Goal: Information Seeking & Learning: Learn about a topic

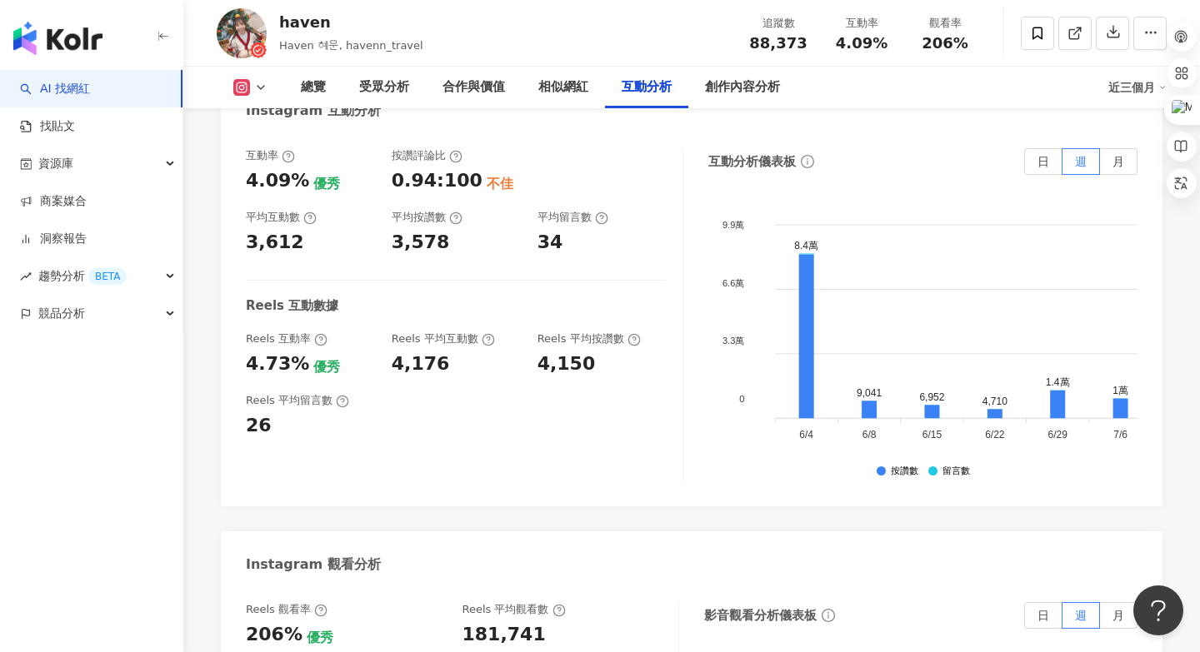
scroll to position [3537, 0]
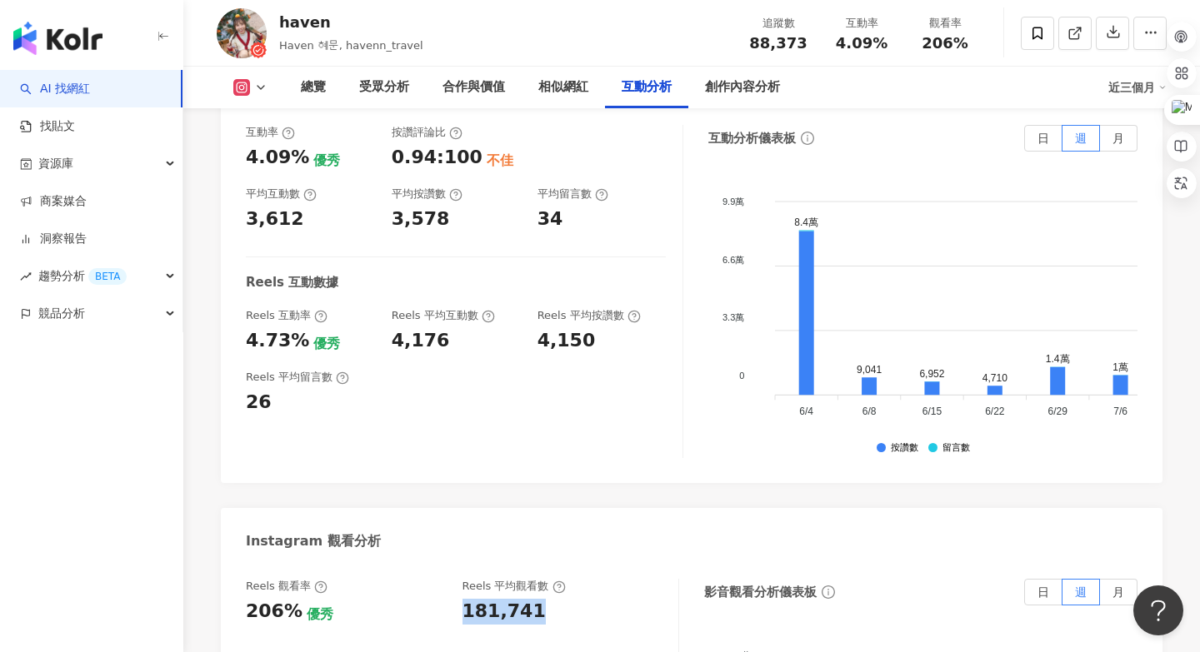
drag, startPoint x: 459, startPoint y: 530, endPoint x: 527, endPoint y: 530, distance: 68.3
click at [527, 579] on div "Reels 觀看率 206% 優秀 Reels 平均觀看數 181,741" at bounding box center [454, 601] width 416 height 45
copy div "181,741"
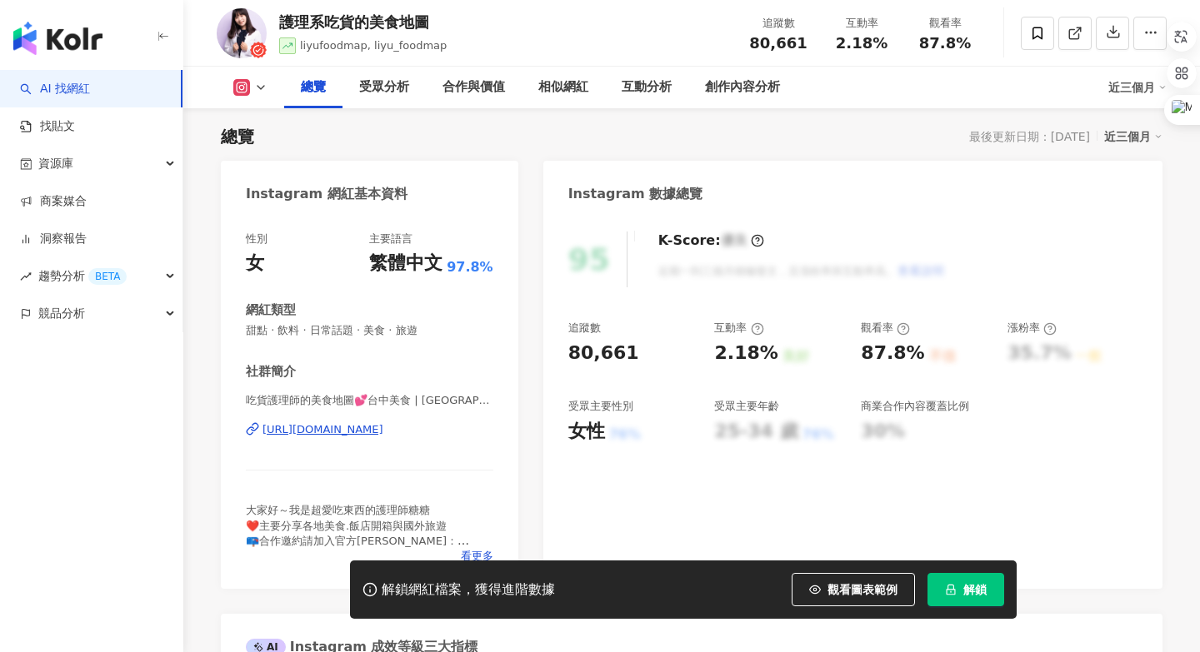
scroll to position [2301, 0]
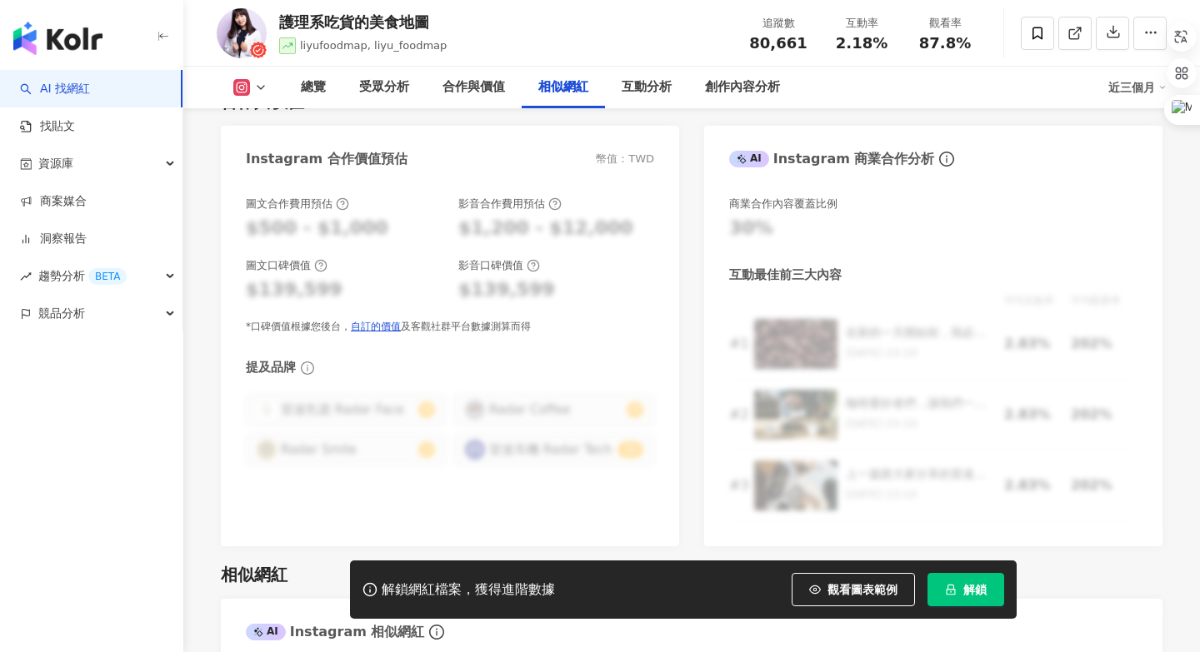
click at [960, 586] on button "解鎖" at bounding box center [965, 589] width 77 height 33
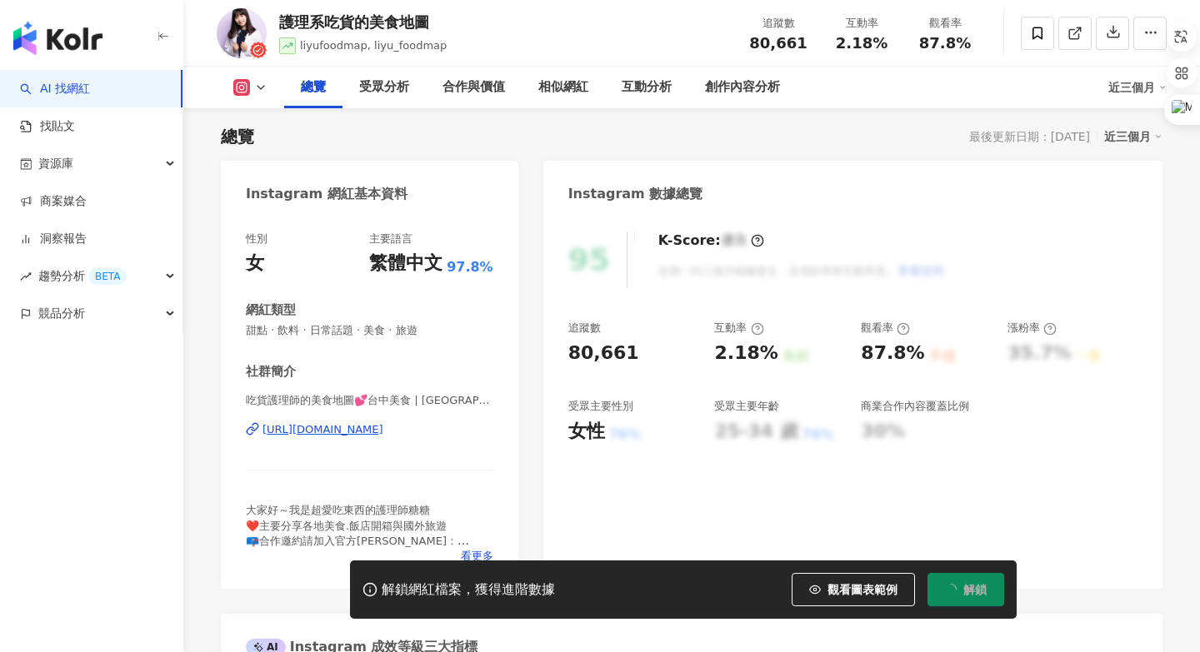
scroll to position [0, 0]
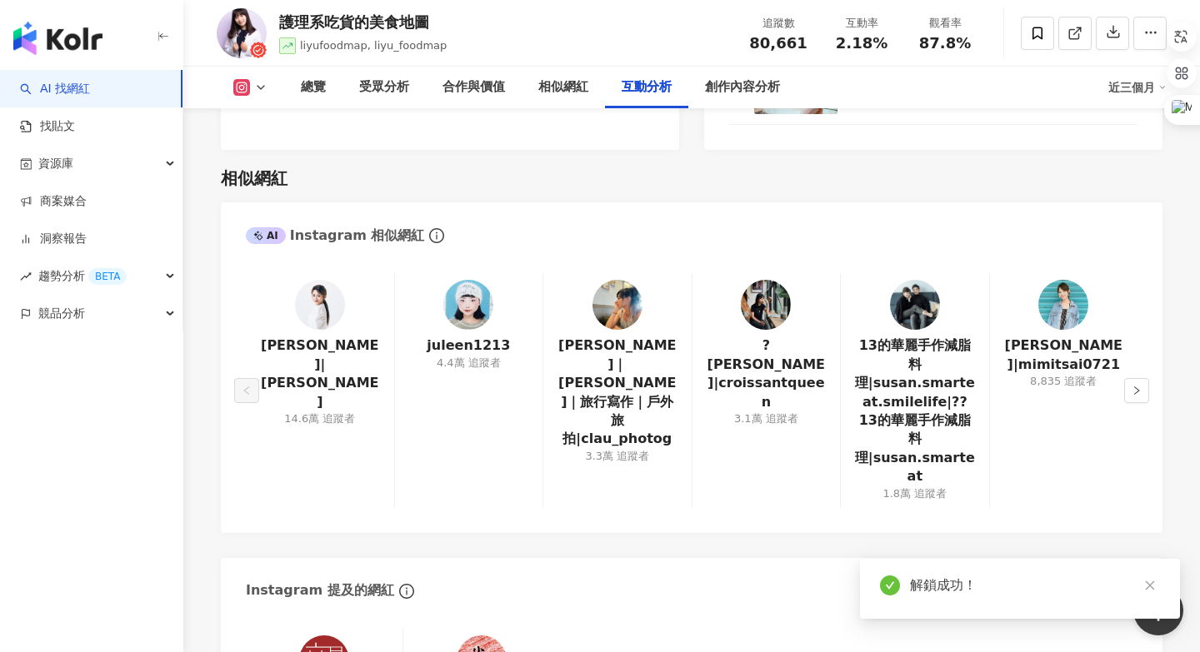
scroll to position [3474, 0]
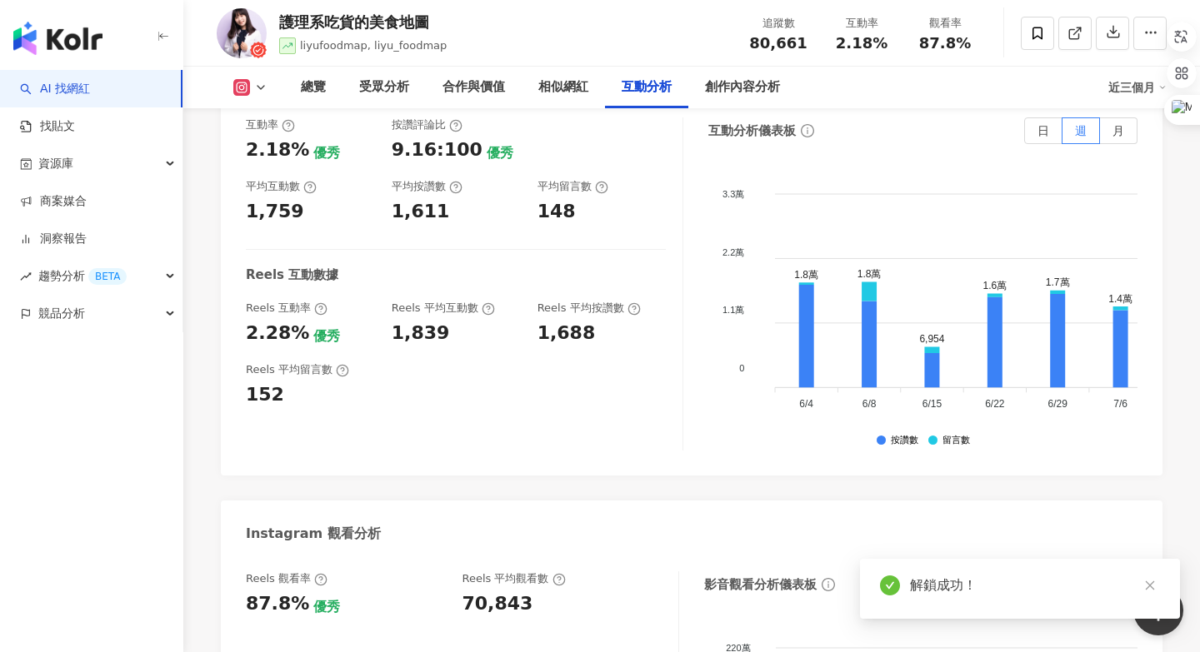
click at [507, 362] on div "Reels 平均留言數 152" at bounding box center [456, 384] width 420 height 45
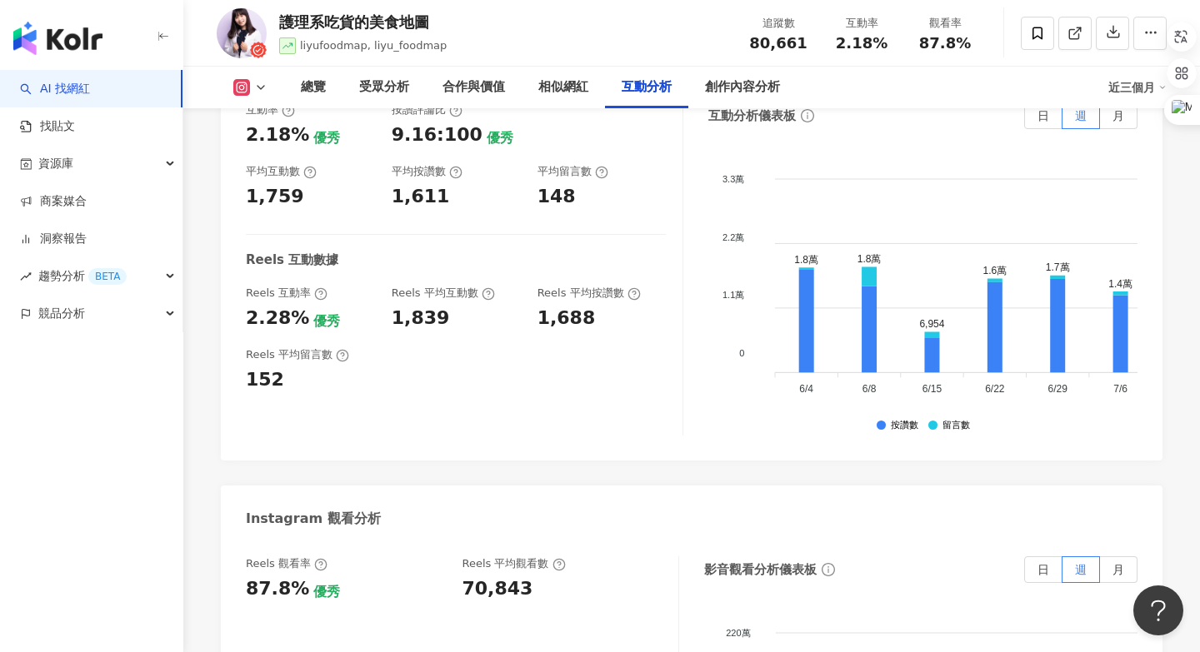
scroll to position [3371, 0]
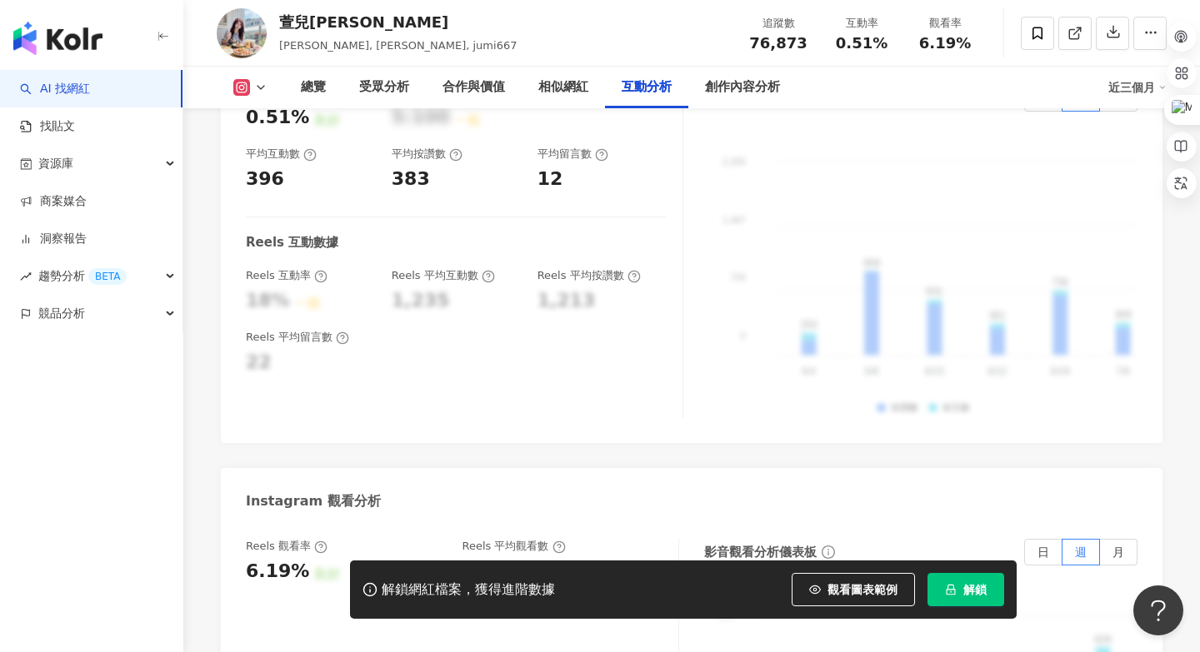
scroll to position [3423, 0]
click at [76, 91] on link "AI 找網紅" at bounding box center [55, 89] width 70 height 17
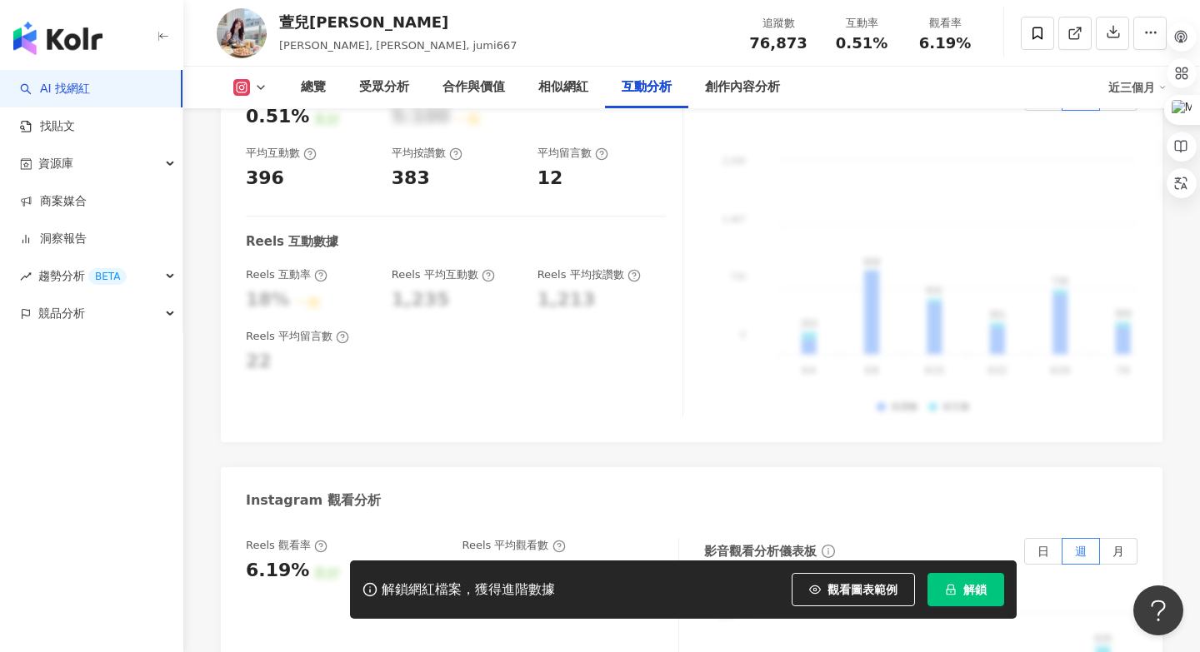
click at [76, 91] on link "AI 找網紅" at bounding box center [55, 89] width 70 height 17
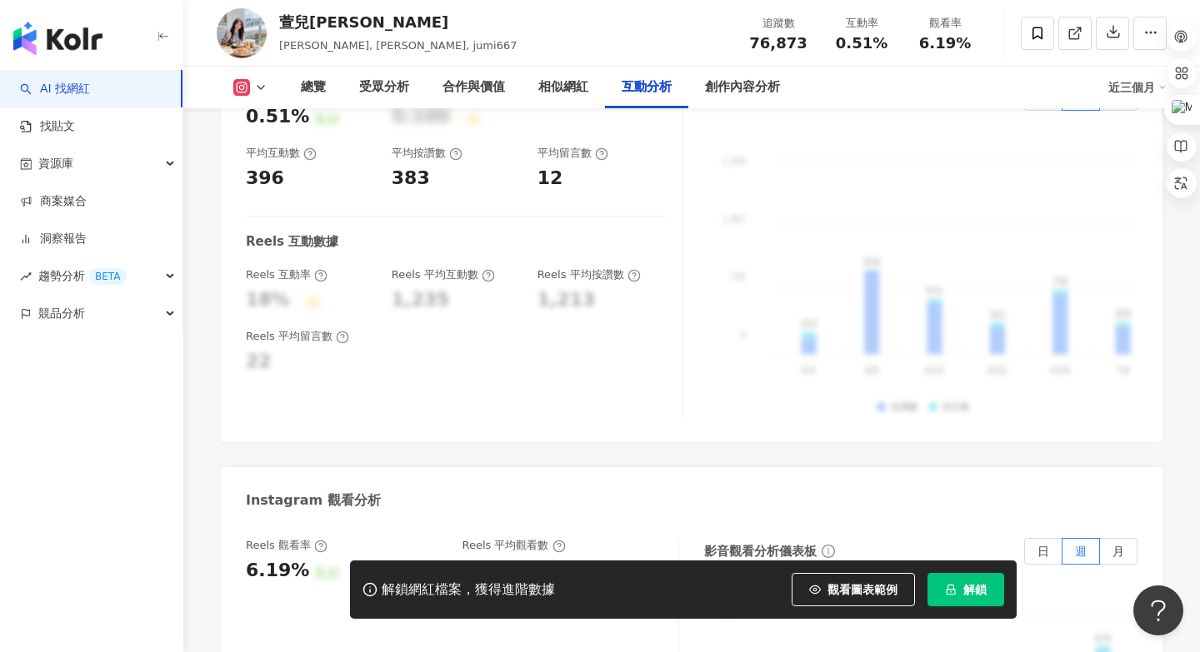
click at [76, 91] on link "AI 找網紅" at bounding box center [55, 89] width 70 height 17
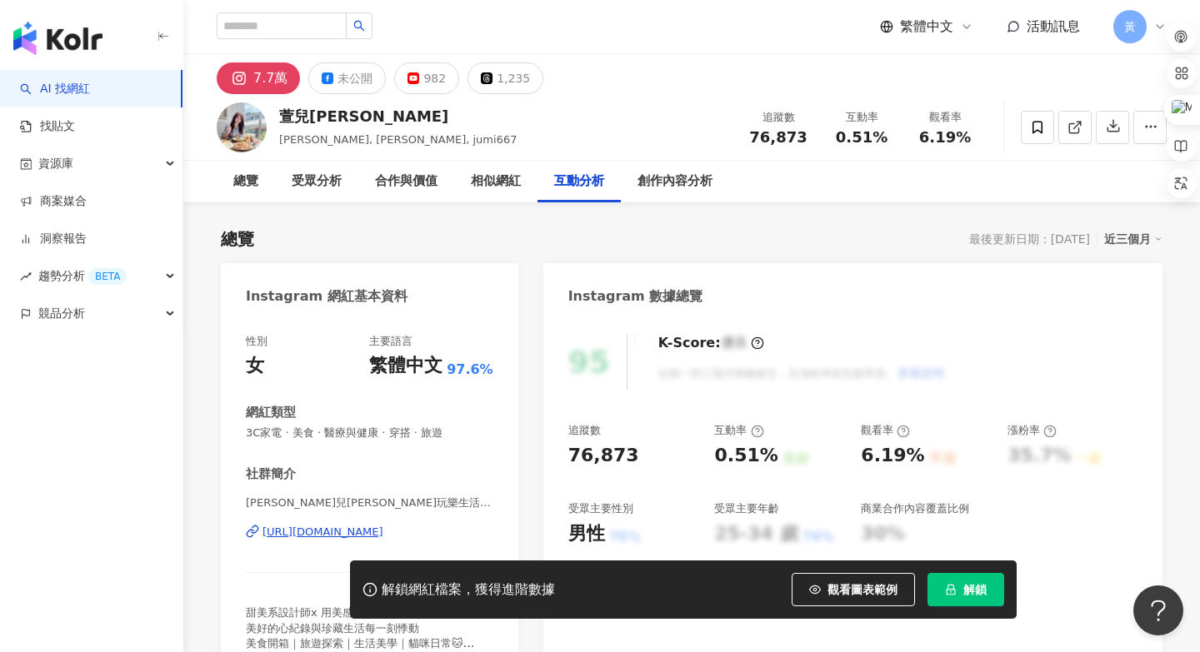
click at [76, 91] on link "AI 找網紅" at bounding box center [55, 89] width 70 height 17
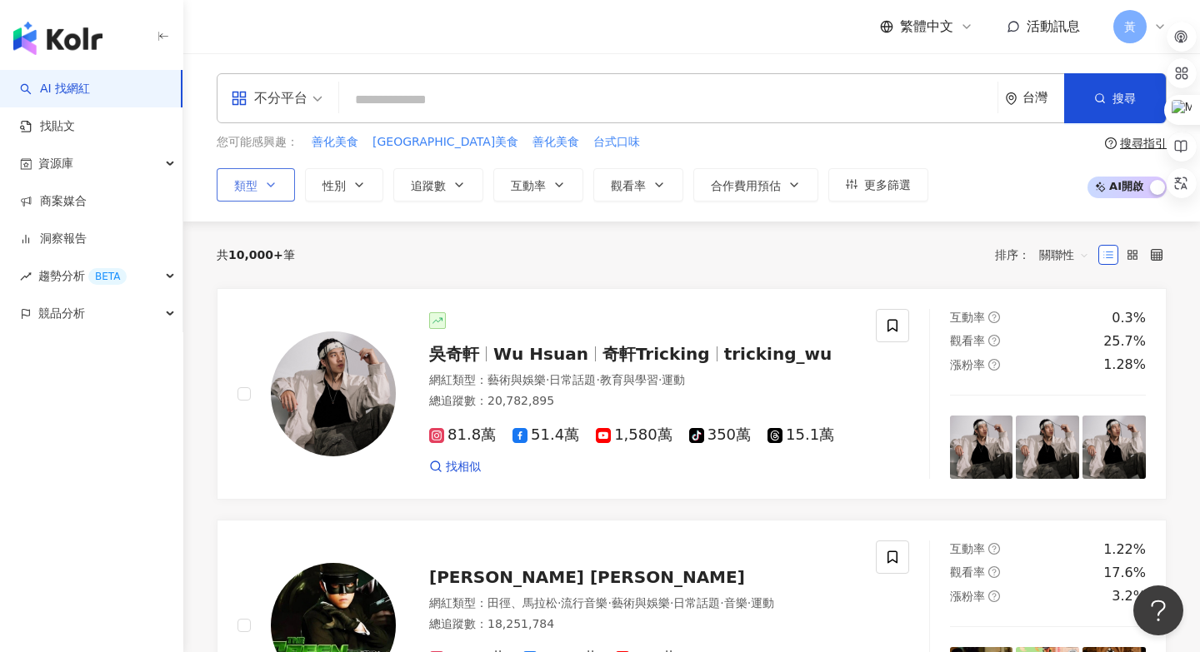
click at [277, 183] on button "類型" at bounding box center [256, 184] width 78 height 33
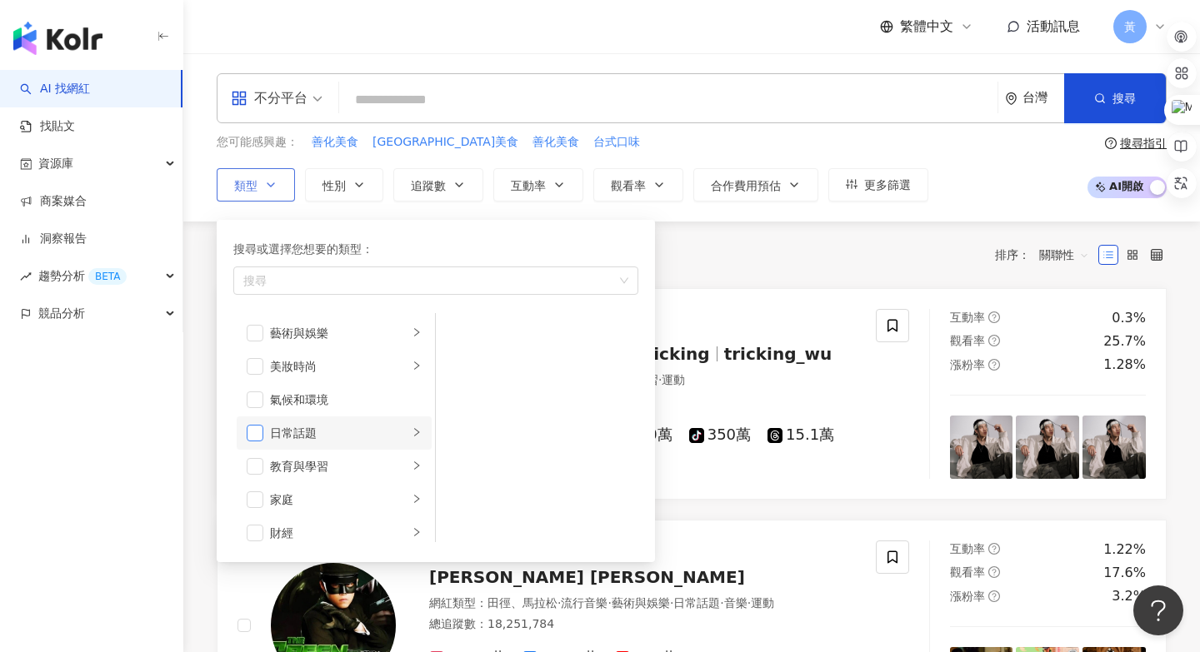
click at [256, 436] on span "button" at bounding box center [255, 433] width 17 height 17
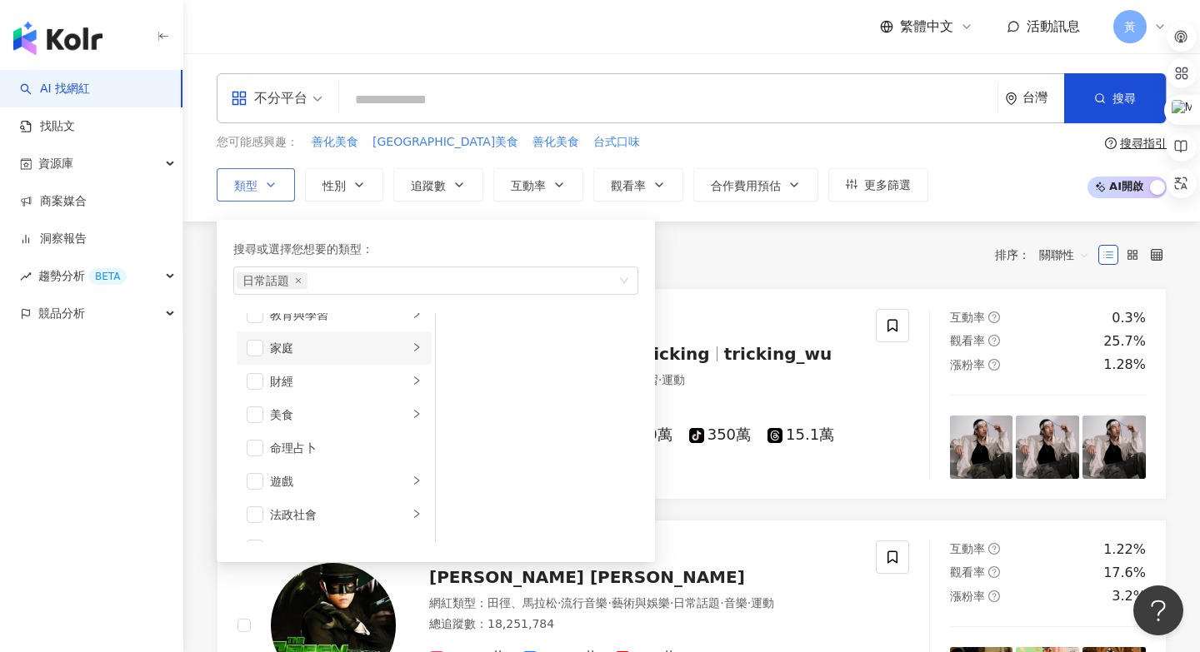
scroll to position [164, 0]
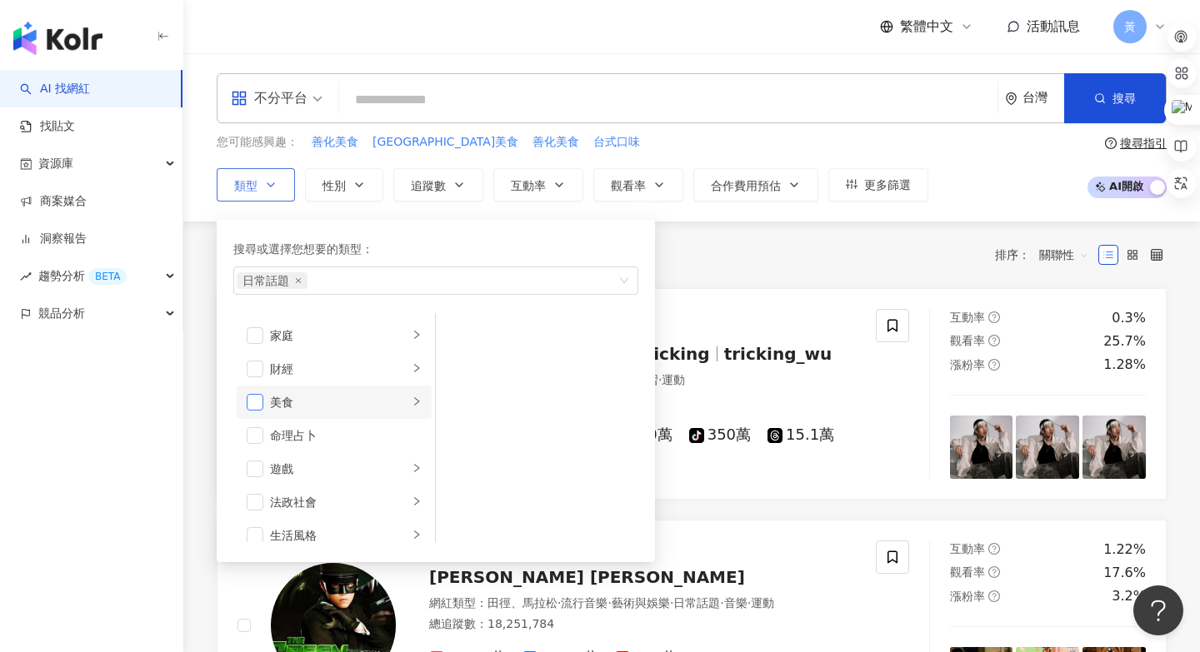
click at [257, 403] on span "button" at bounding box center [255, 402] width 17 height 17
click at [663, 284] on div "共 10,000+ 筆 排序： 關聯性" at bounding box center [692, 255] width 950 height 67
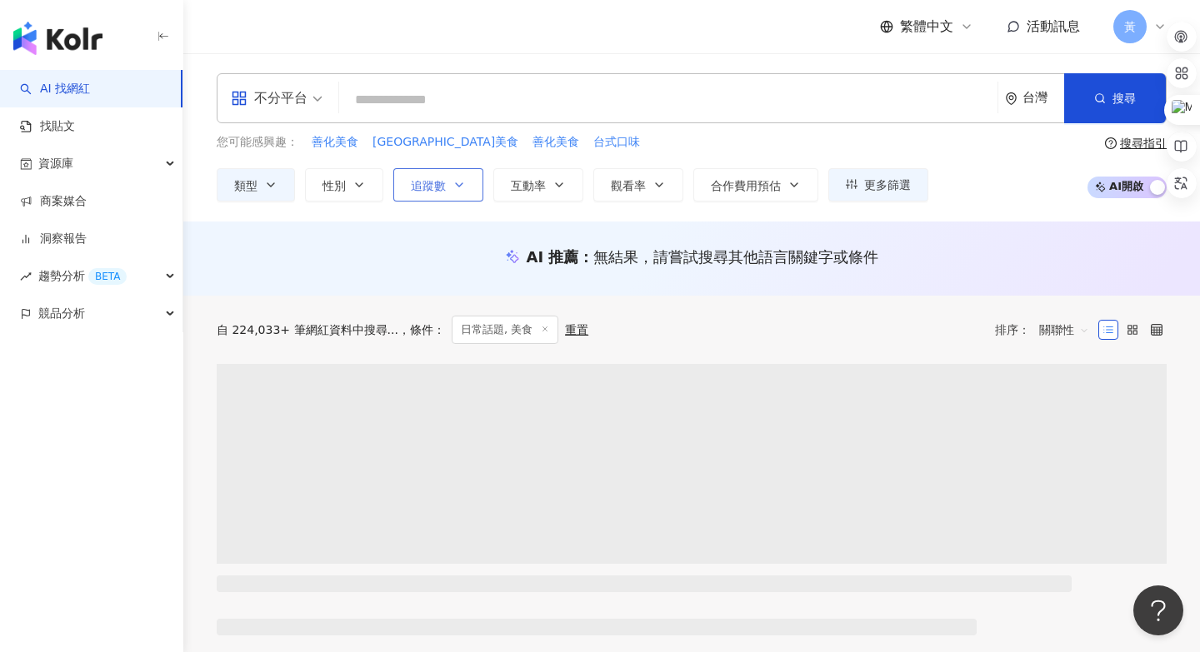
click at [442, 192] on button "追蹤數" at bounding box center [438, 184] width 90 height 33
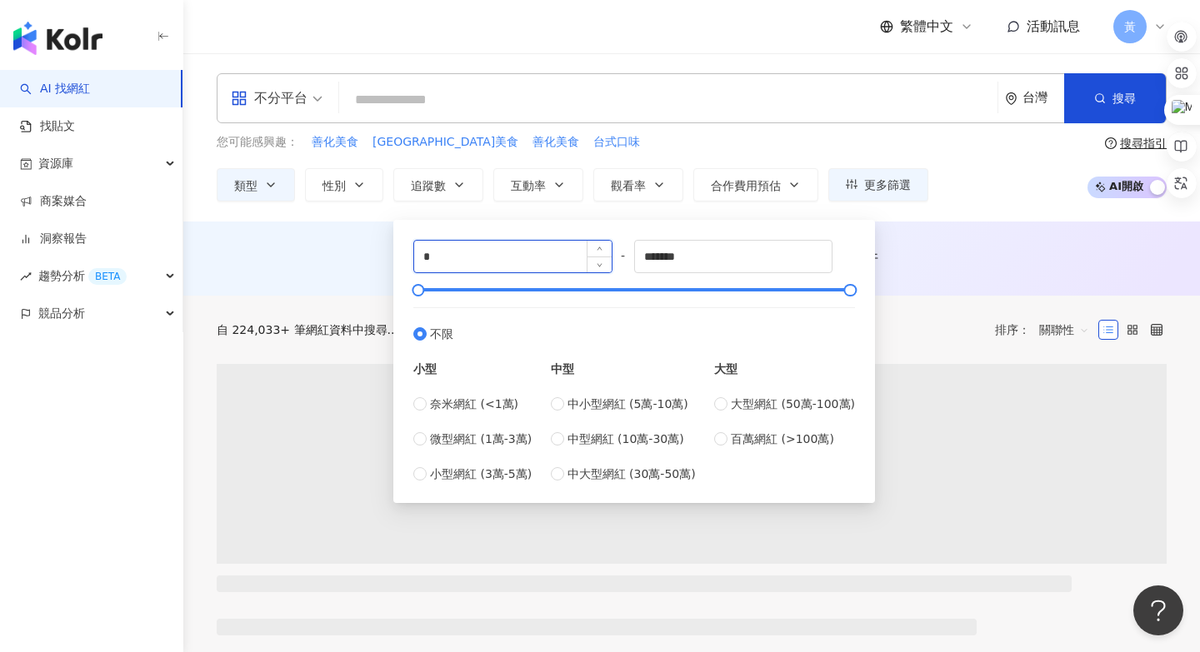
click at [435, 262] on input "*" at bounding box center [512, 257] width 197 height 32
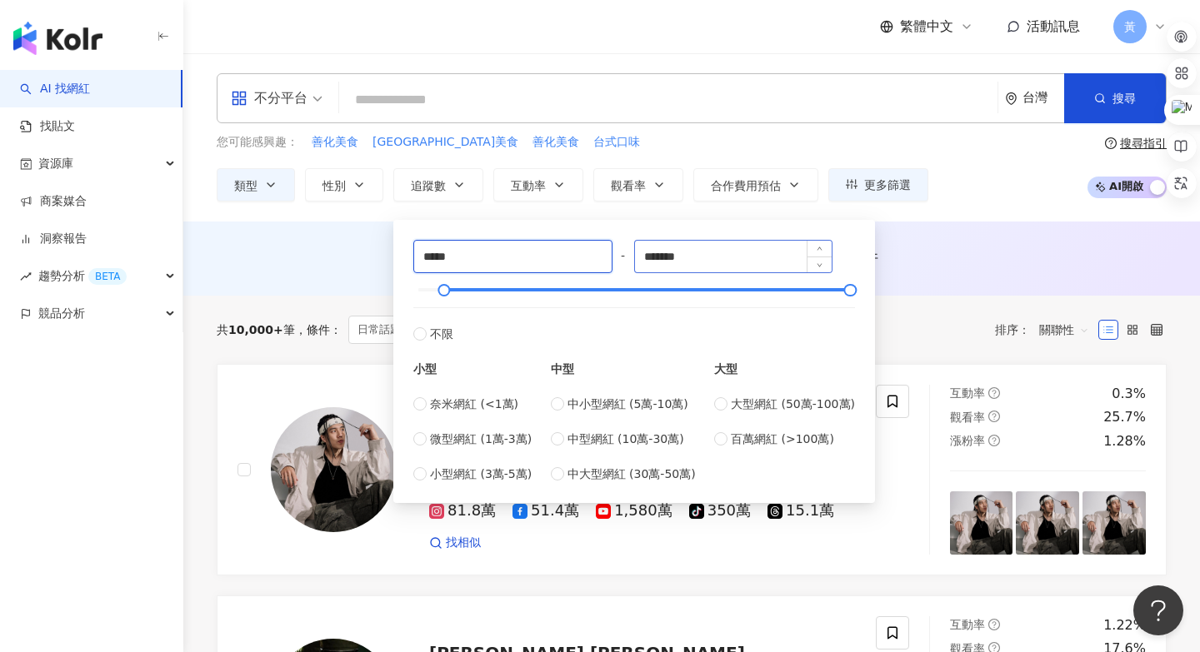
type input "*****"
drag, startPoint x: 708, startPoint y: 262, endPoint x: 619, endPoint y: 262, distance: 89.1
click at [619, 262] on div "***** - ******* 不限 小型 奈米網紅 (<1萬) 微型網紅 (1萬-3萬) 小型網紅 (3萬-5萬) 中型 中小型網紅 (5萬-10萬) 中型…" at bounding box center [634, 361] width 442 height 243
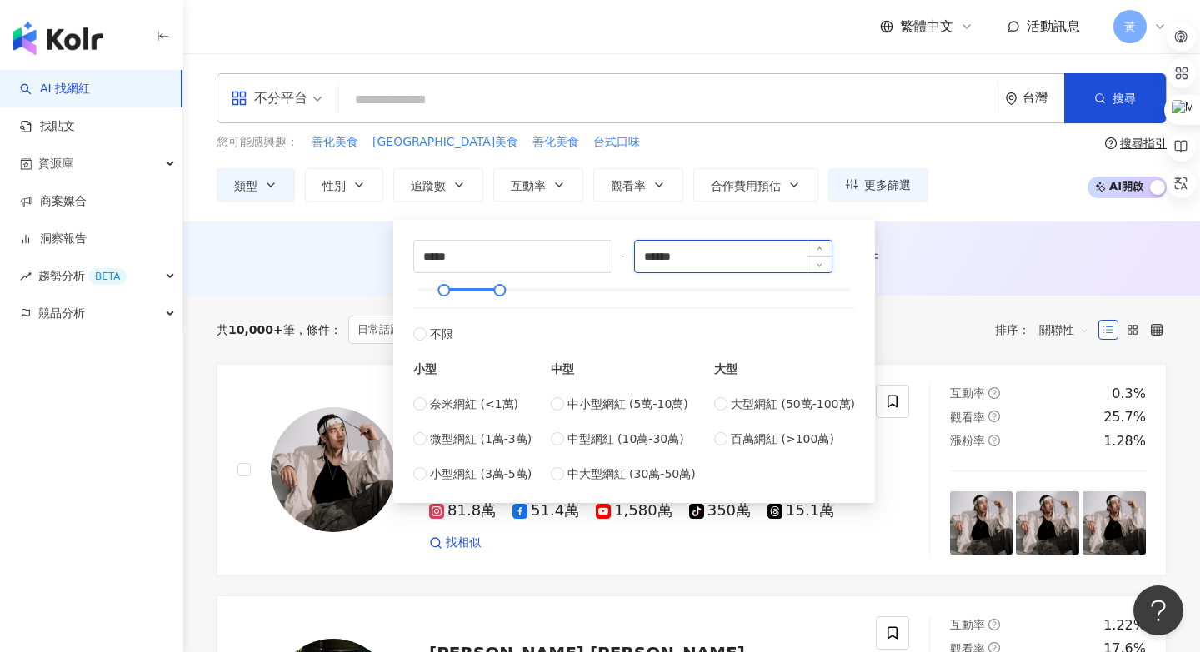
click at [656, 259] on input "******" at bounding box center [733, 257] width 197 height 32
type input "*****"
click at [943, 261] on div "AI 推薦 ： 無結果，請嘗試搜尋其他語言關鍵字或條件" at bounding box center [692, 257] width 950 height 21
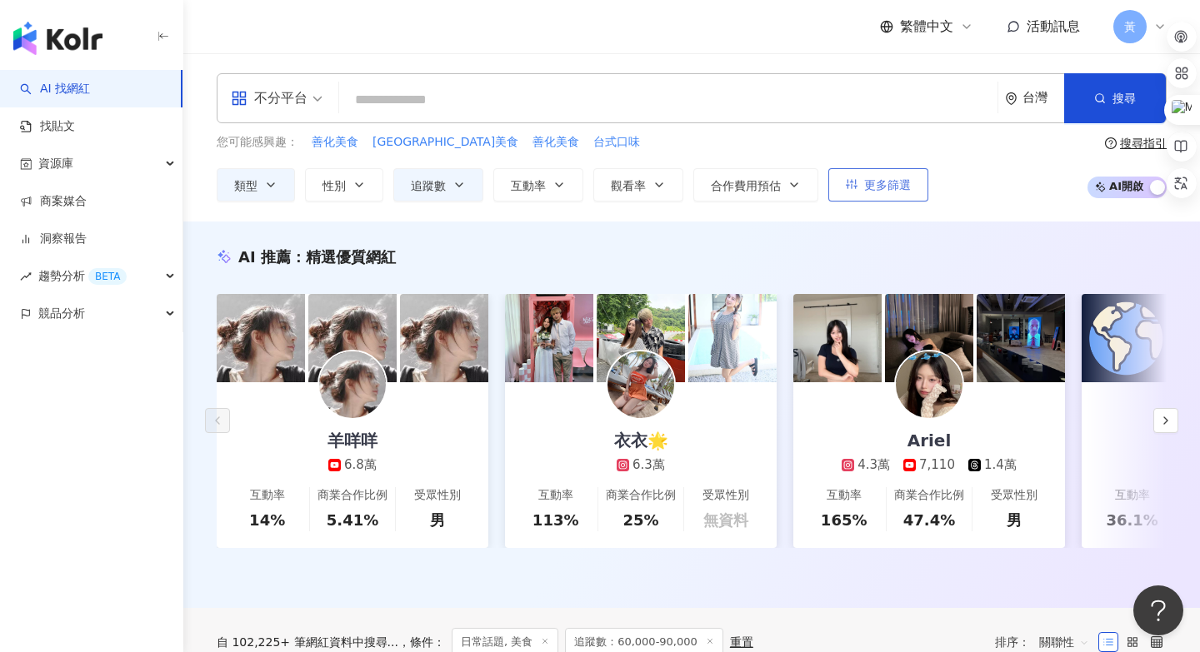
click at [901, 187] on span "更多篩選" at bounding box center [887, 184] width 47 height 13
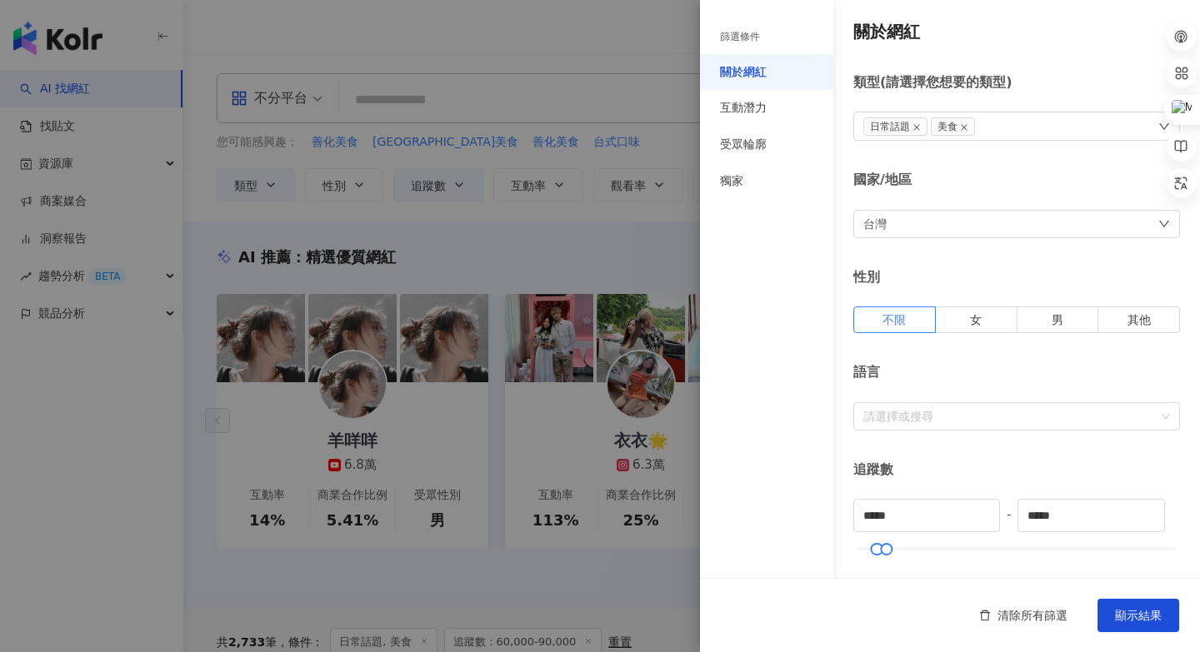
click at [596, 242] on div at bounding box center [600, 326] width 1200 height 652
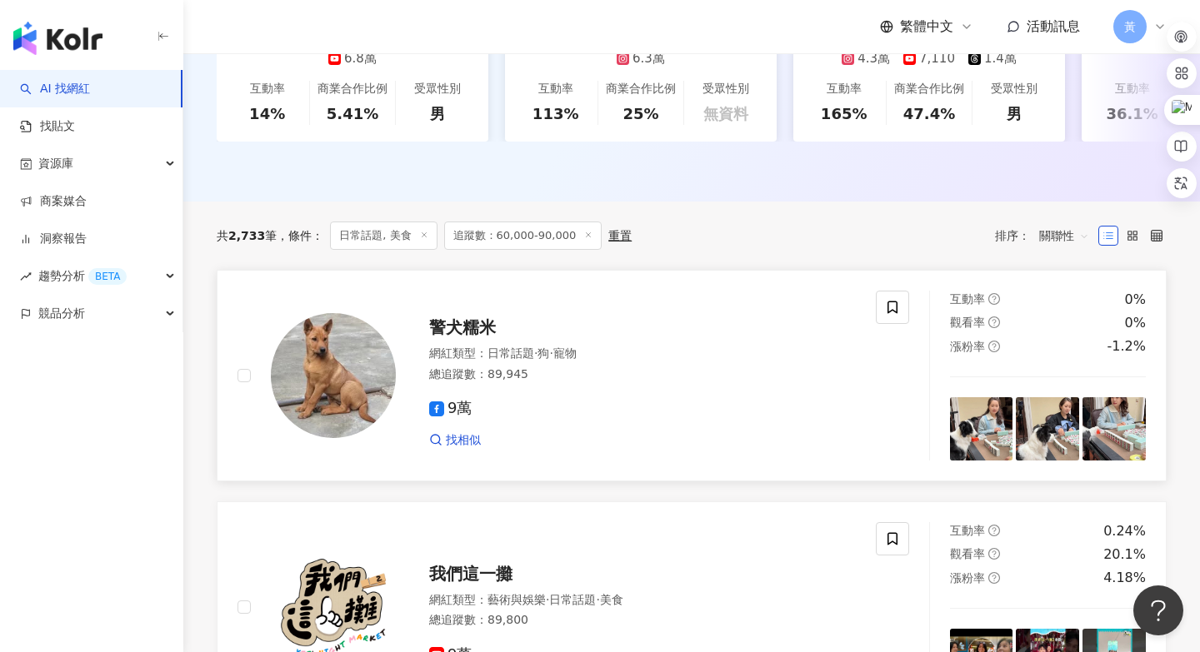
scroll to position [429, 0]
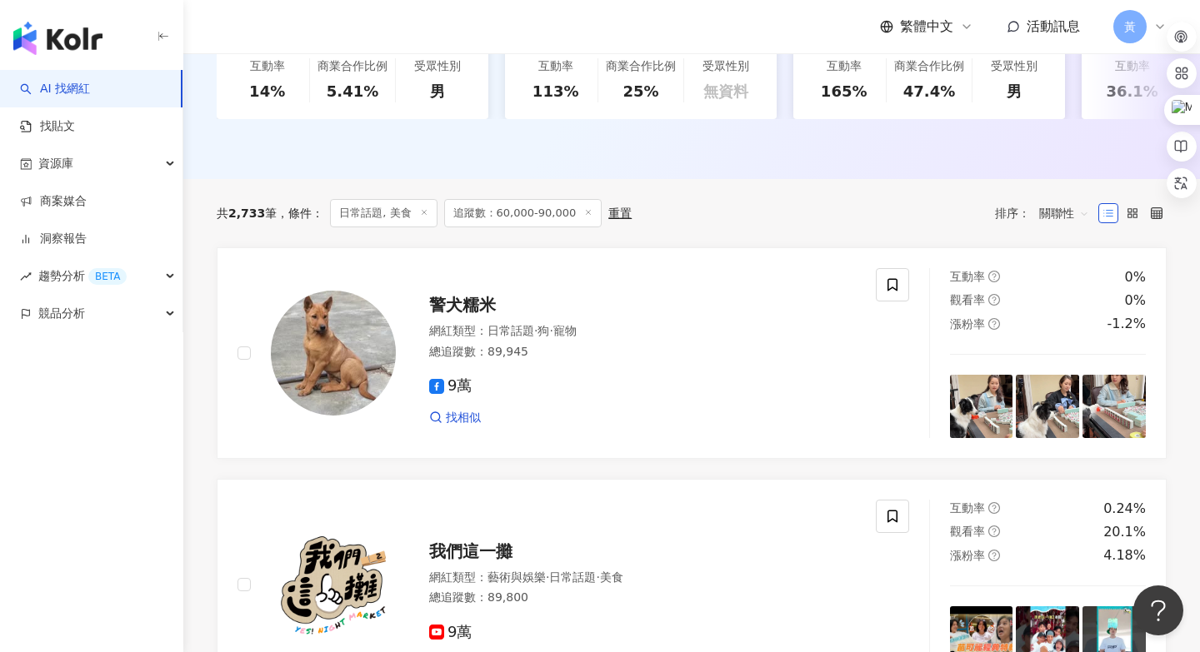
click at [1065, 215] on span "關聯性" at bounding box center [1064, 213] width 50 height 27
click at [1048, 334] on div "互動率" at bounding box center [1064, 332] width 42 height 18
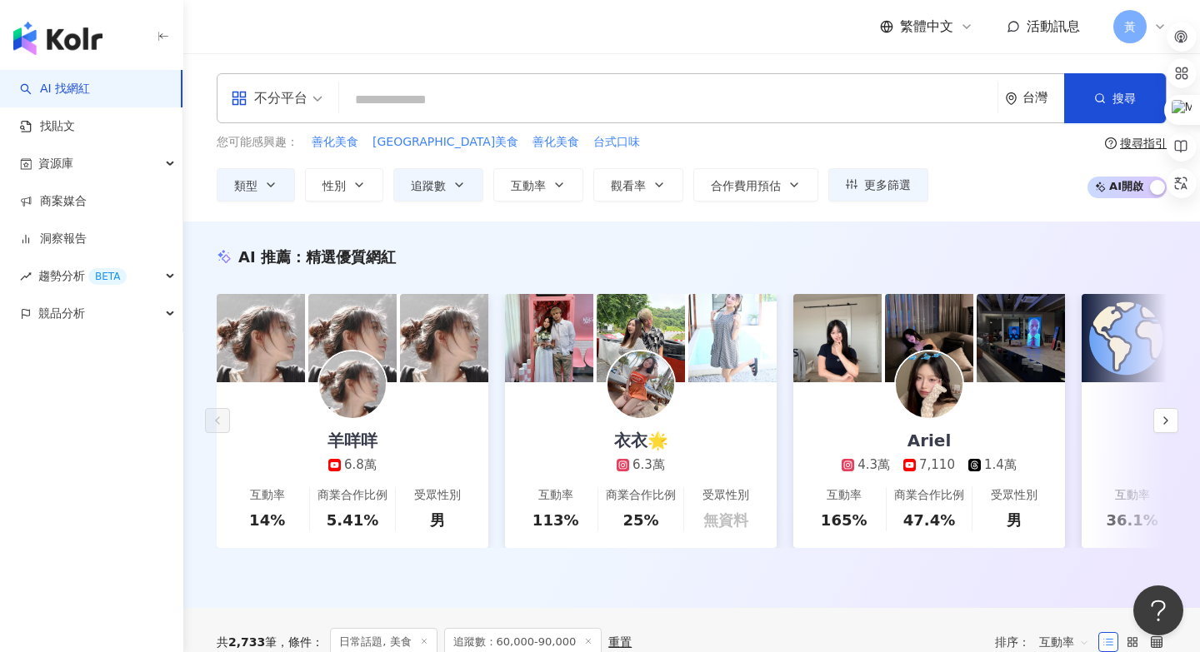
click at [324, 97] on div "不分平台" at bounding box center [277, 98] width 110 height 48
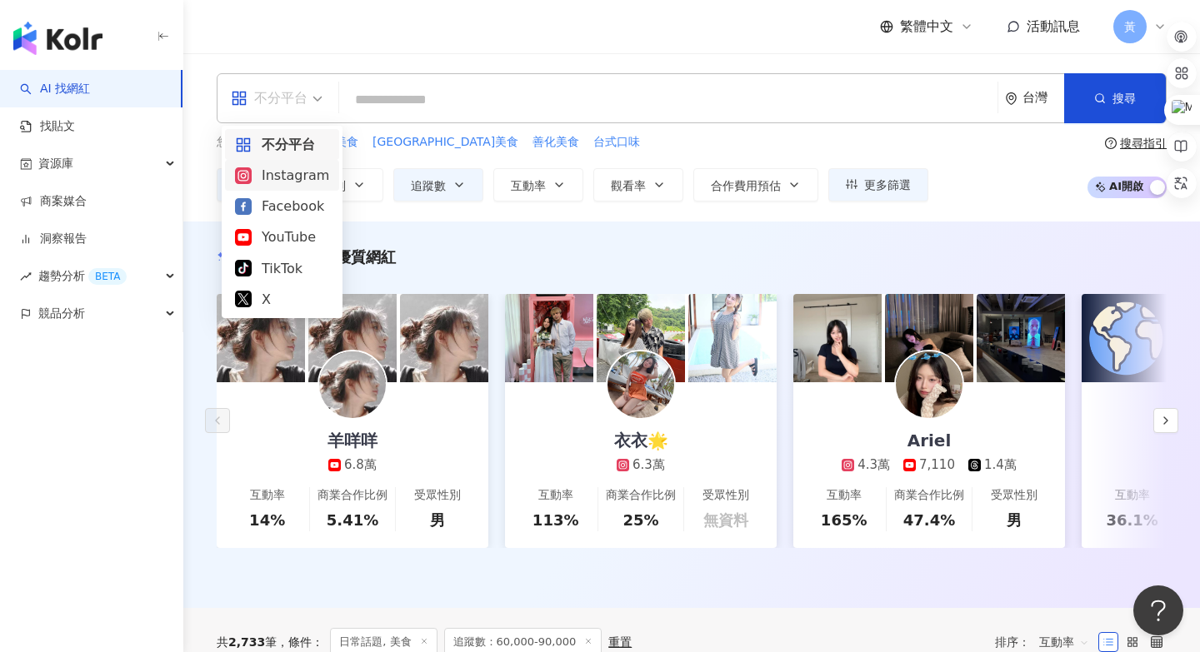
click at [281, 177] on div "Instagram" at bounding box center [282, 175] width 94 height 21
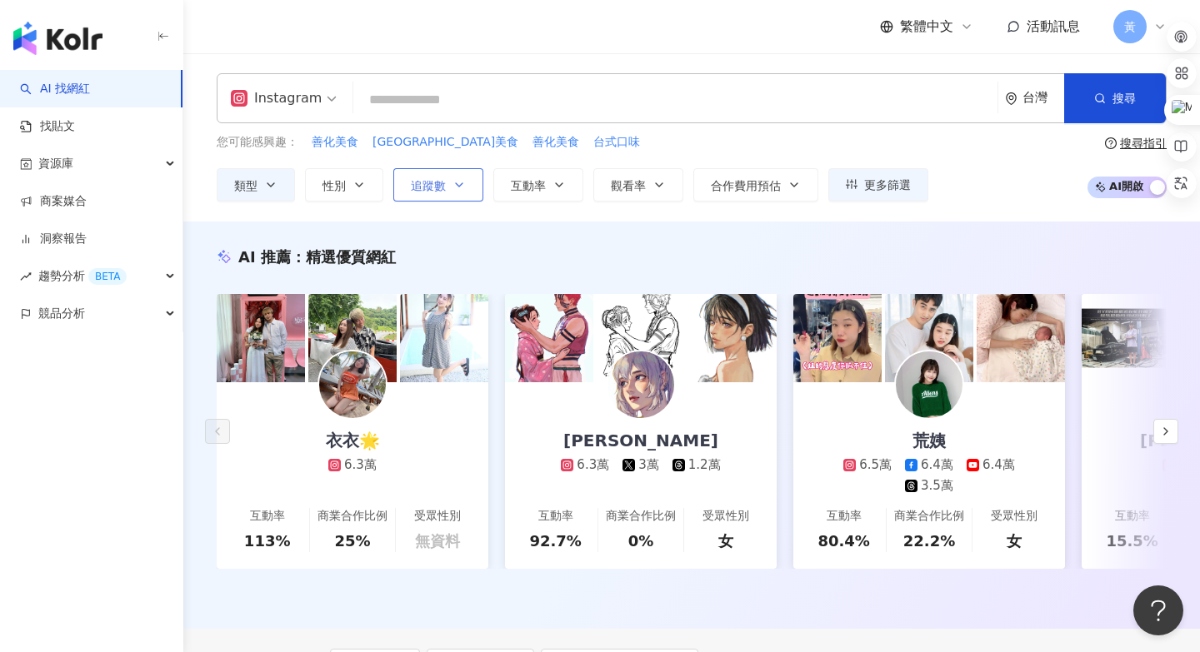
click at [447, 187] on button "追蹤數" at bounding box center [438, 184] width 90 height 33
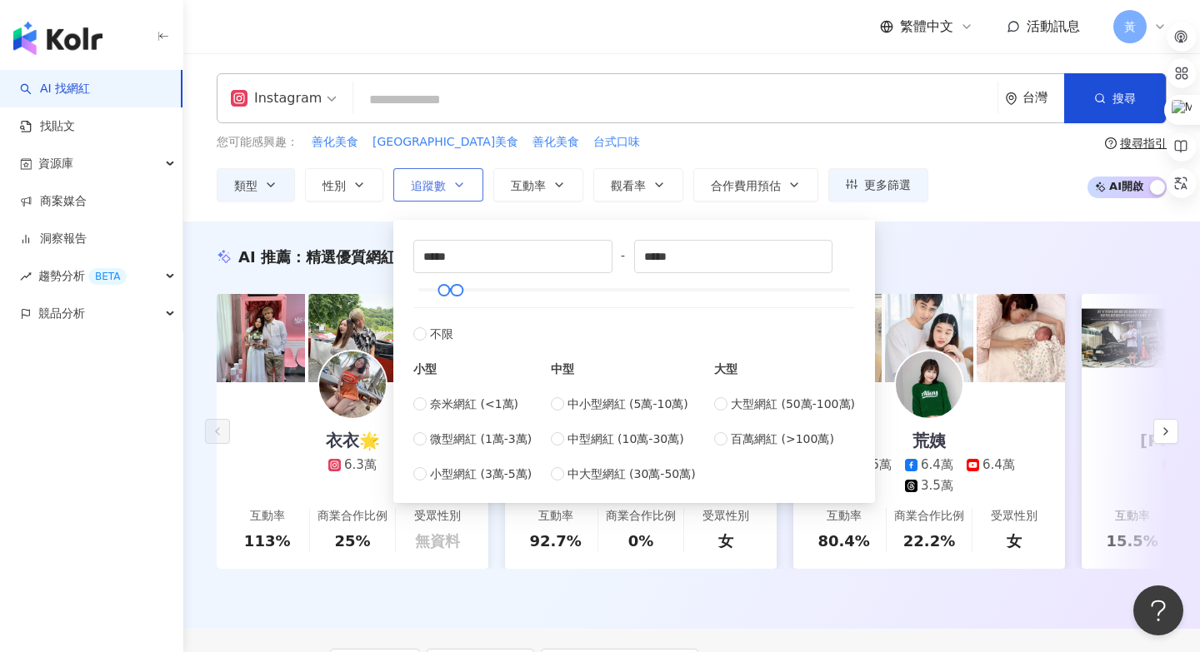
click at [447, 187] on button "追蹤數" at bounding box center [438, 184] width 90 height 33
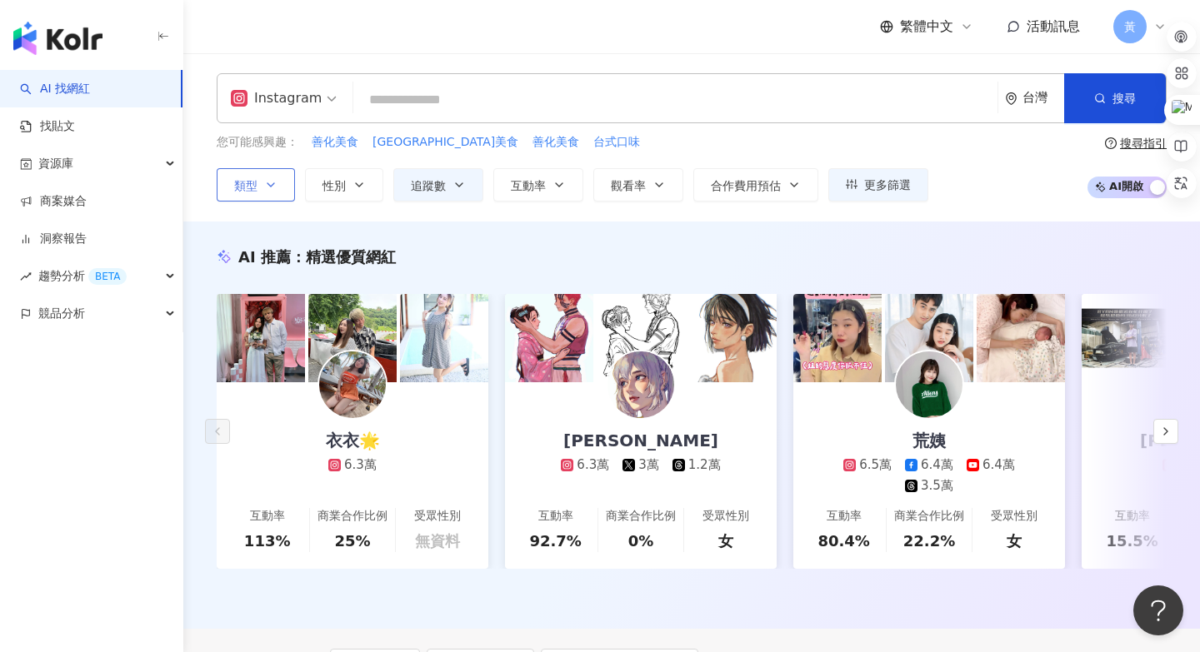
click at [245, 182] on span "類型" at bounding box center [245, 185] width 23 height 13
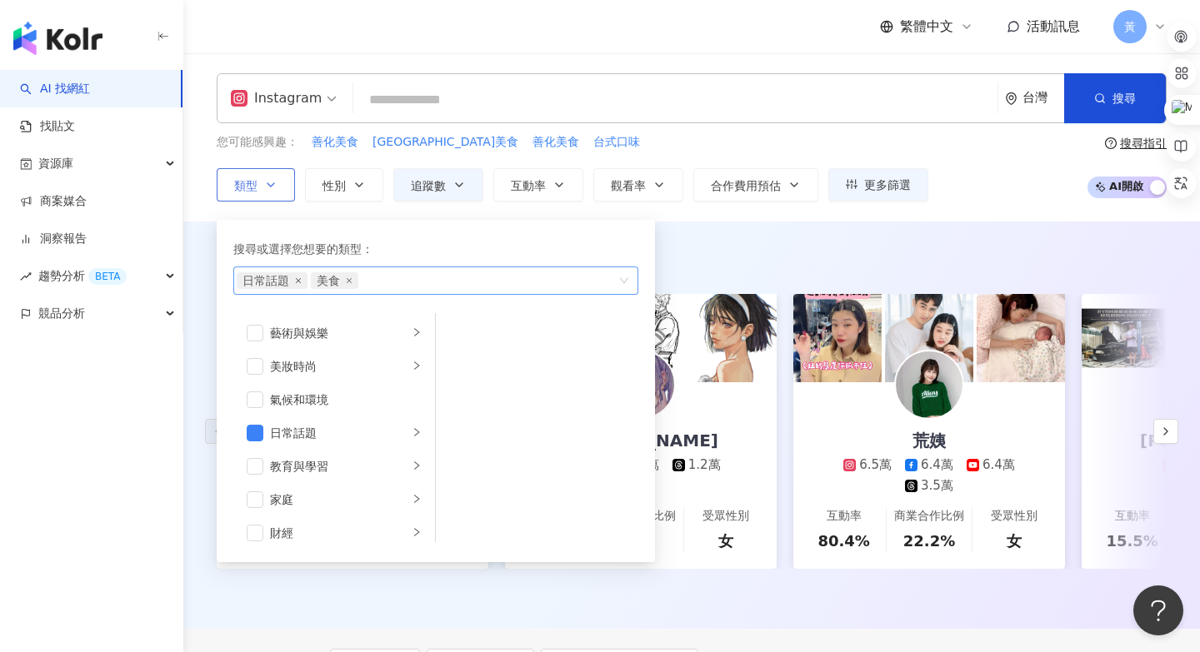
click at [299, 278] on icon "close" at bounding box center [298, 280] width 7 height 7
click at [731, 252] on div "AI 推薦 ： 精選優質網紅" at bounding box center [692, 257] width 950 height 21
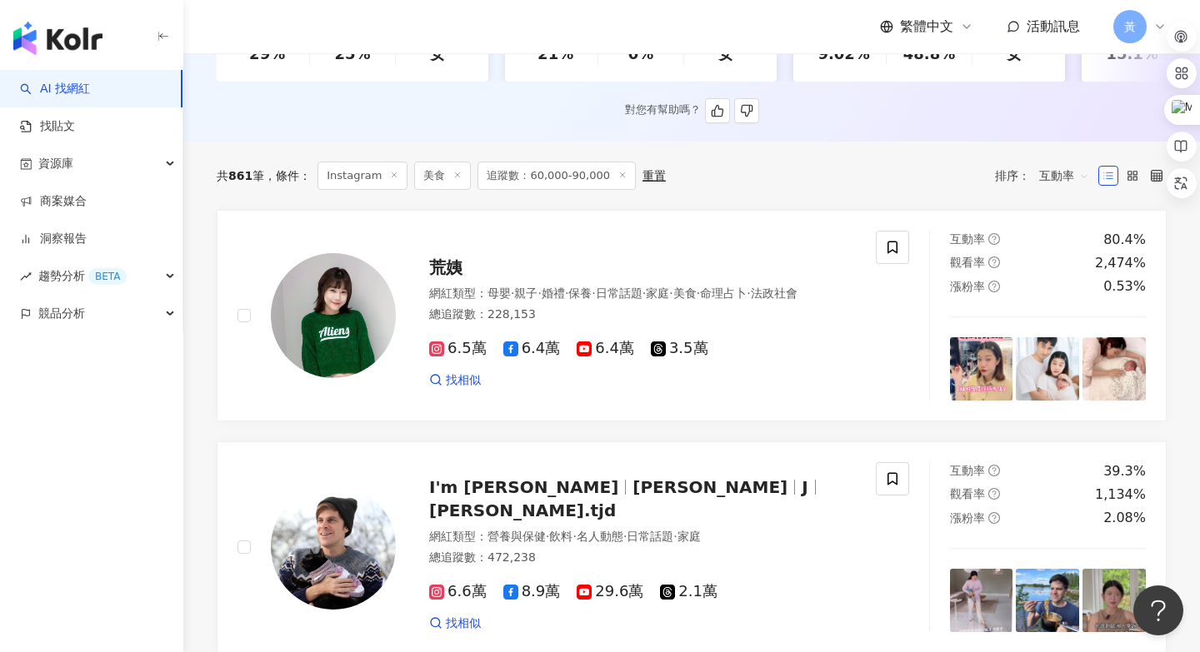
scroll to position [467, 0]
click at [1067, 177] on span "互動率" at bounding box center [1064, 175] width 50 height 27
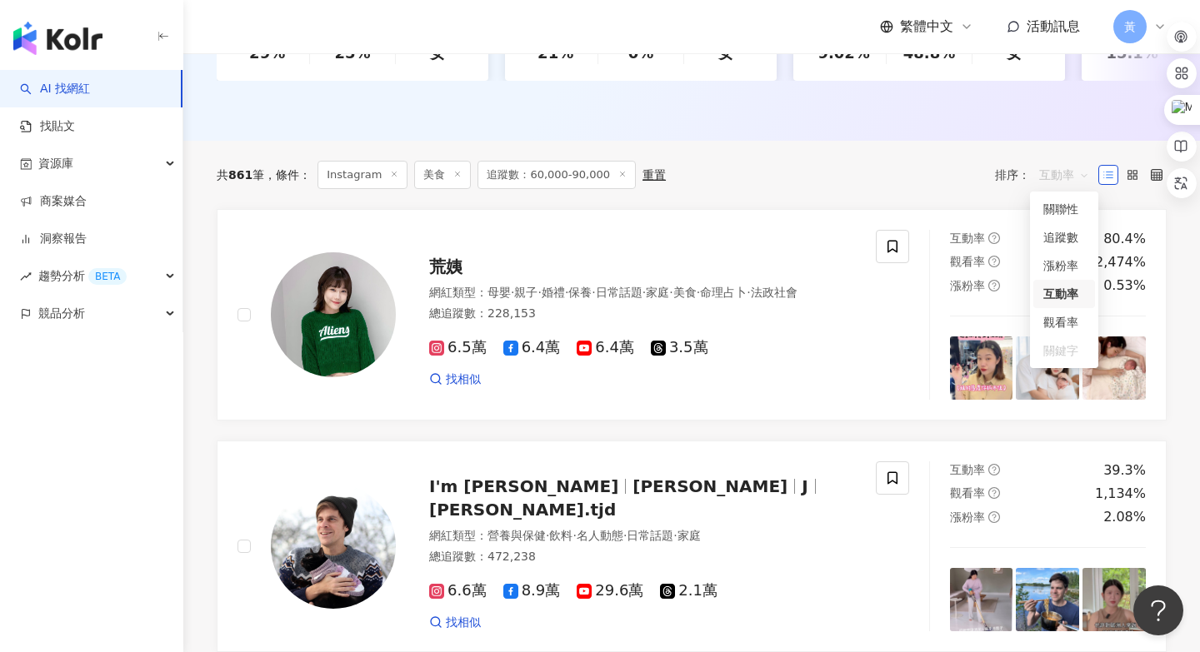
click at [1067, 177] on span "互動率" at bounding box center [1064, 175] width 50 height 27
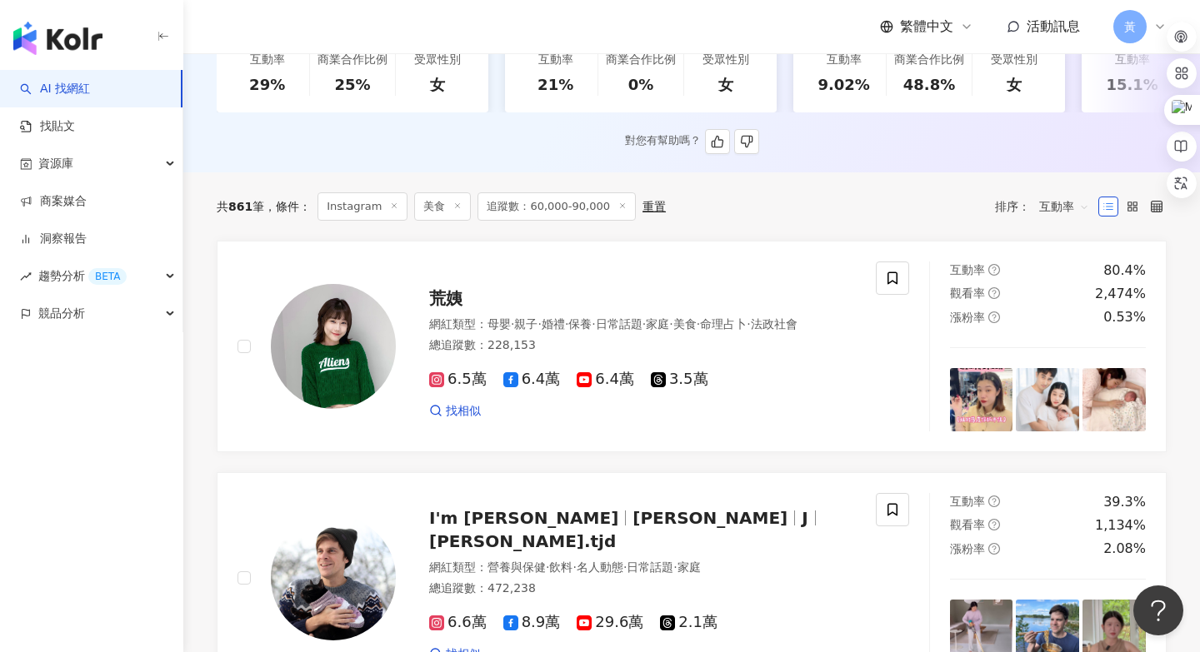
scroll to position [471, 0]
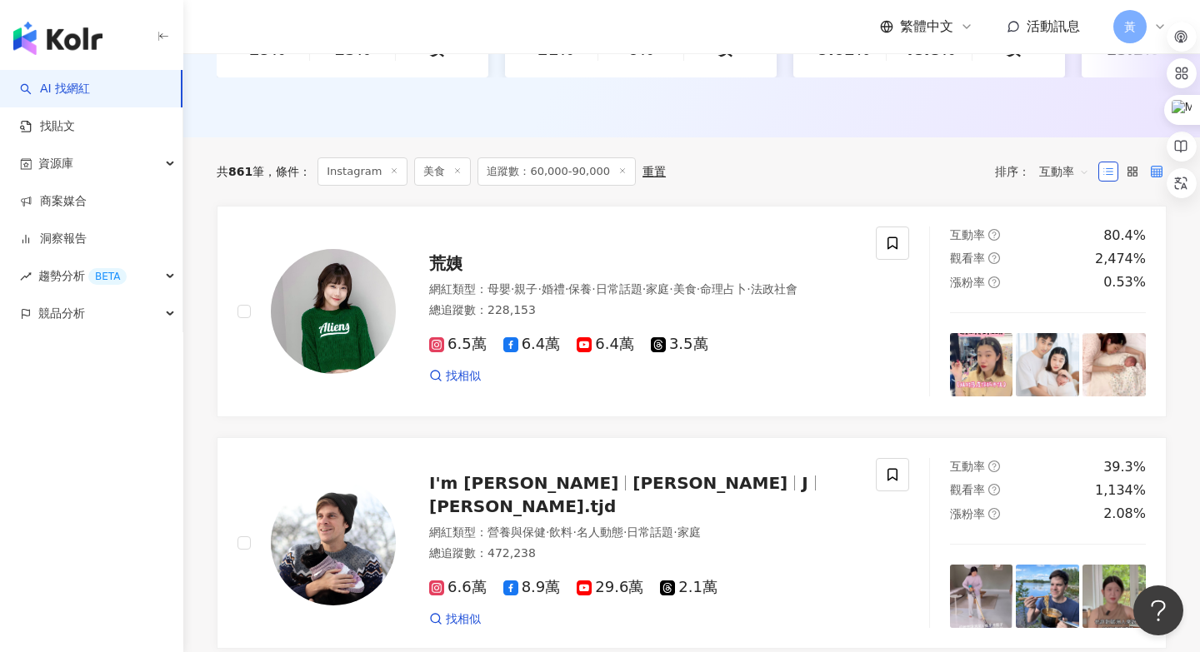
click at [1153, 170] on icon at bounding box center [1157, 172] width 12 height 12
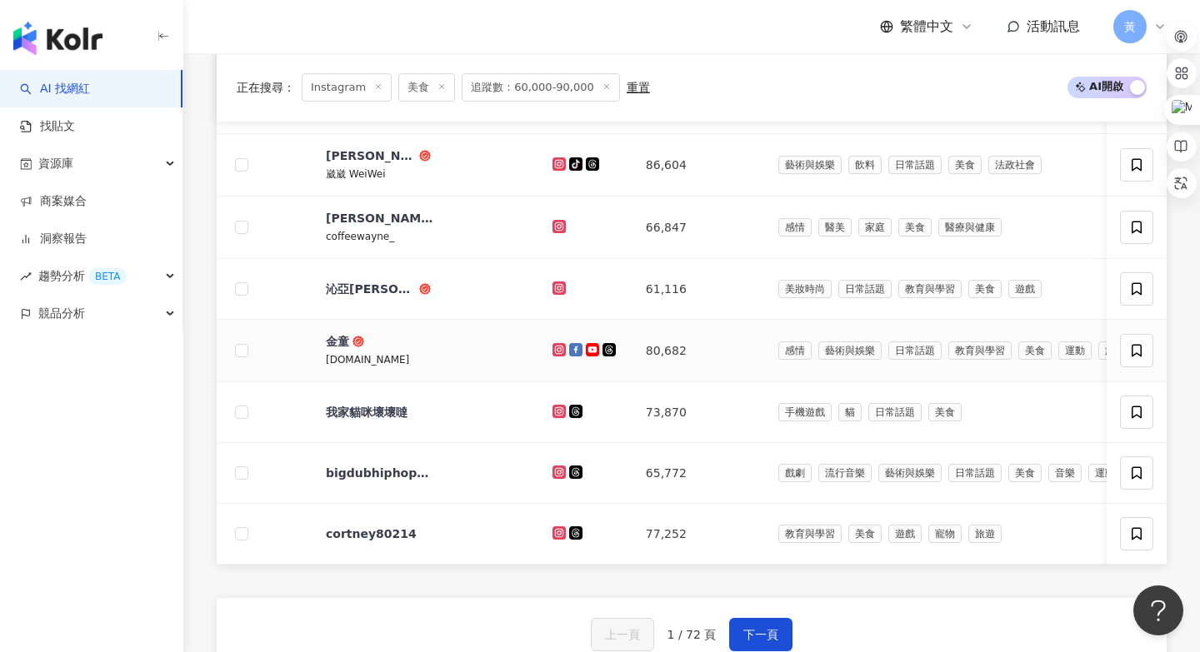
scroll to position [926, 0]
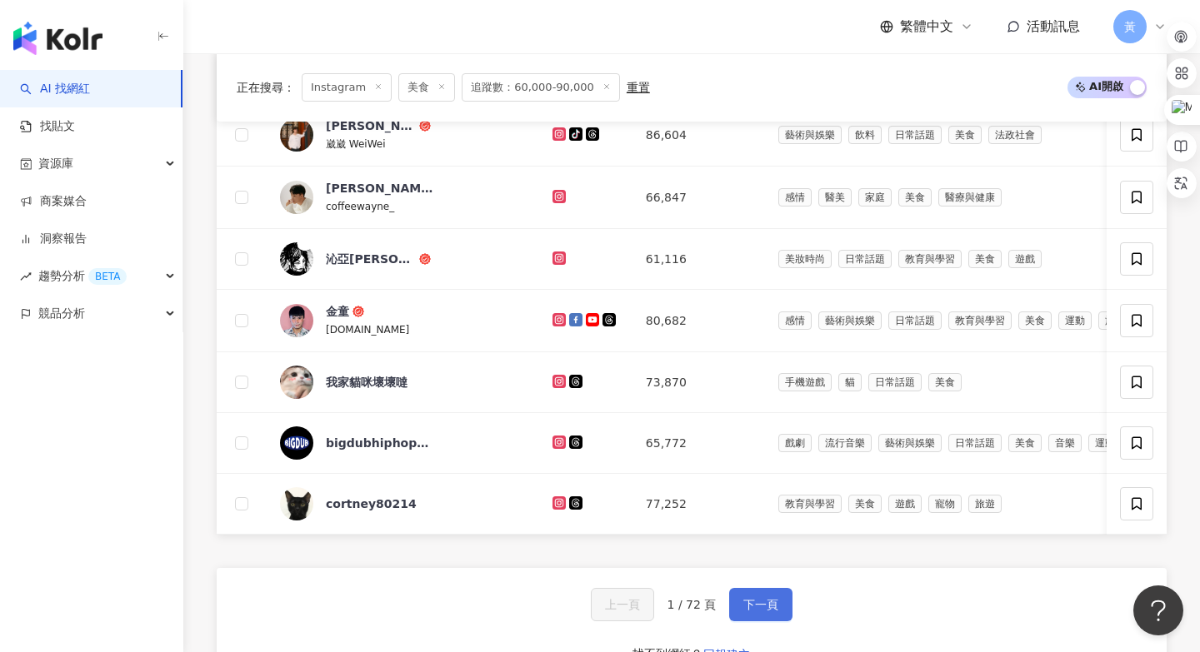
click at [769, 601] on span "下一頁" at bounding box center [760, 604] width 35 height 13
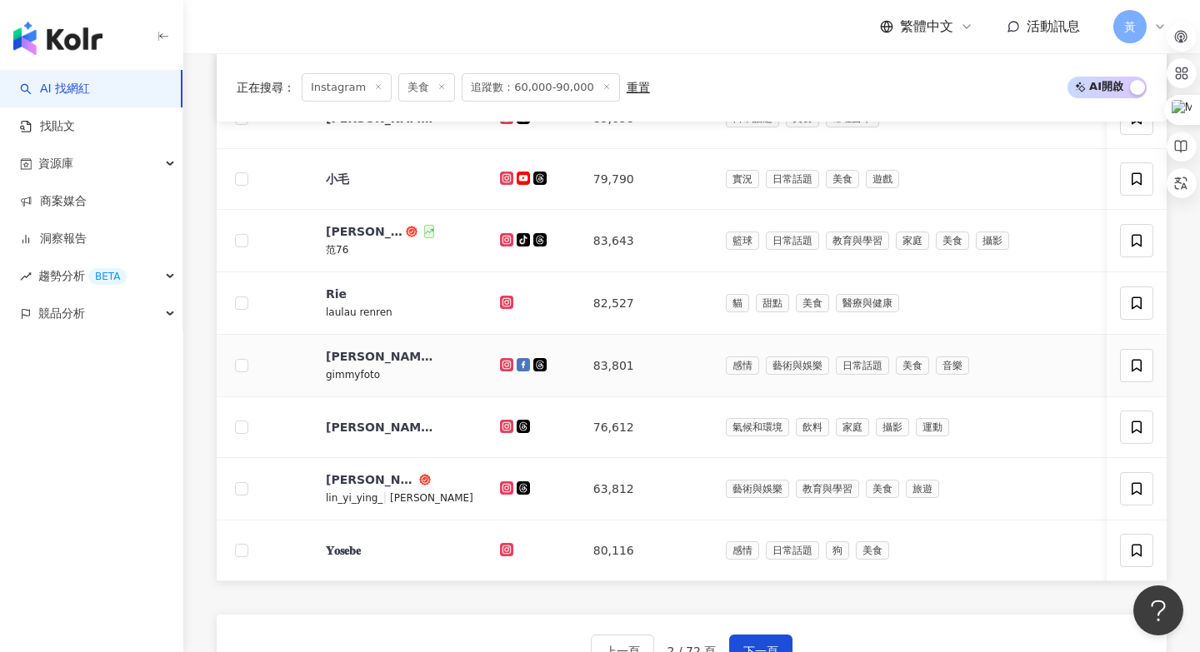
scroll to position [940, 0]
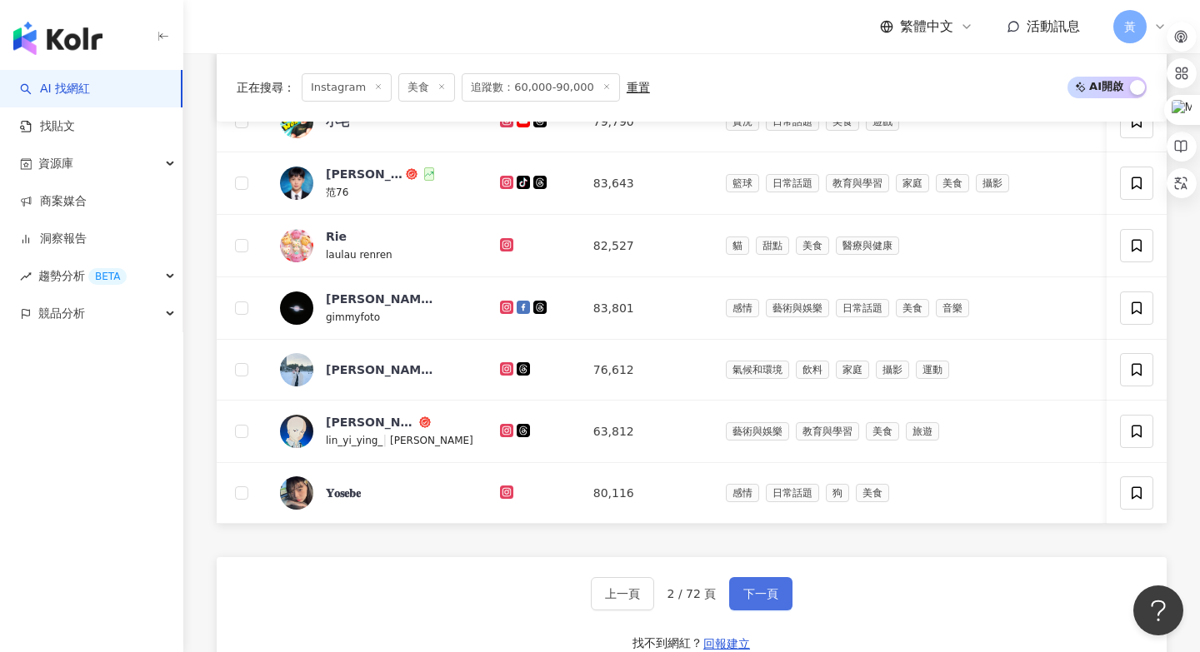
click at [765, 591] on span "下一頁" at bounding box center [760, 593] width 35 height 13
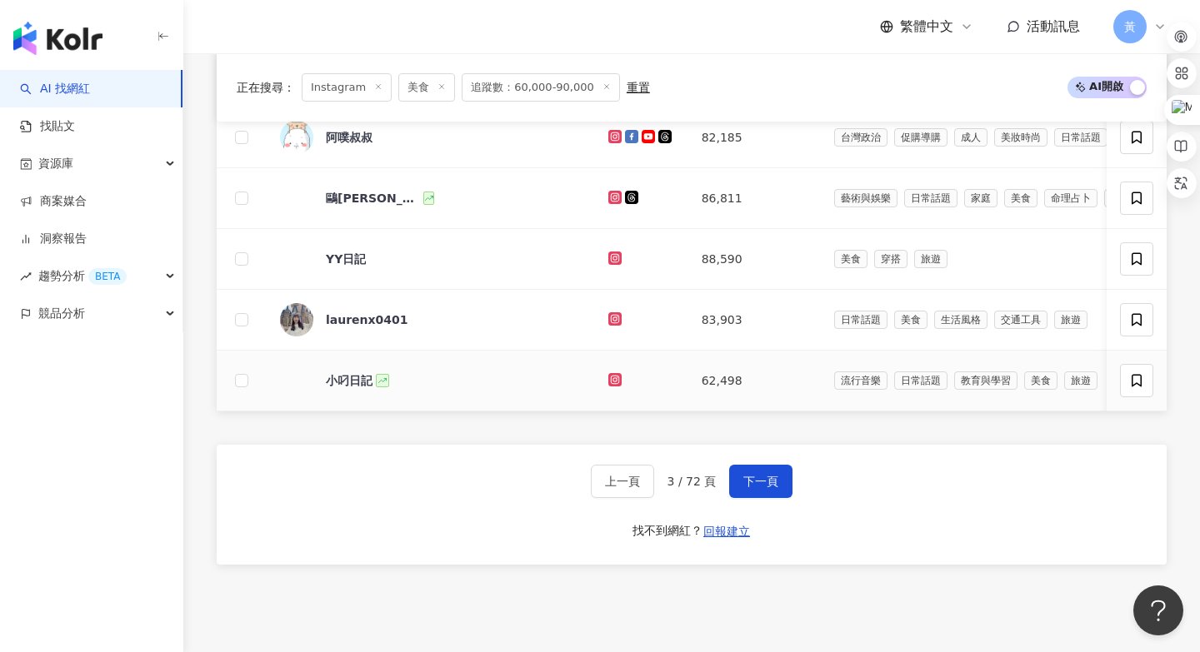
scroll to position [1048, 0]
click at [751, 479] on span "下一頁" at bounding box center [760, 482] width 35 height 13
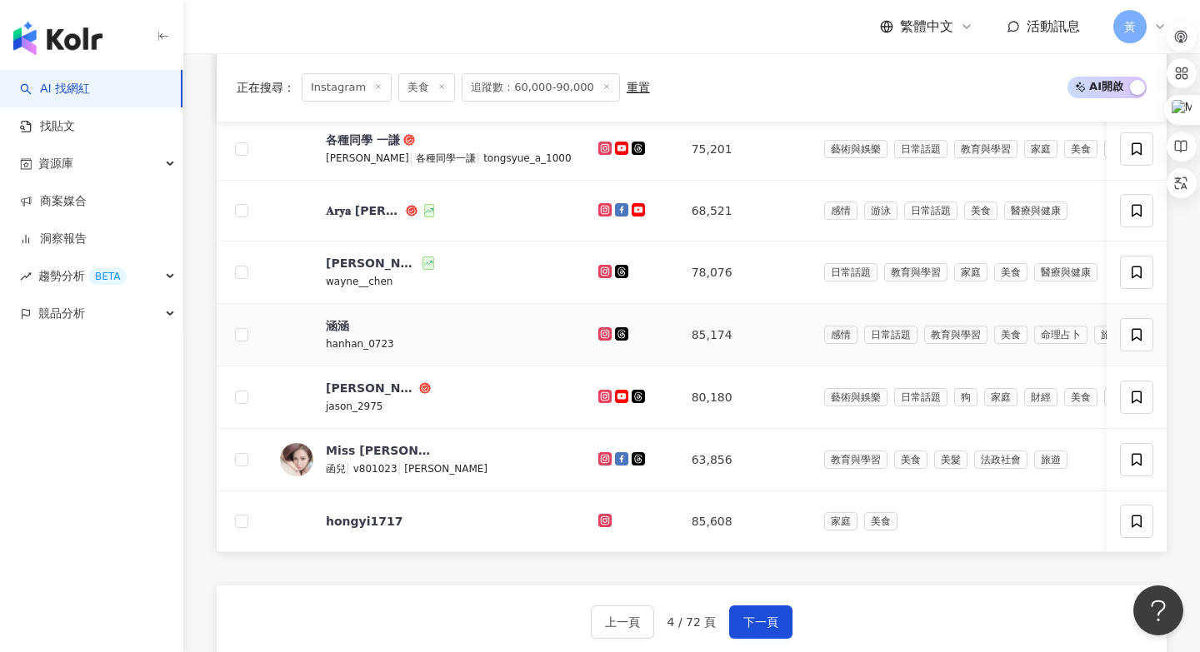
scroll to position [933, 0]
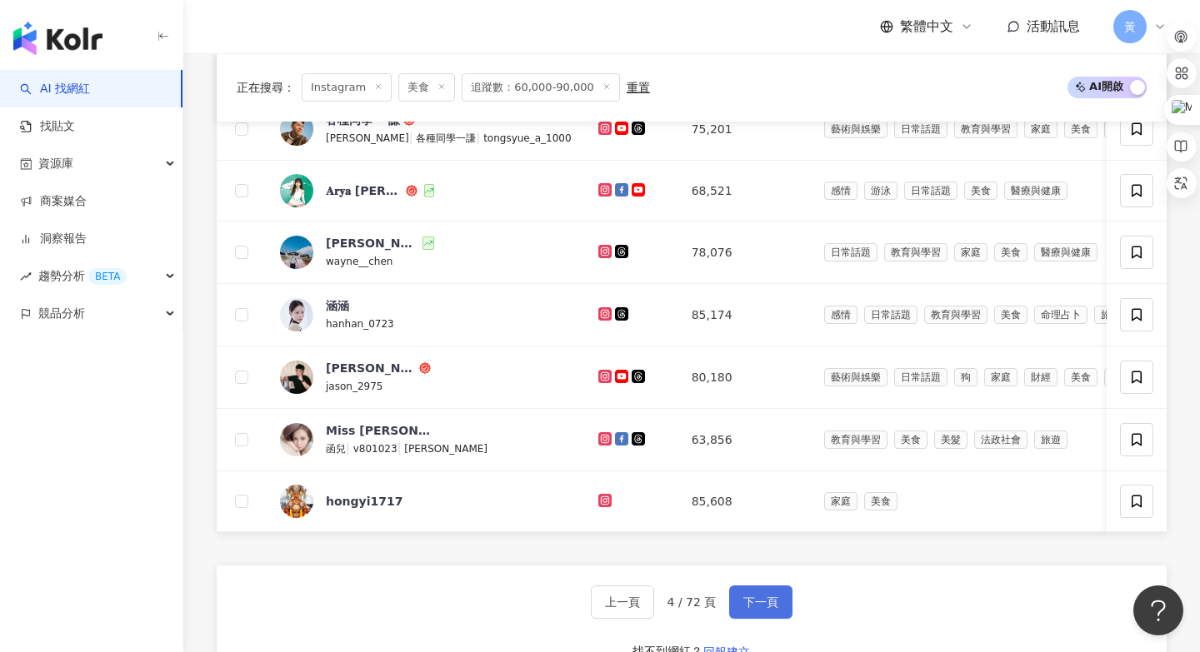
click at [759, 601] on span "下一頁" at bounding box center [760, 602] width 35 height 13
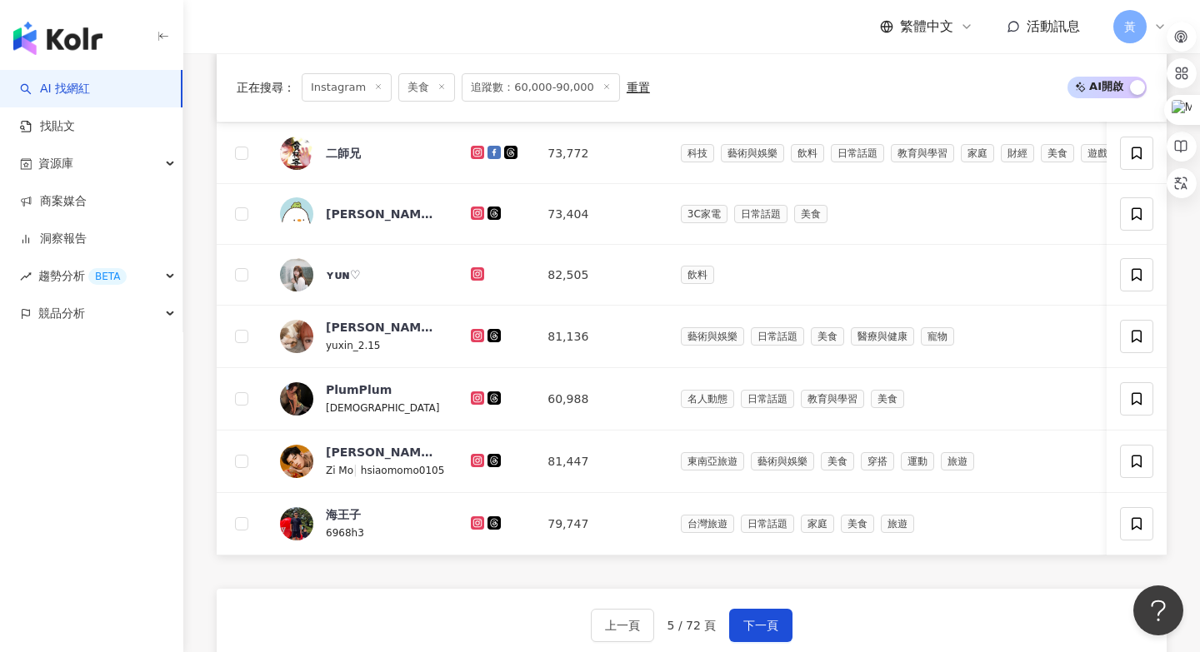
scroll to position [918, 0]
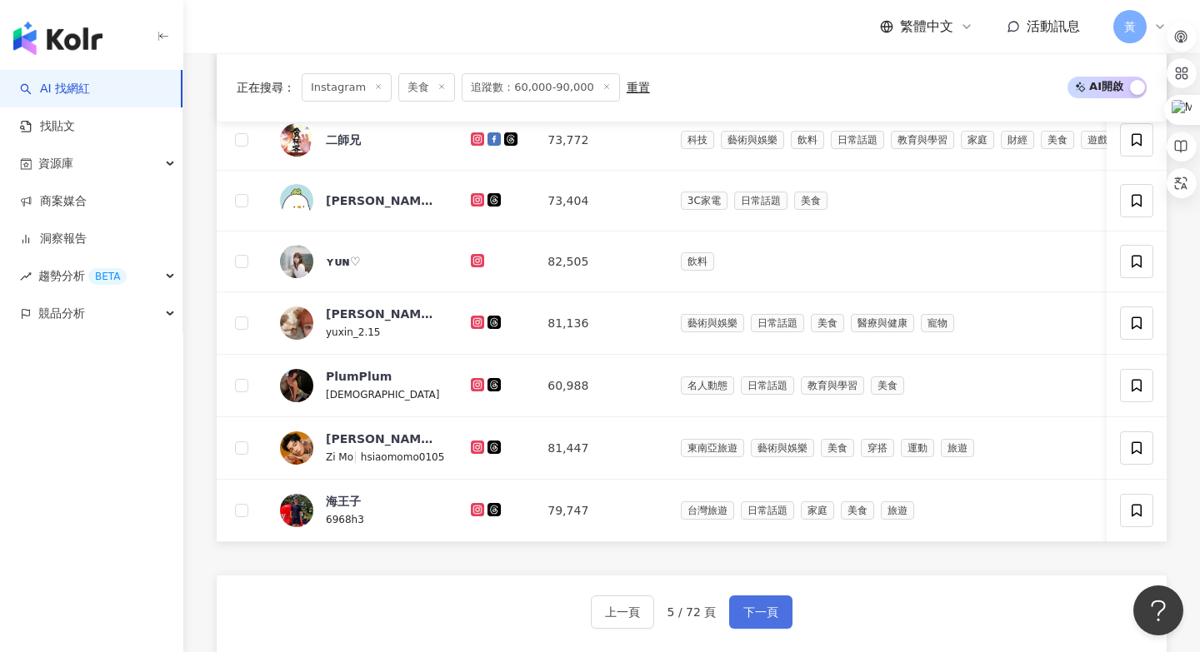
click at [765, 606] on span "下一頁" at bounding box center [760, 612] width 35 height 13
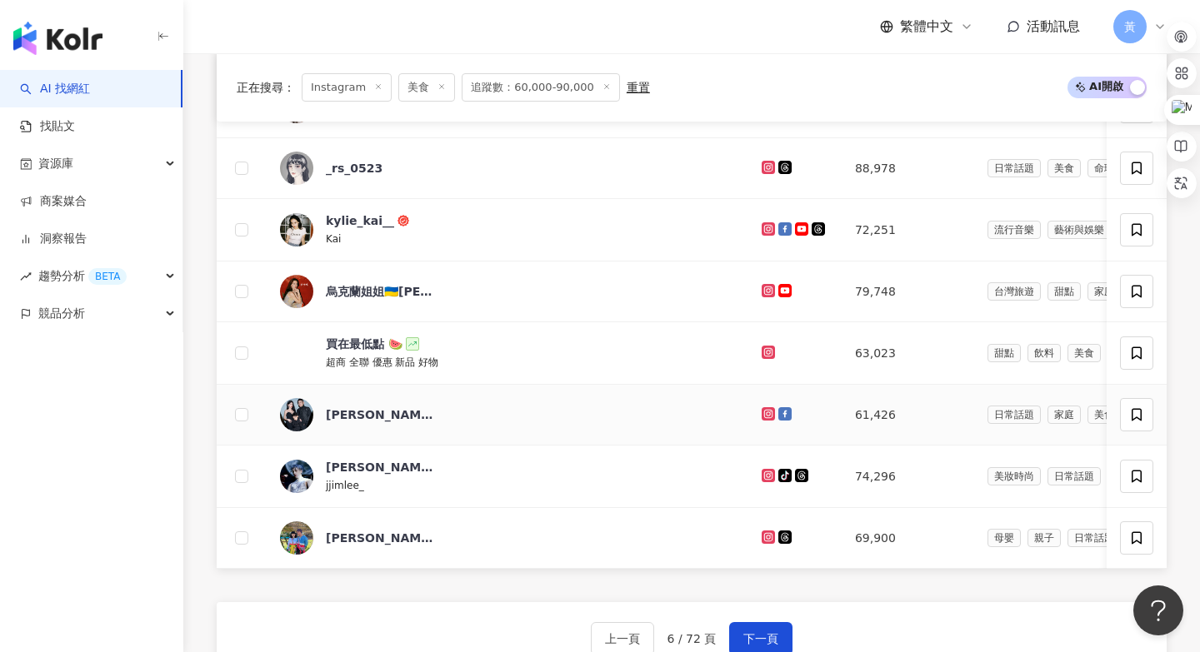
scroll to position [914, 0]
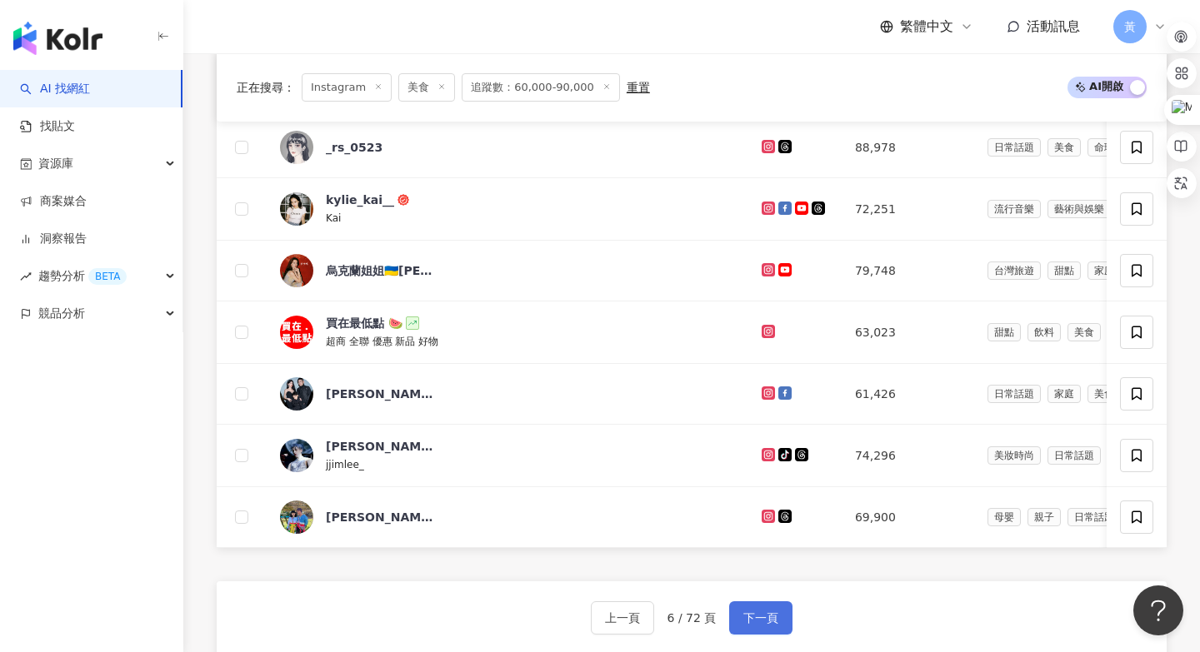
click at [758, 611] on span "下一頁" at bounding box center [760, 617] width 35 height 13
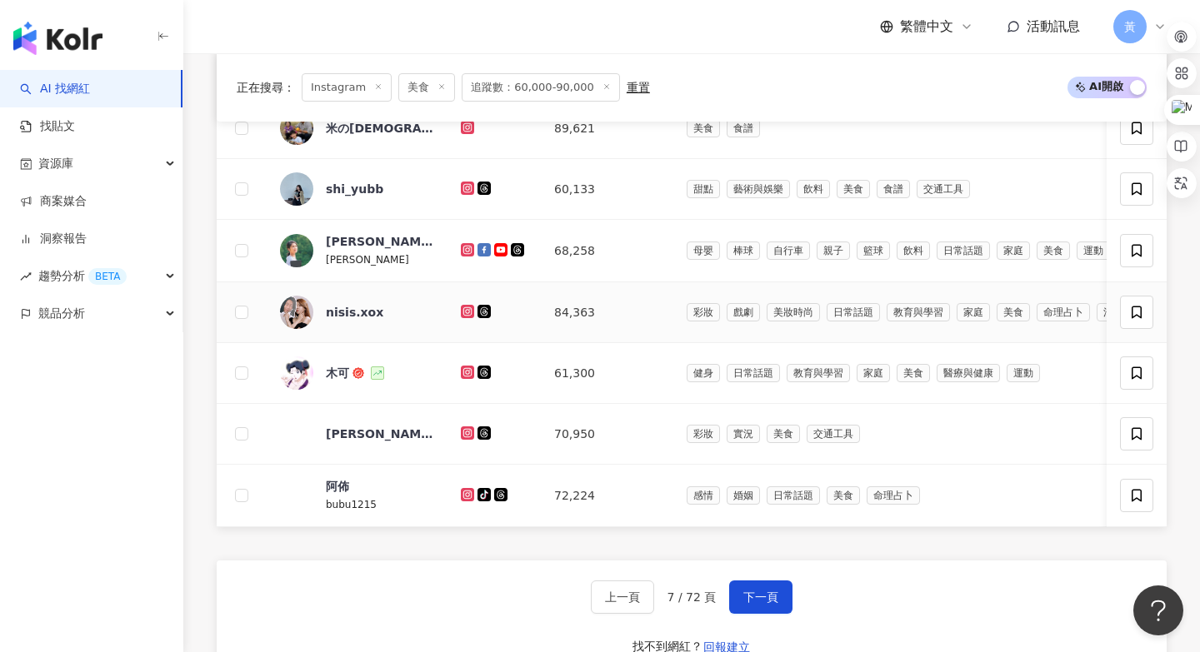
scroll to position [935, 0]
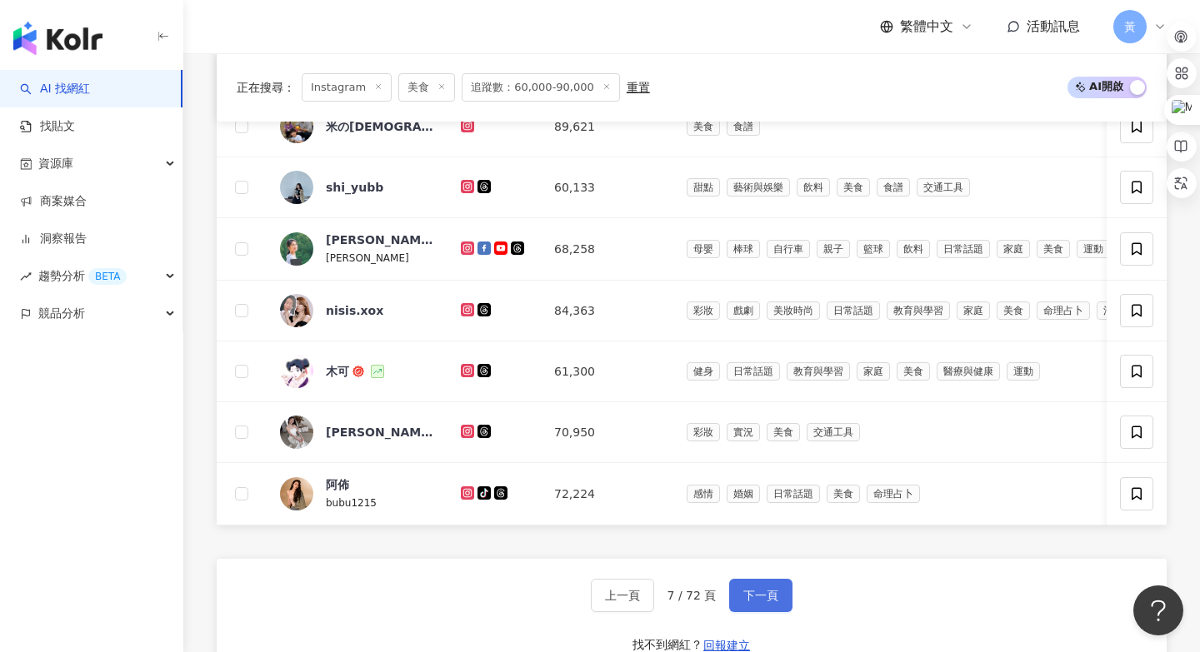
click at [775, 590] on span "下一頁" at bounding box center [760, 595] width 35 height 13
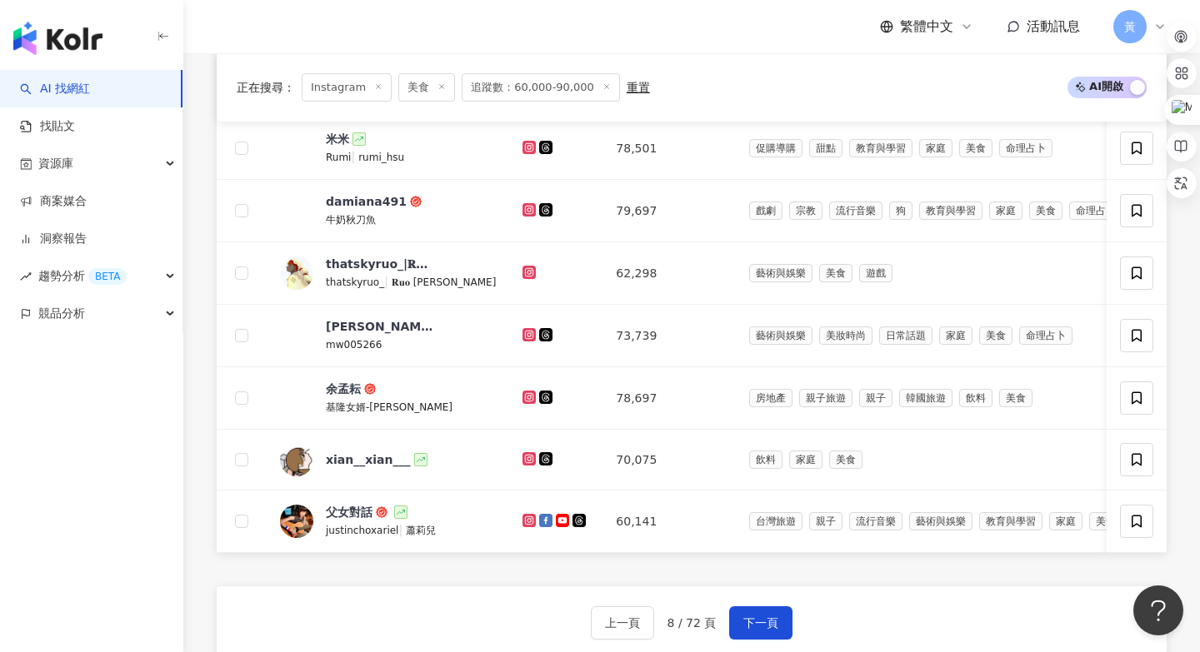
scroll to position [912, 0]
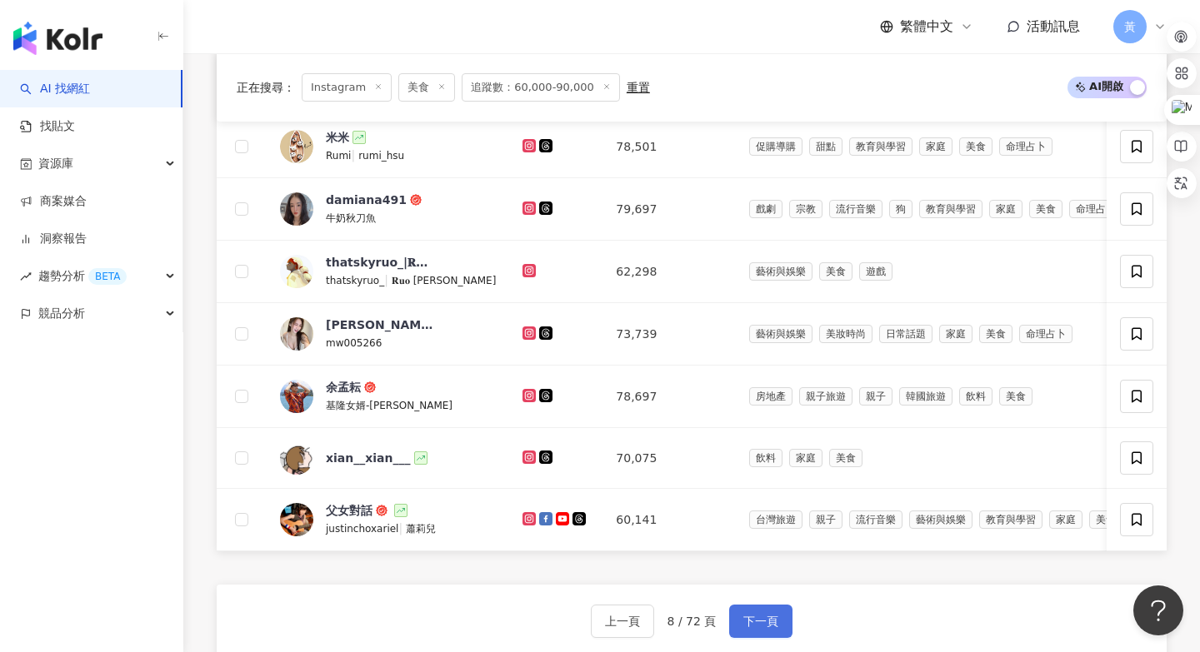
click at [776, 619] on span "下一頁" at bounding box center [760, 621] width 35 height 13
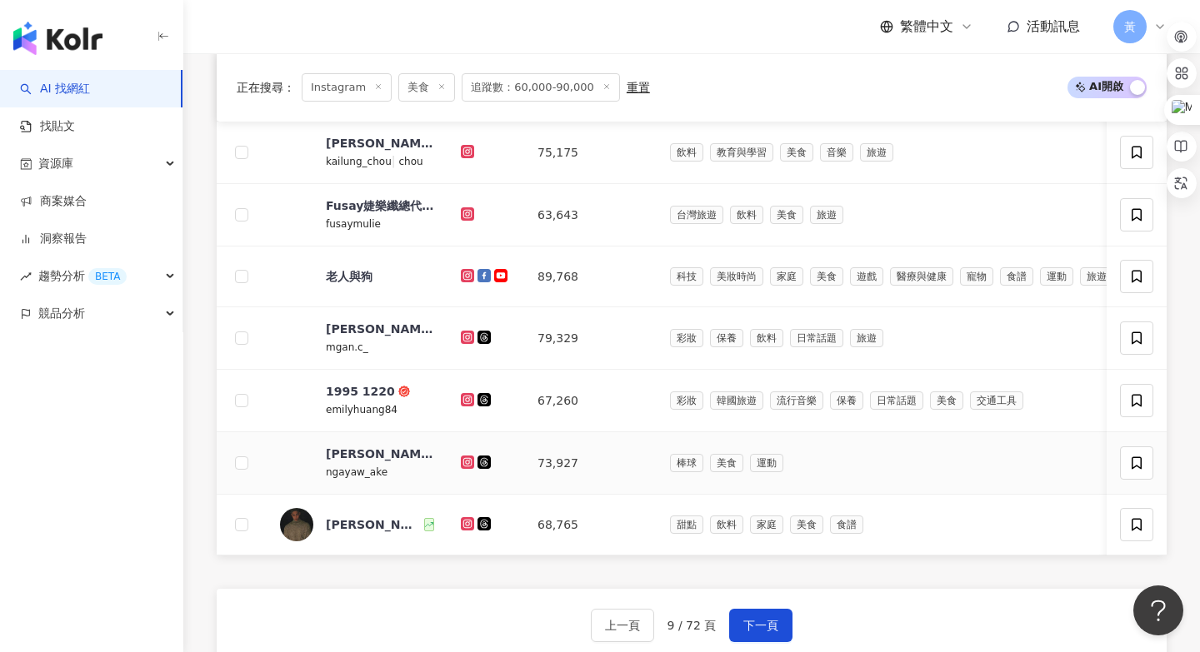
scroll to position [929, 0]
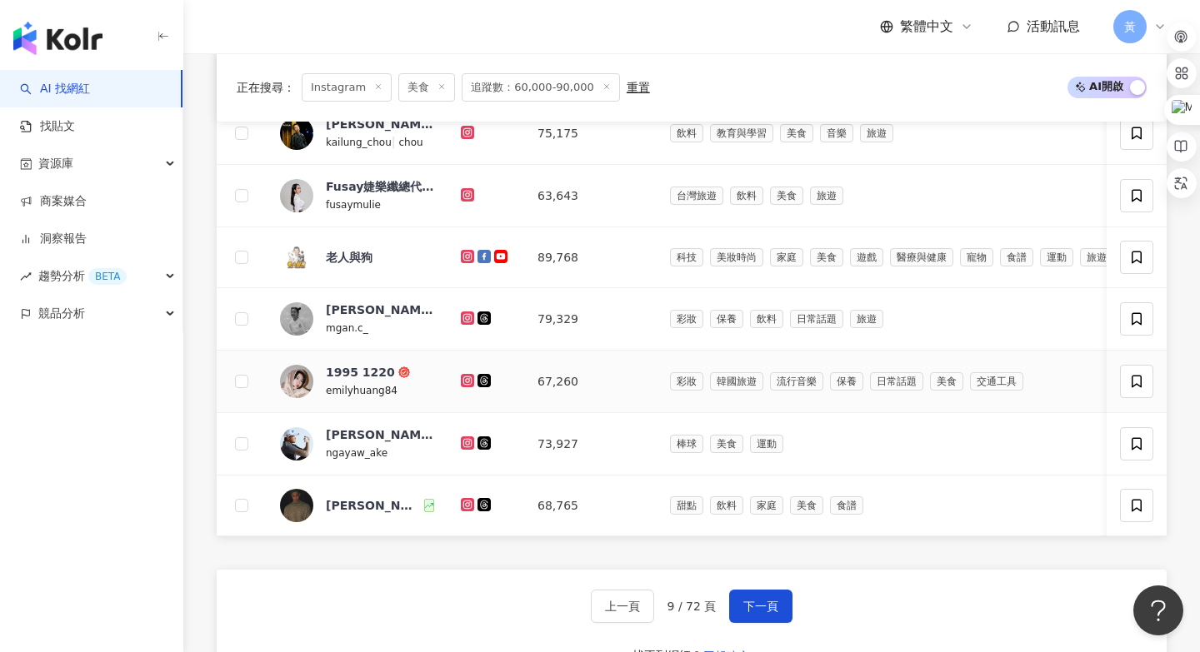
click at [471, 382] on icon at bounding box center [467, 380] width 7 height 7
click at [743, 600] on span "下一頁" at bounding box center [760, 606] width 35 height 13
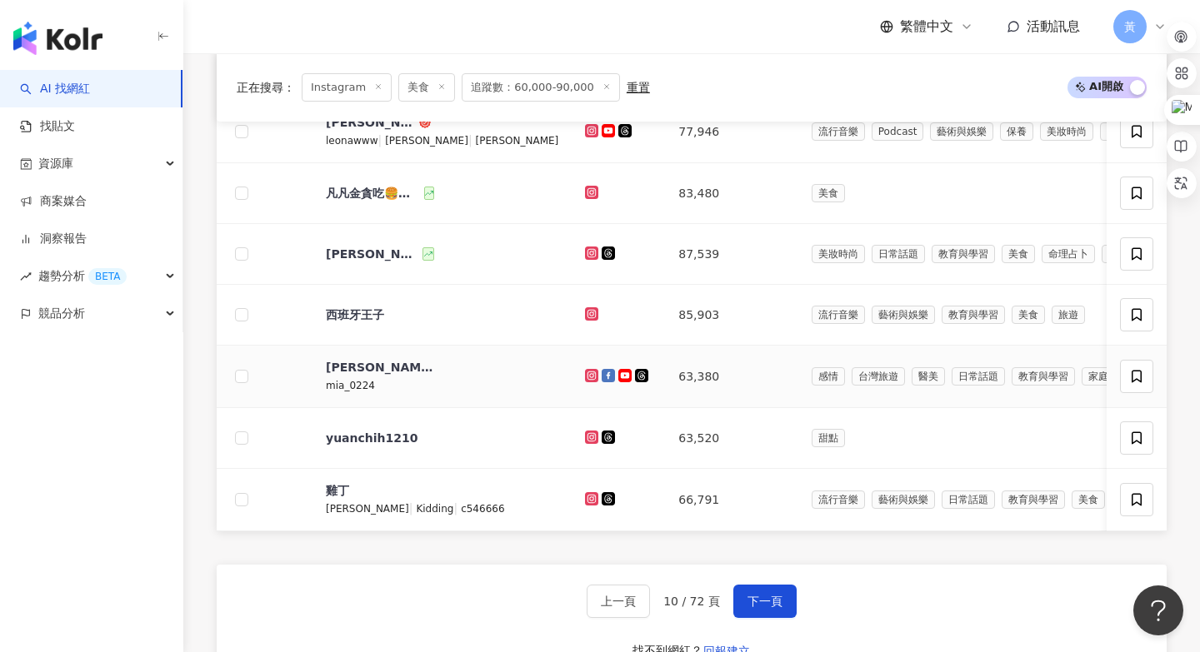
scroll to position [949, 0]
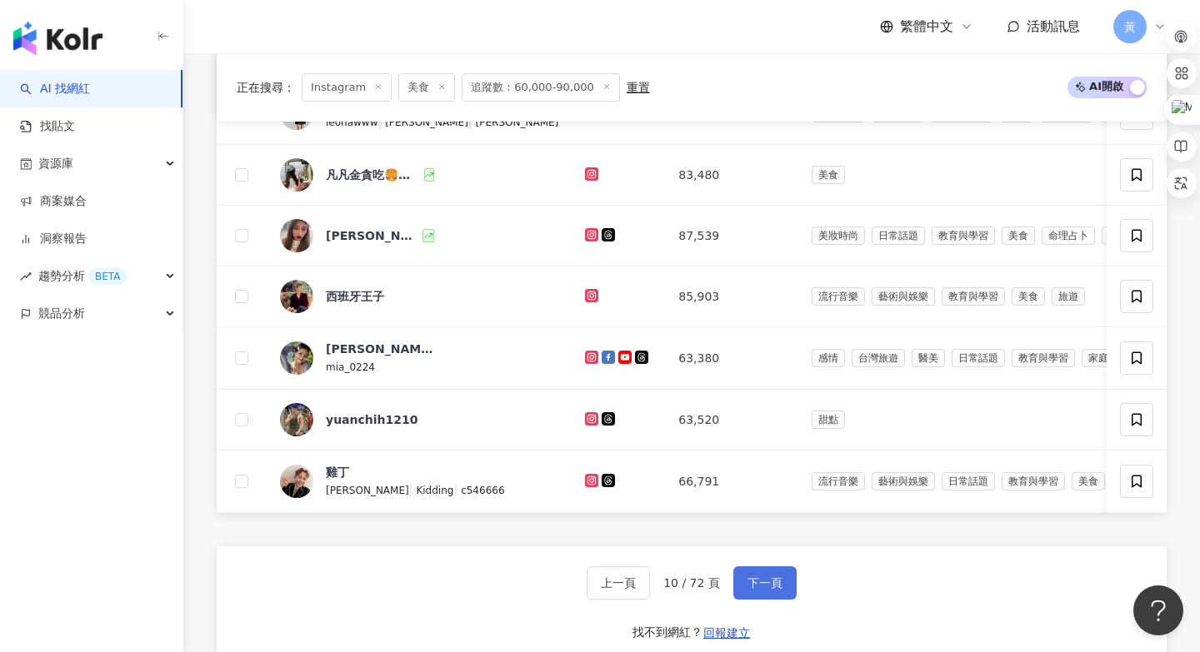
click at [770, 577] on span "下一頁" at bounding box center [764, 583] width 35 height 13
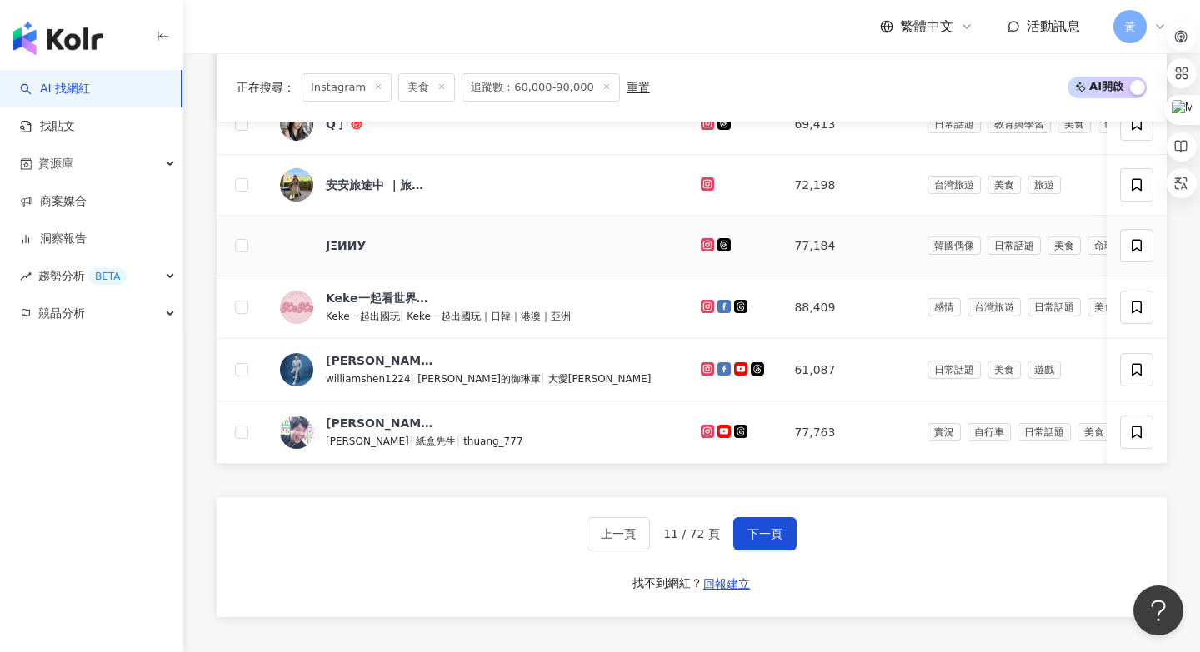
scroll to position [998, 0]
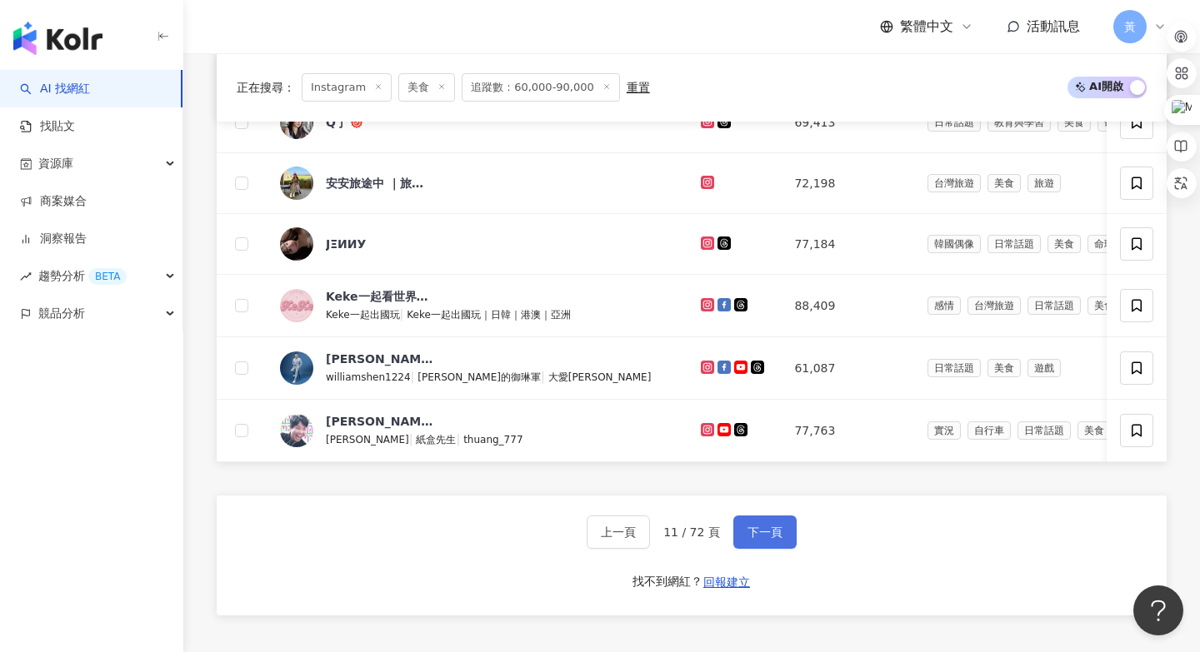
click at [775, 522] on button "下一頁" at bounding box center [764, 532] width 63 height 33
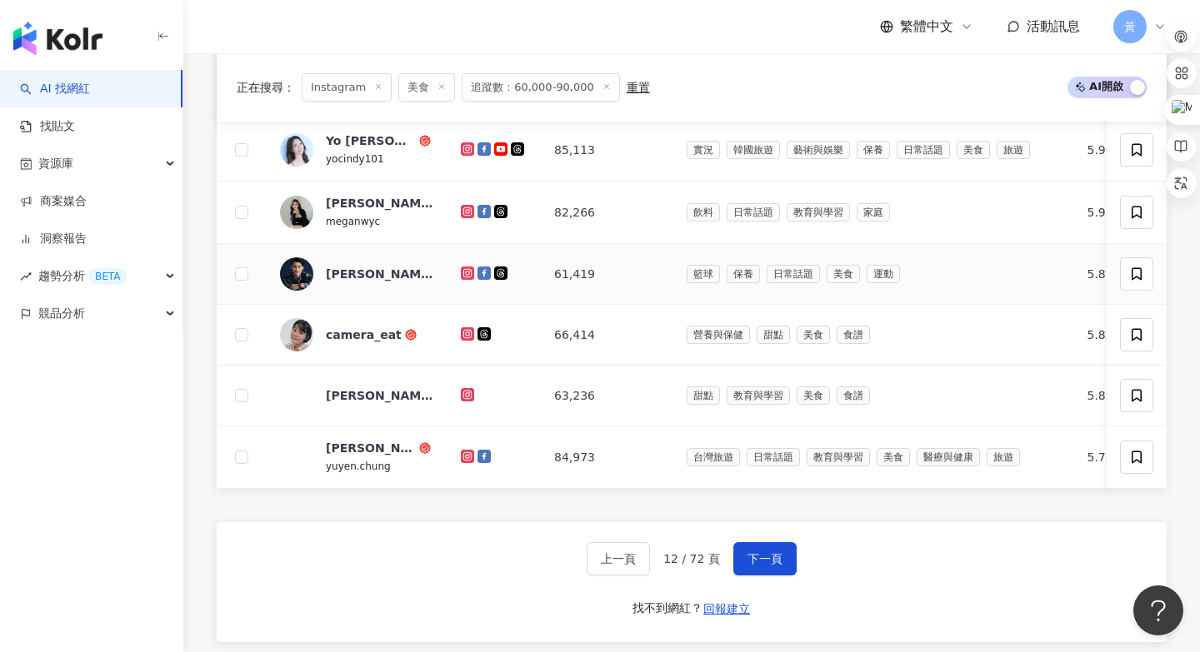
scroll to position [984, 0]
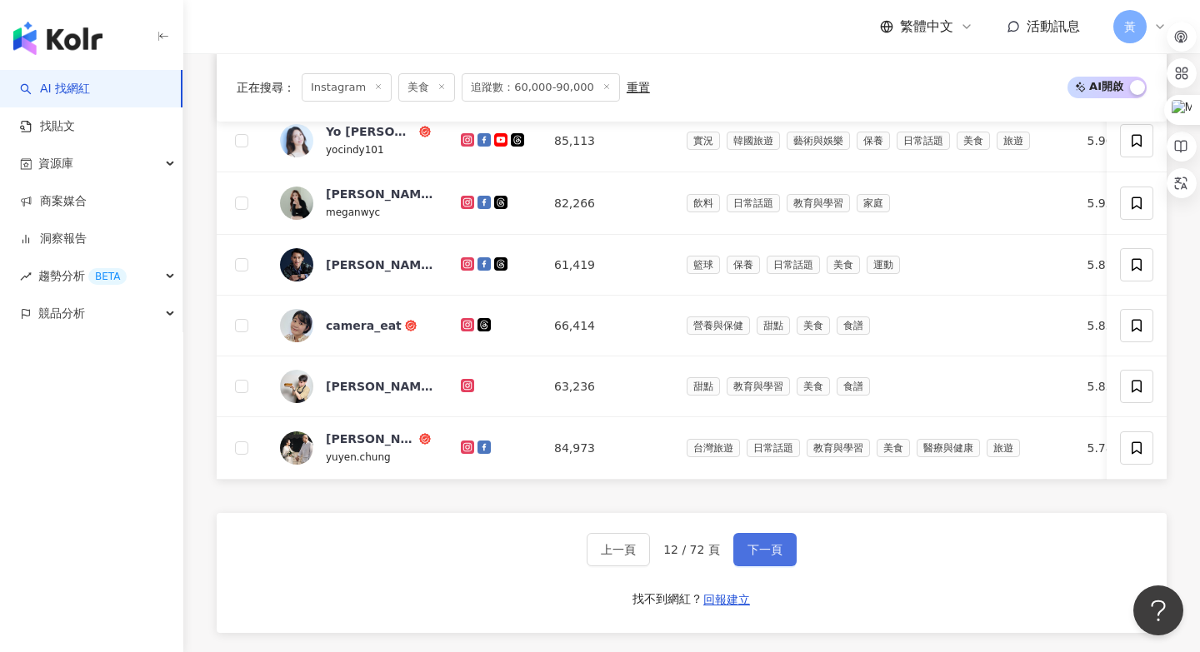
click at [761, 549] on span "下一頁" at bounding box center [764, 549] width 35 height 13
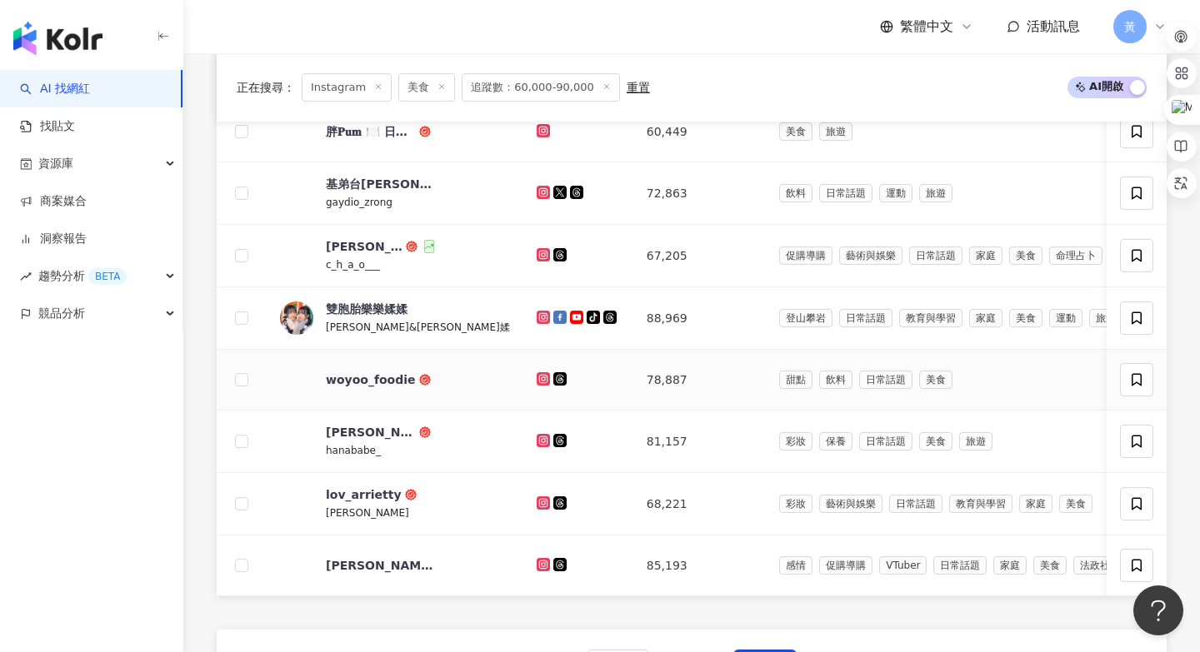
scroll to position [896, 0]
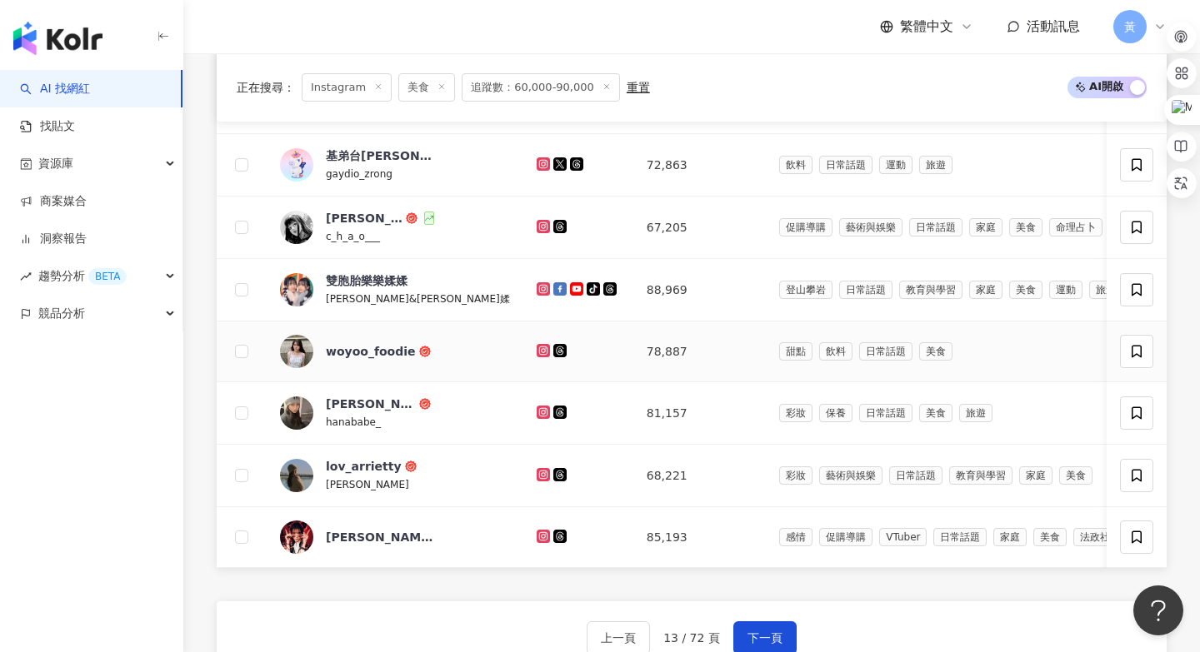
click at [538, 351] on icon at bounding box center [543, 351] width 11 height 10
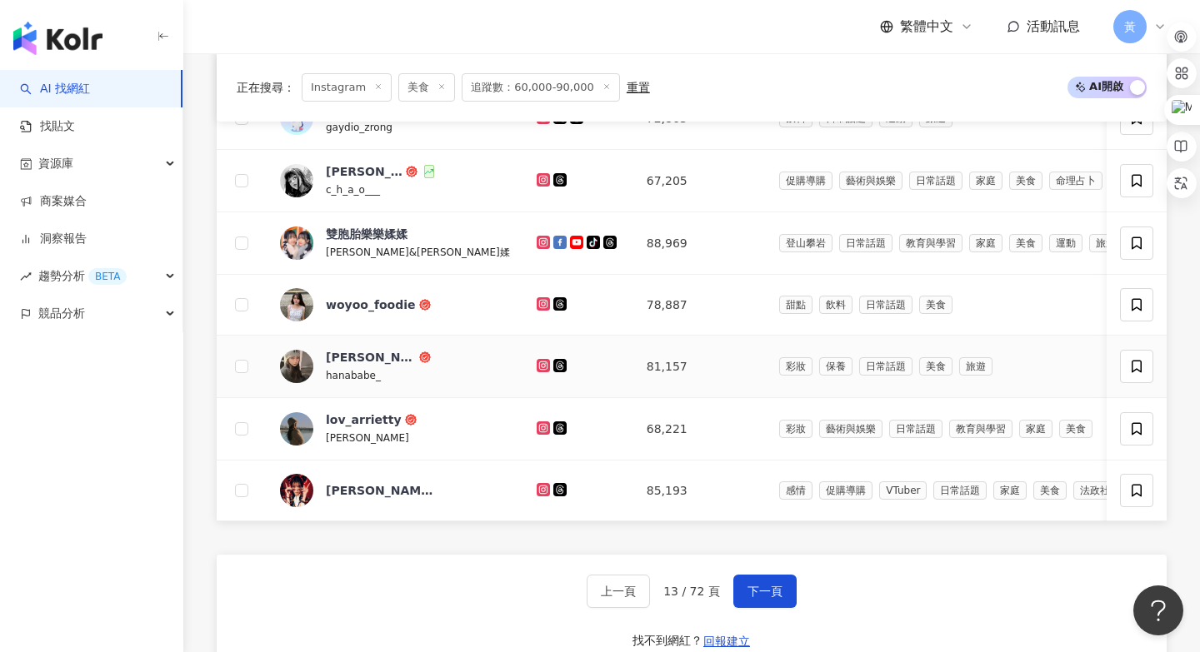
scroll to position [950, 0]
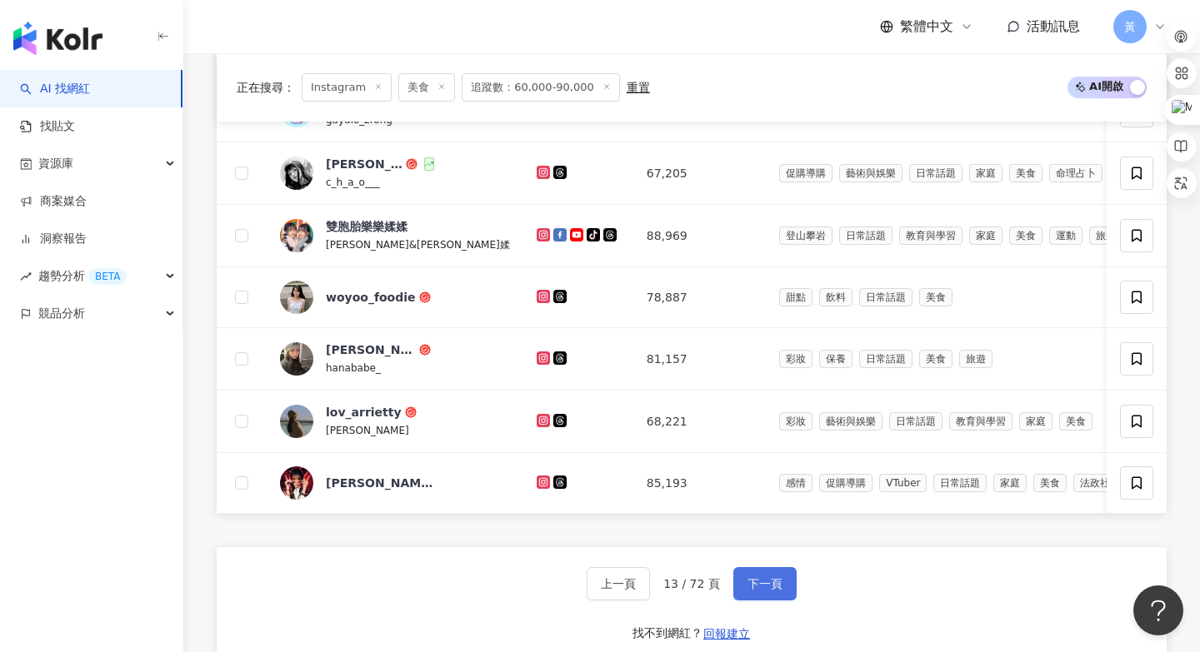
click at [776, 579] on span "下一頁" at bounding box center [764, 583] width 35 height 13
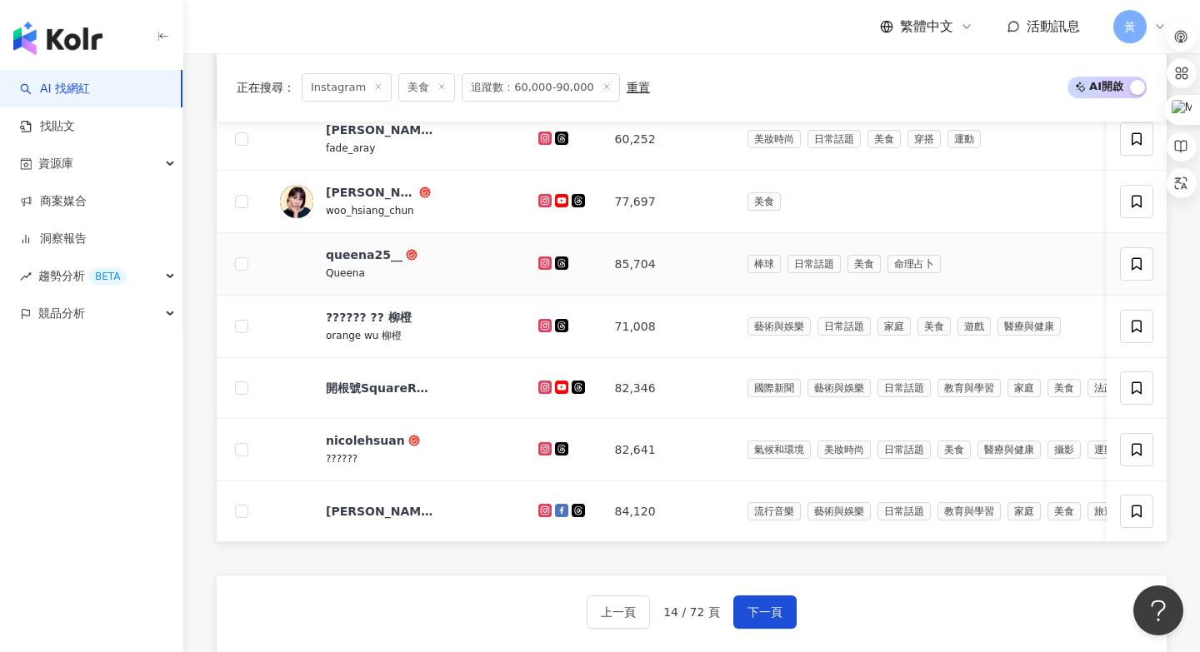
scroll to position [962, 0]
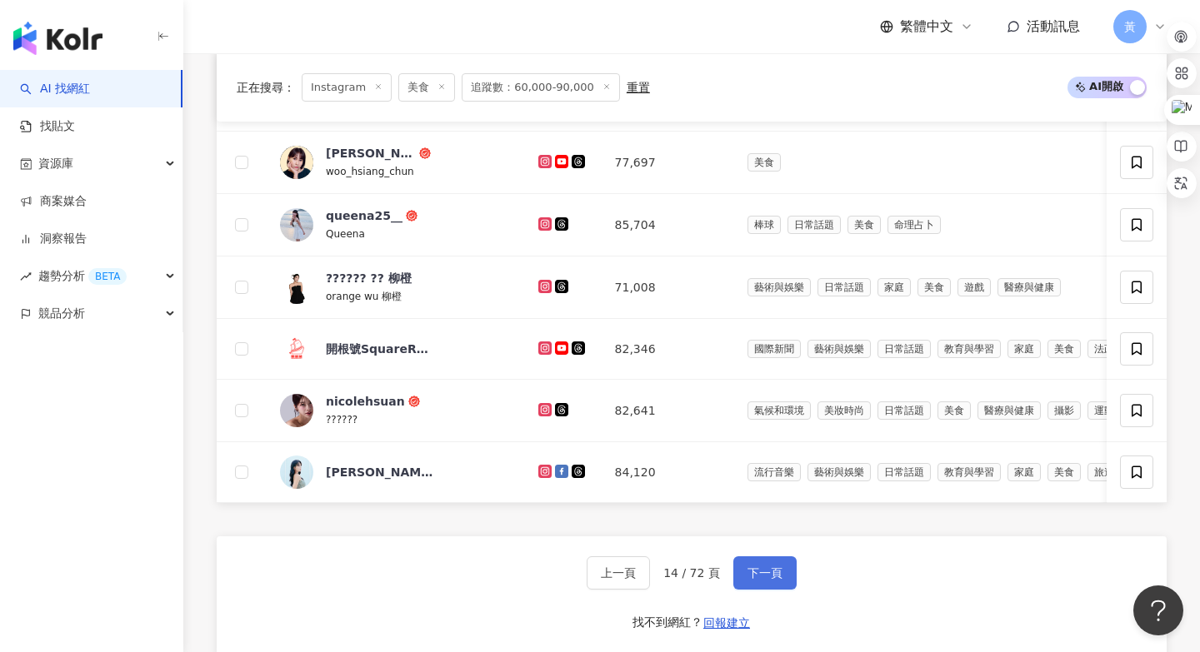
click at [758, 567] on span "下一頁" at bounding box center [764, 573] width 35 height 13
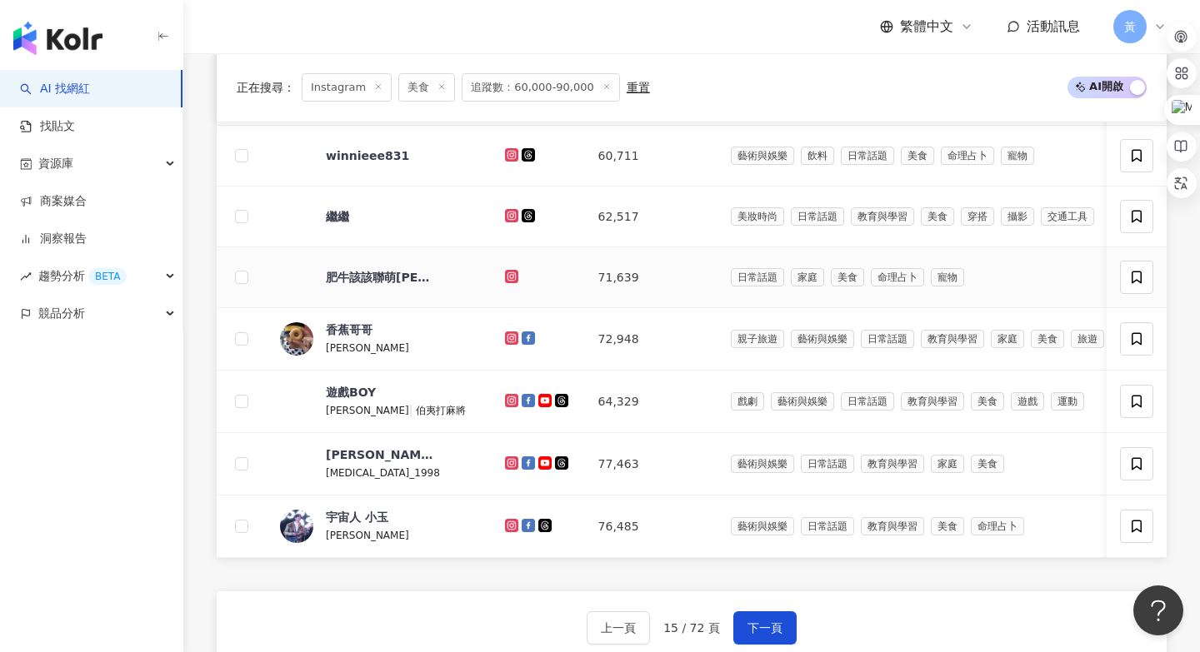
scroll to position [919, 0]
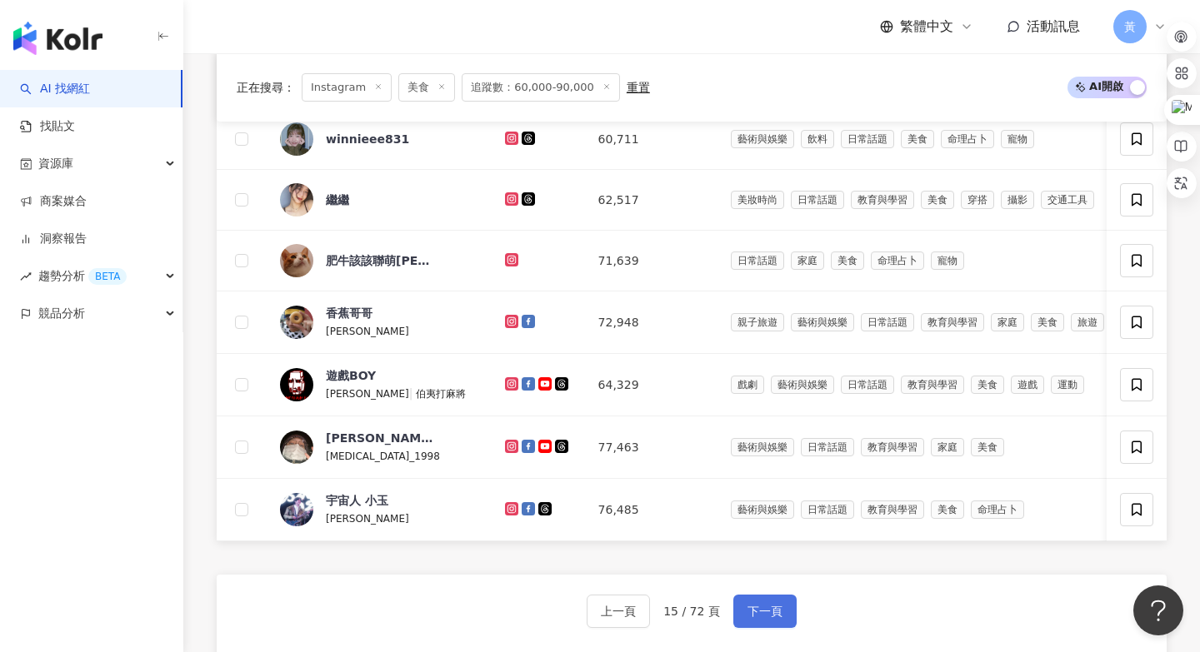
click at [776, 613] on span "下一頁" at bounding box center [764, 611] width 35 height 13
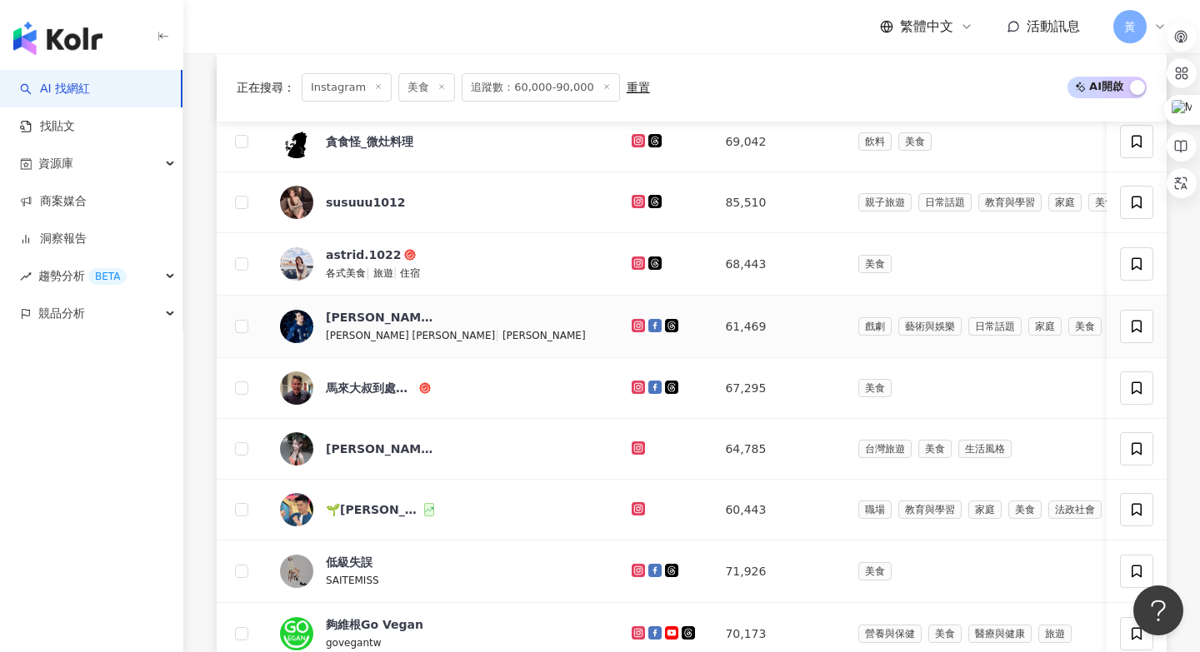
scroll to position [556, 0]
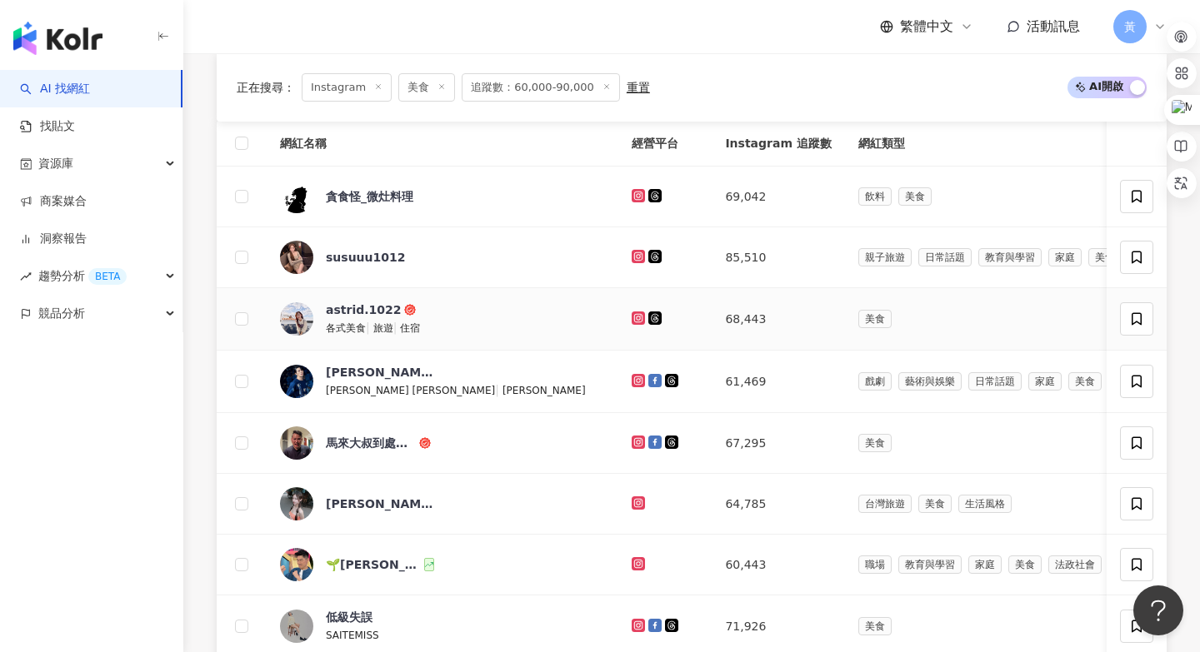
click at [633, 316] on icon at bounding box center [638, 318] width 11 height 10
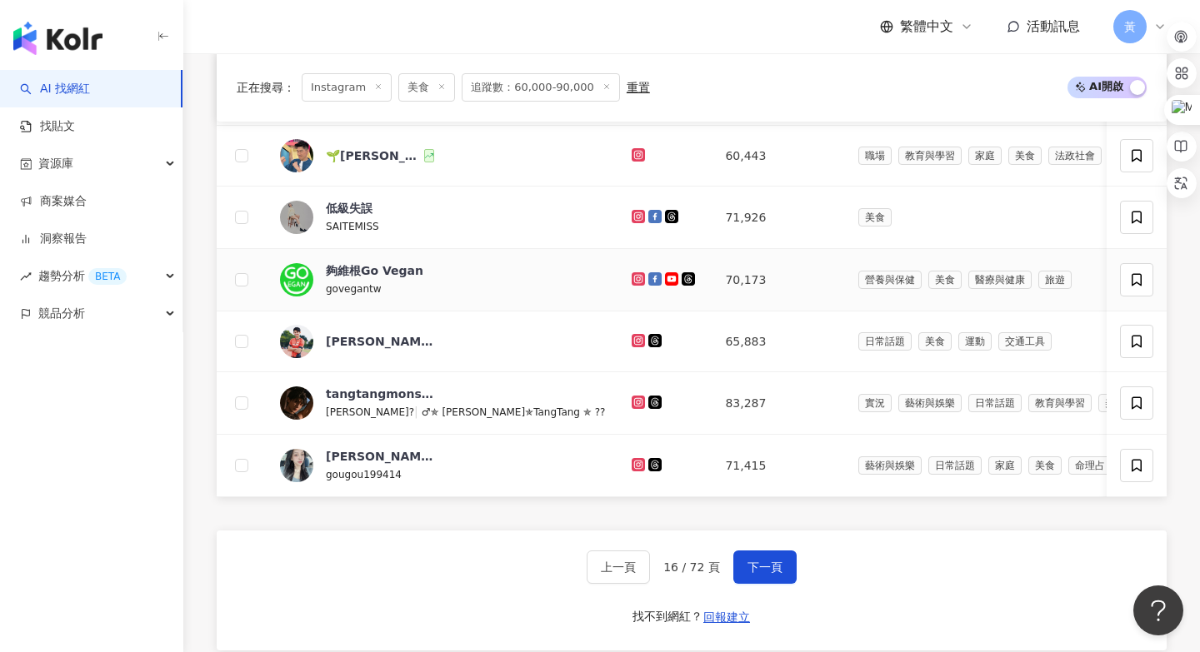
scroll to position [971, 0]
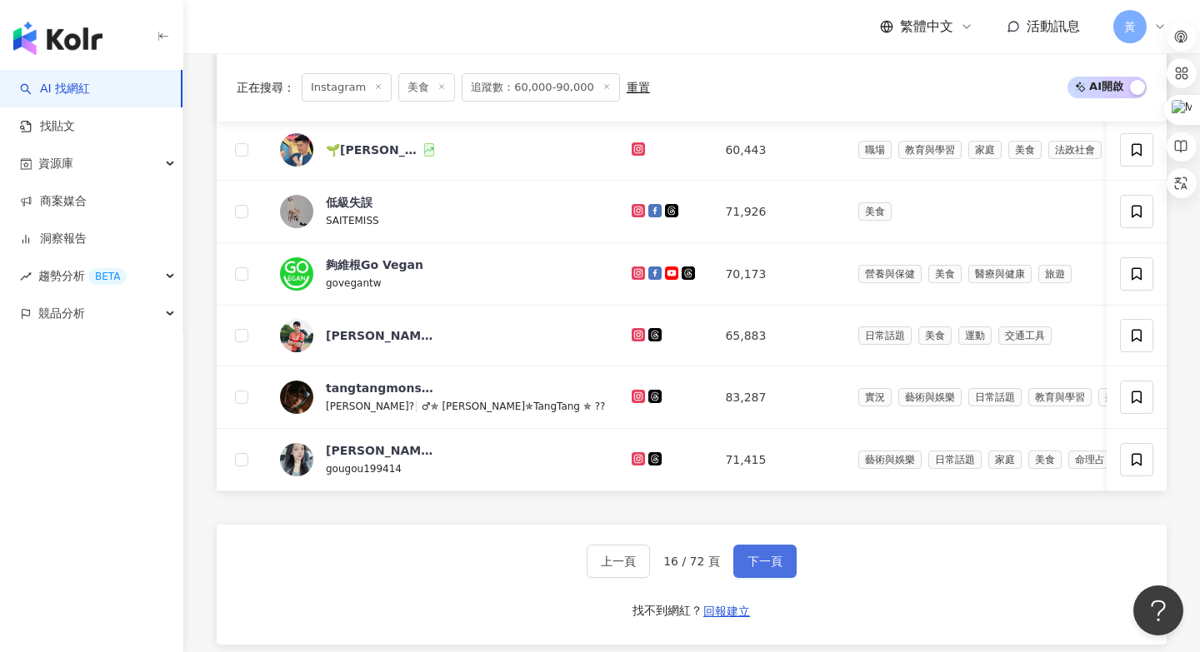
click at [766, 558] on span "下一頁" at bounding box center [764, 561] width 35 height 13
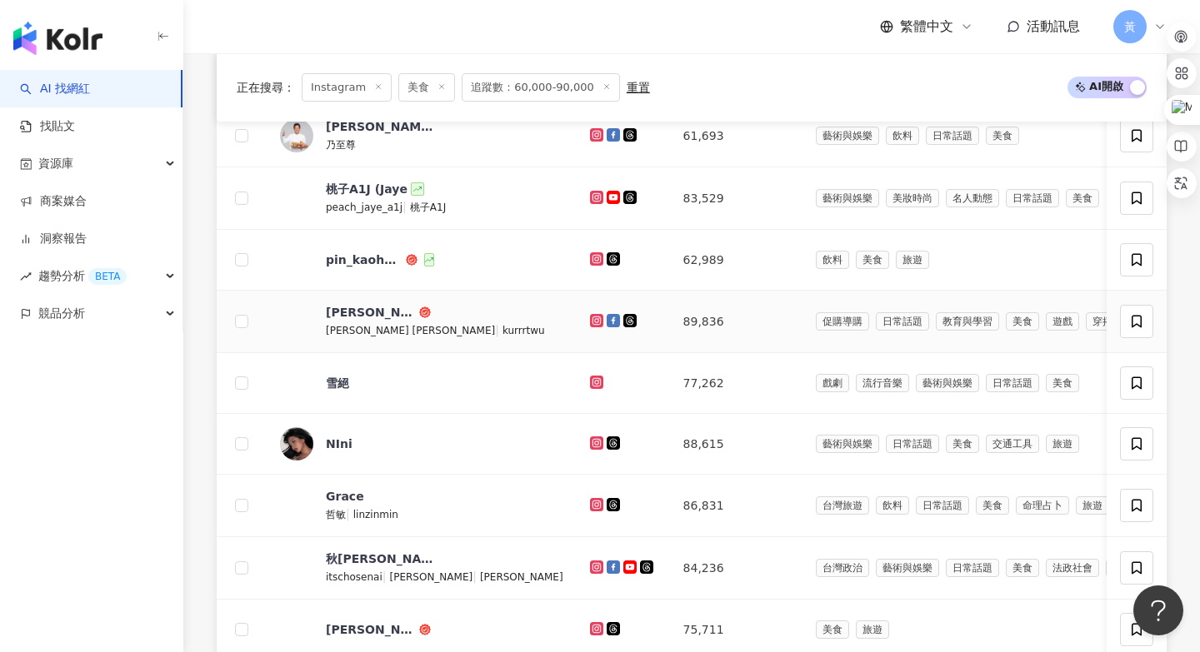
scroll to position [787, 0]
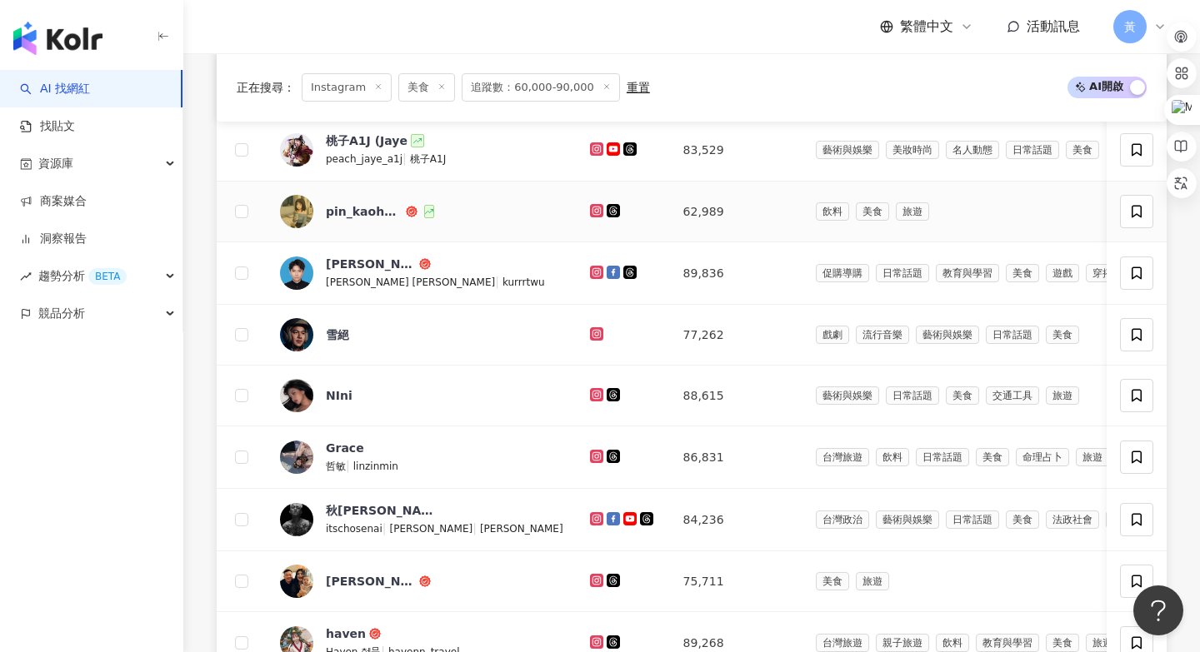
click at [592, 212] on icon at bounding box center [595, 210] width 7 height 7
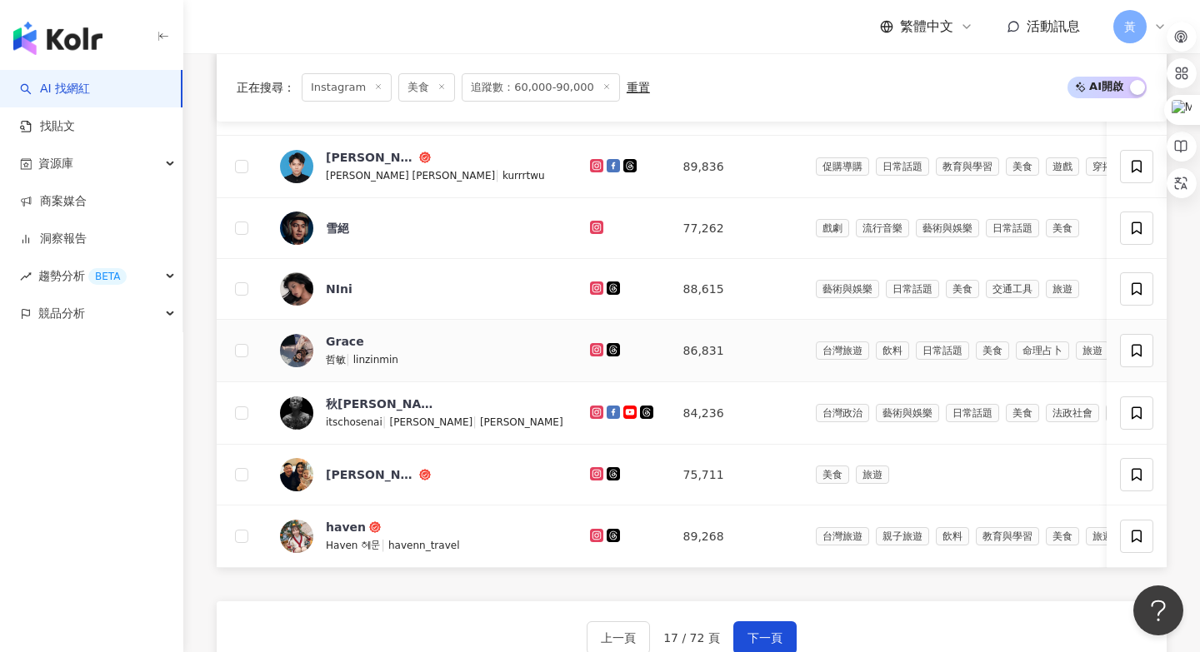
scroll to position [1008, 0]
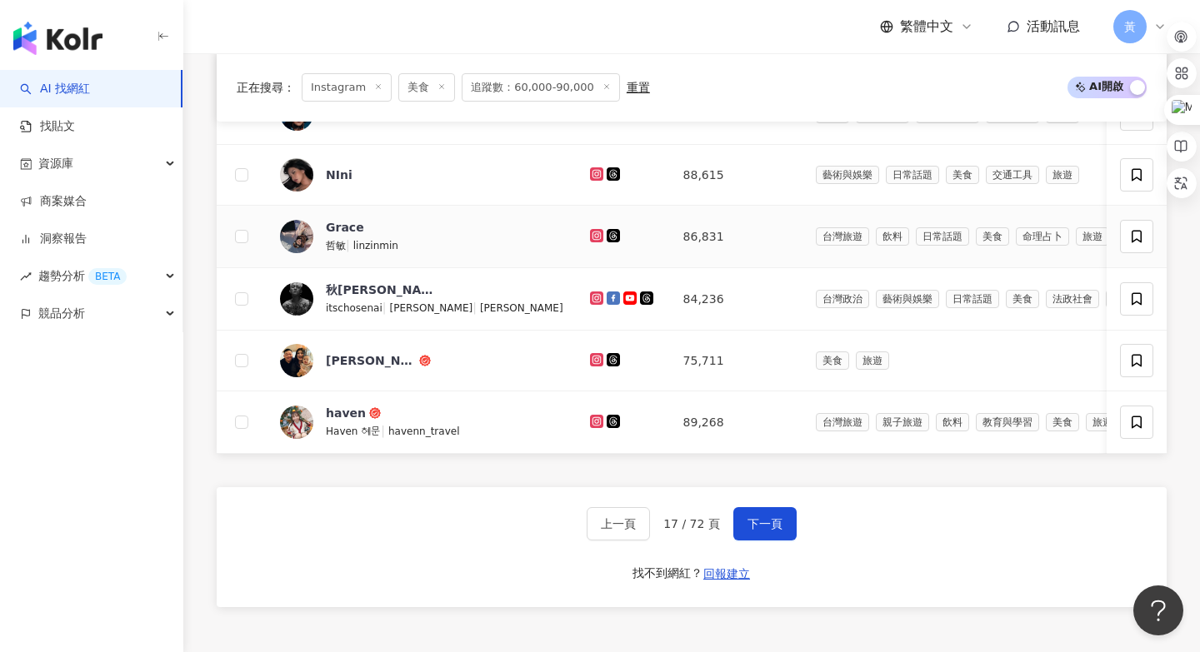
click at [592, 235] on icon at bounding box center [597, 236] width 11 height 10
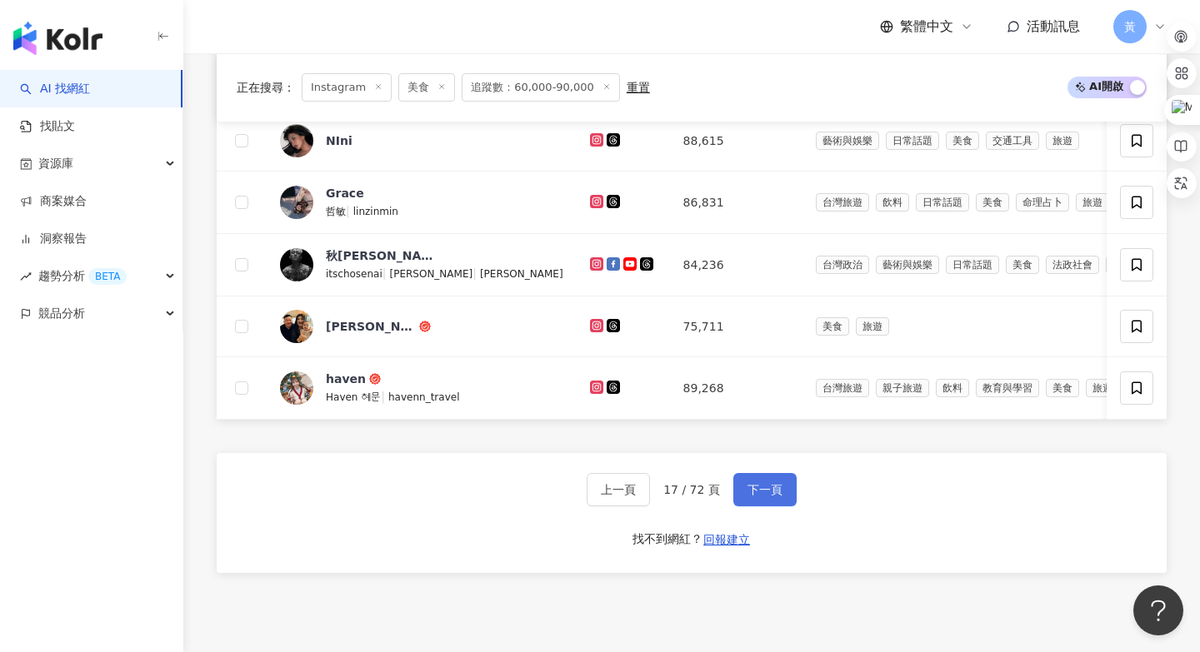
click at [775, 488] on span "下一頁" at bounding box center [764, 489] width 35 height 13
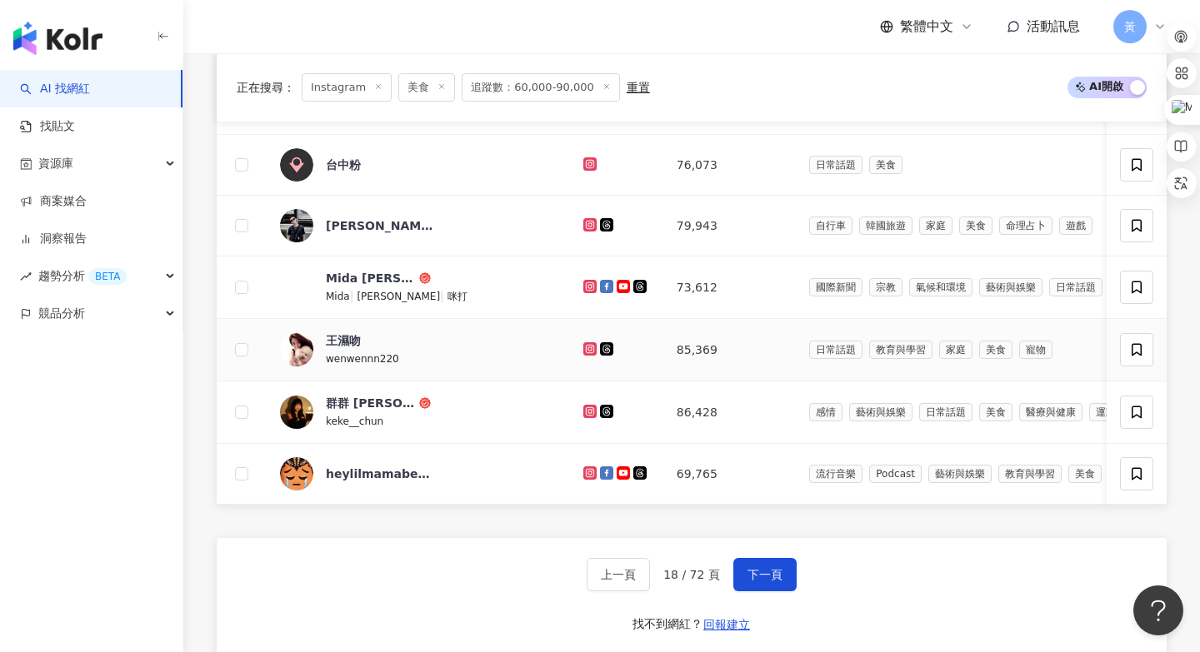
scroll to position [1013, 0]
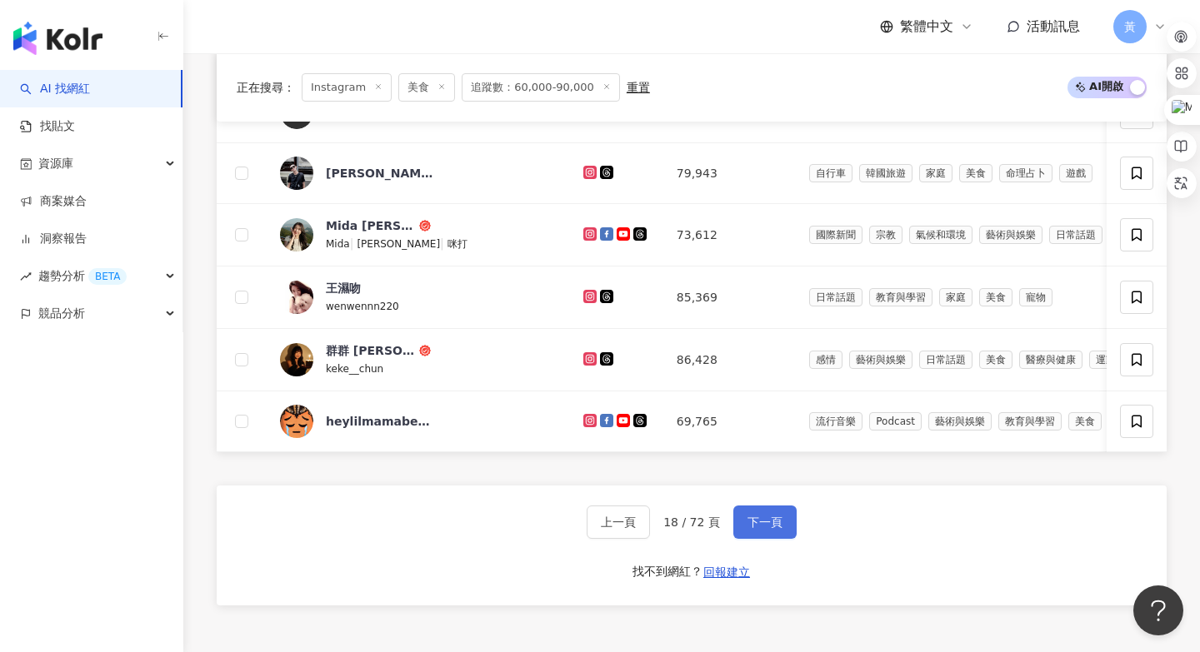
click at [766, 532] on button "下一頁" at bounding box center [764, 522] width 63 height 33
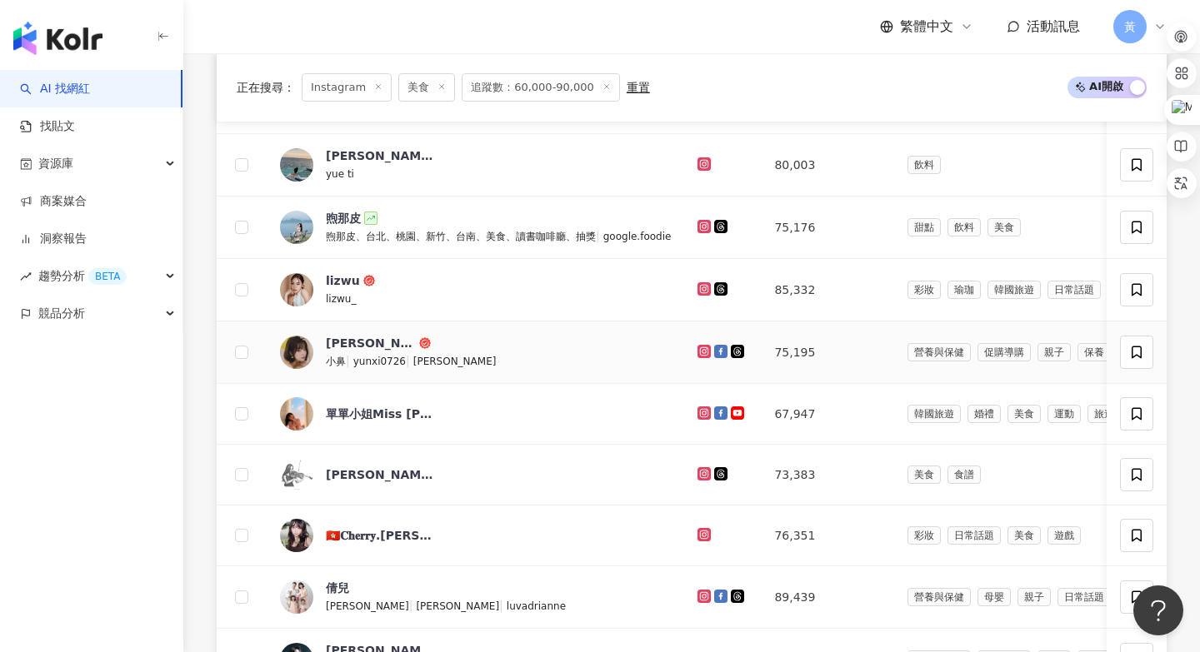
scroll to position [645, 0]
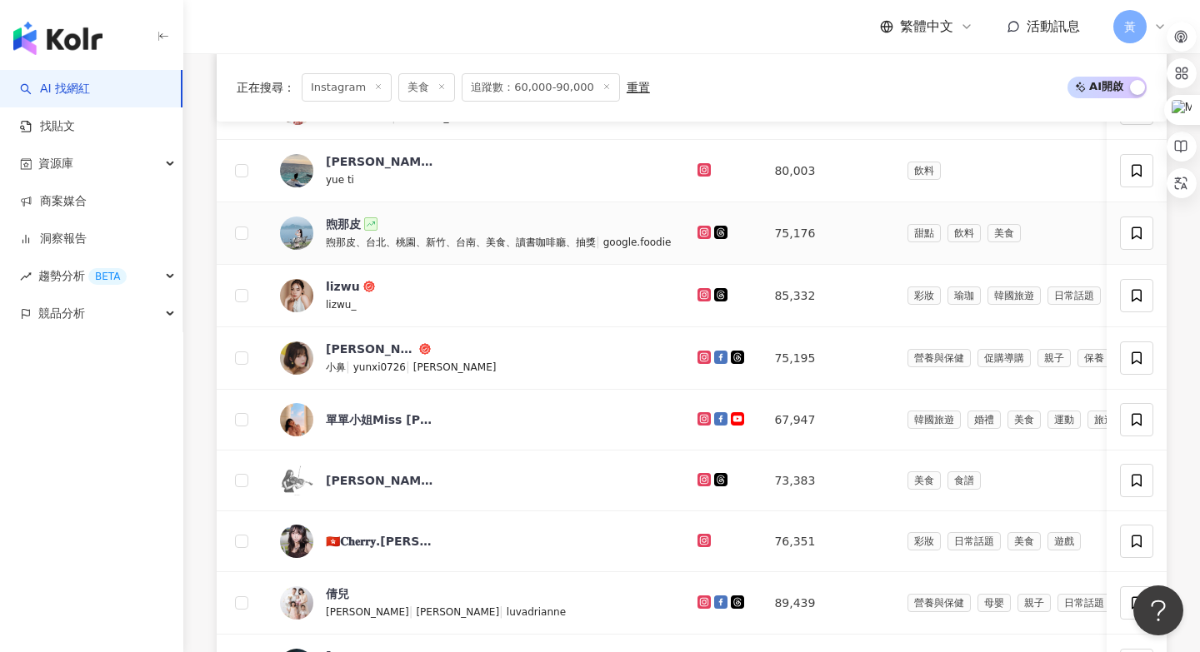
click at [702, 236] on icon at bounding box center [704, 232] width 11 height 10
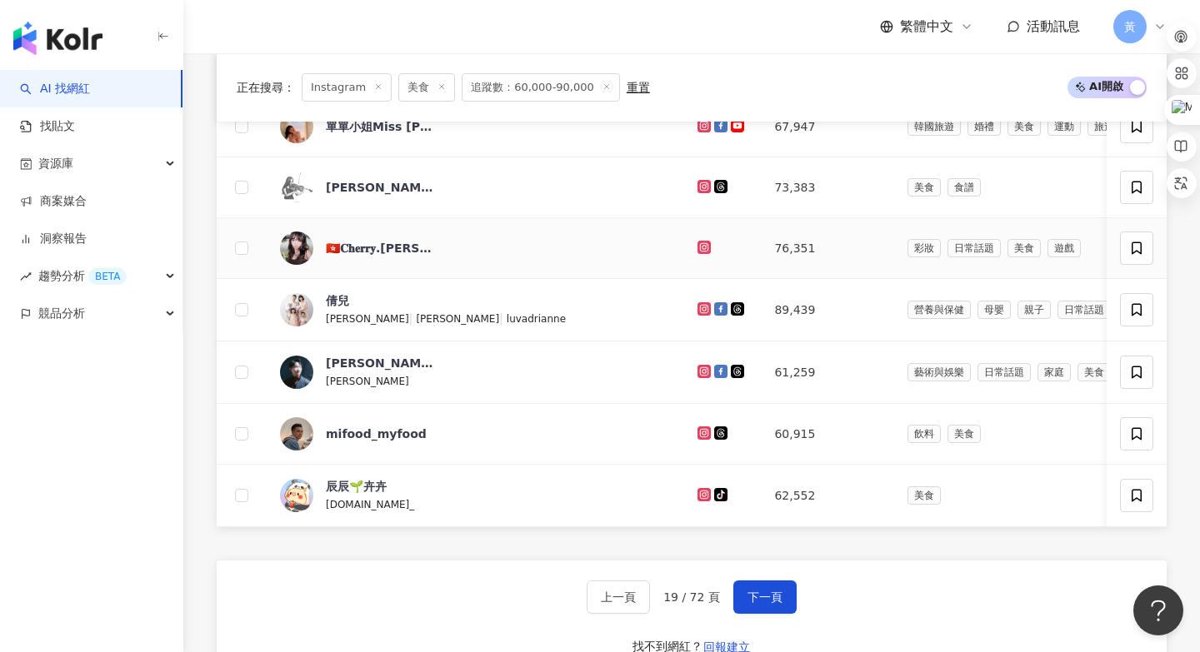
scroll to position [951, 0]
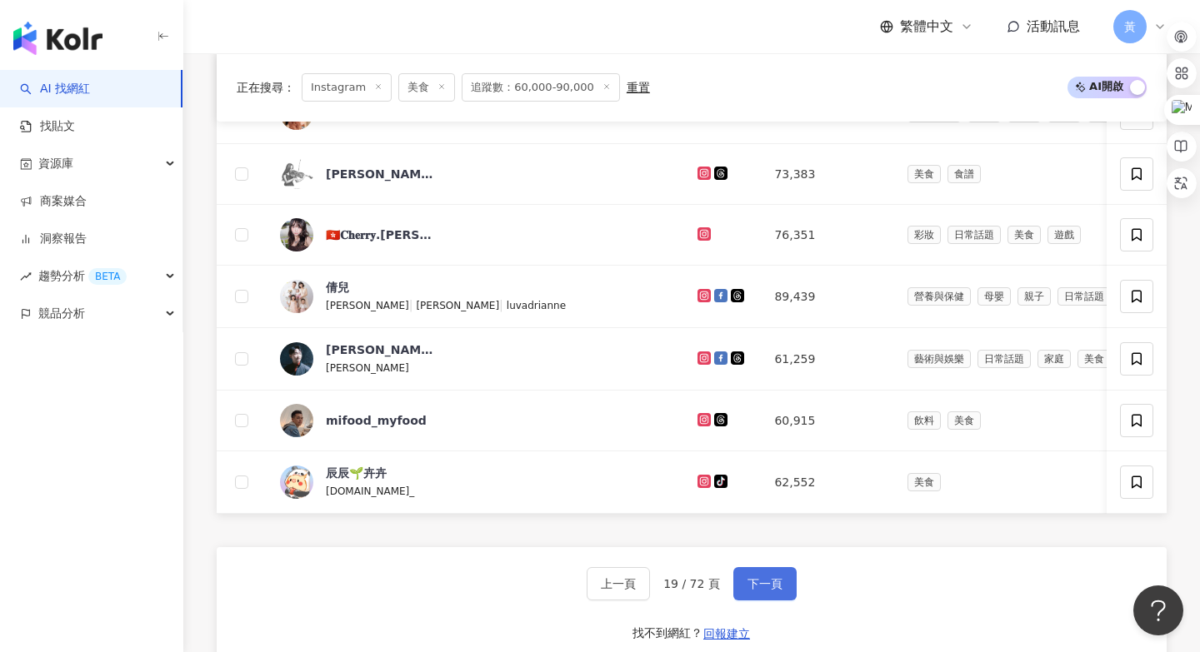
click at [747, 584] on span "下一頁" at bounding box center [764, 583] width 35 height 13
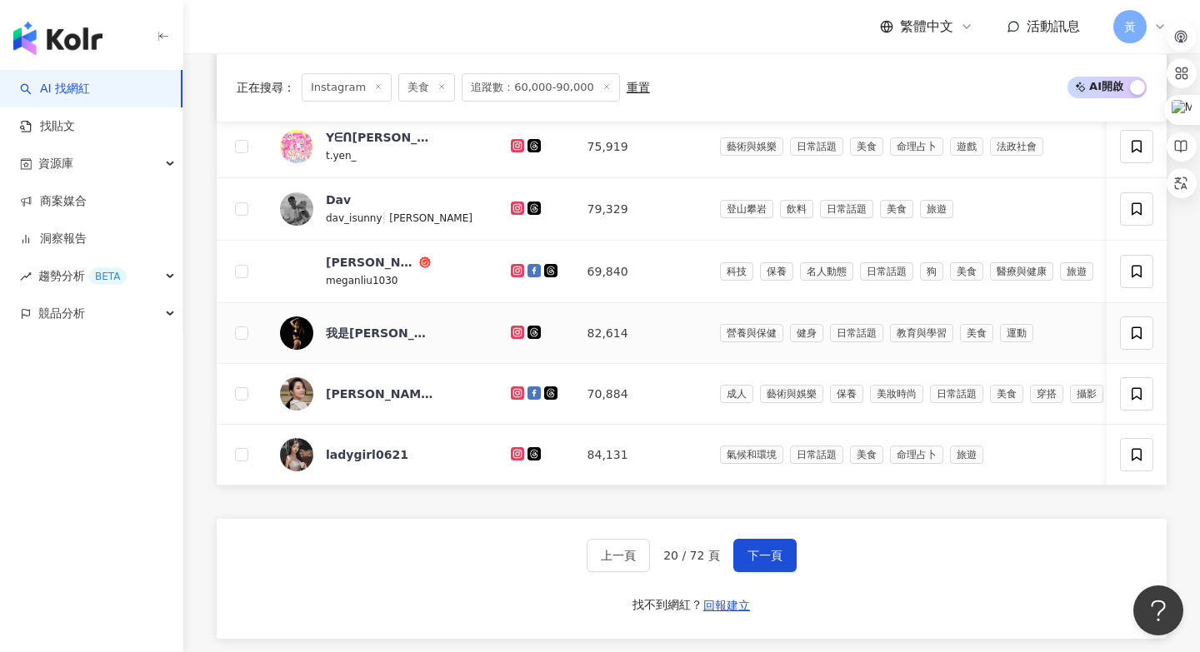
scroll to position [987, 0]
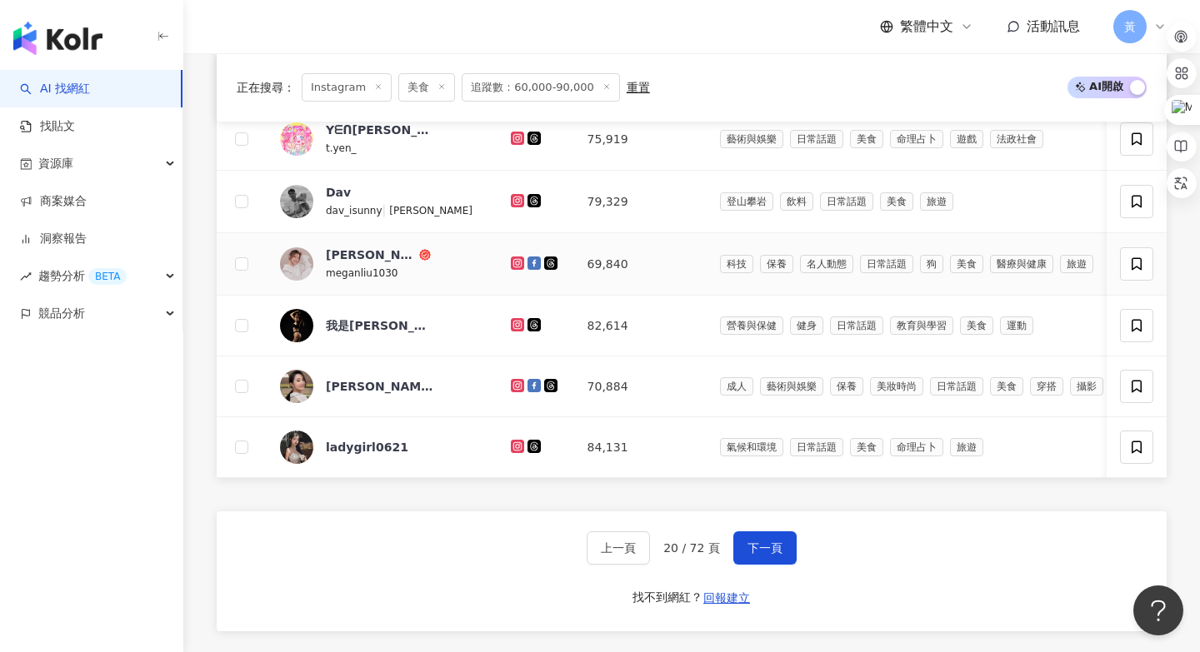
click at [512, 262] on icon at bounding box center [517, 263] width 11 height 10
click at [761, 545] on span "下一頁" at bounding box center [764, 548] width 35 height 13
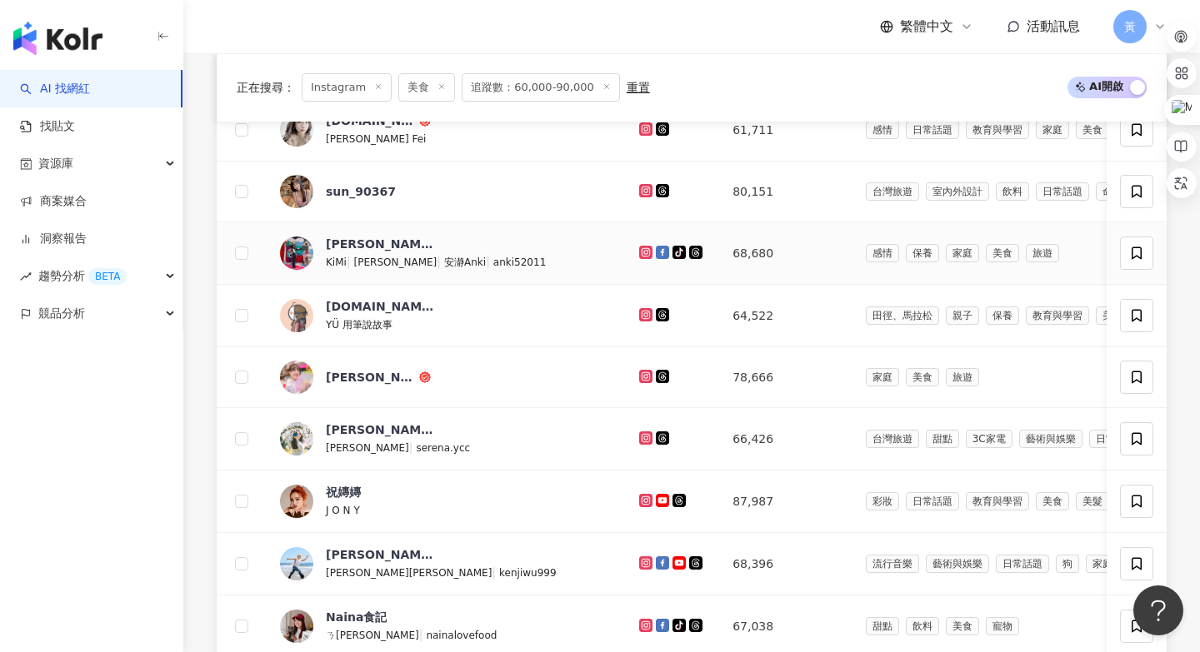
scroll to position [973, 0]
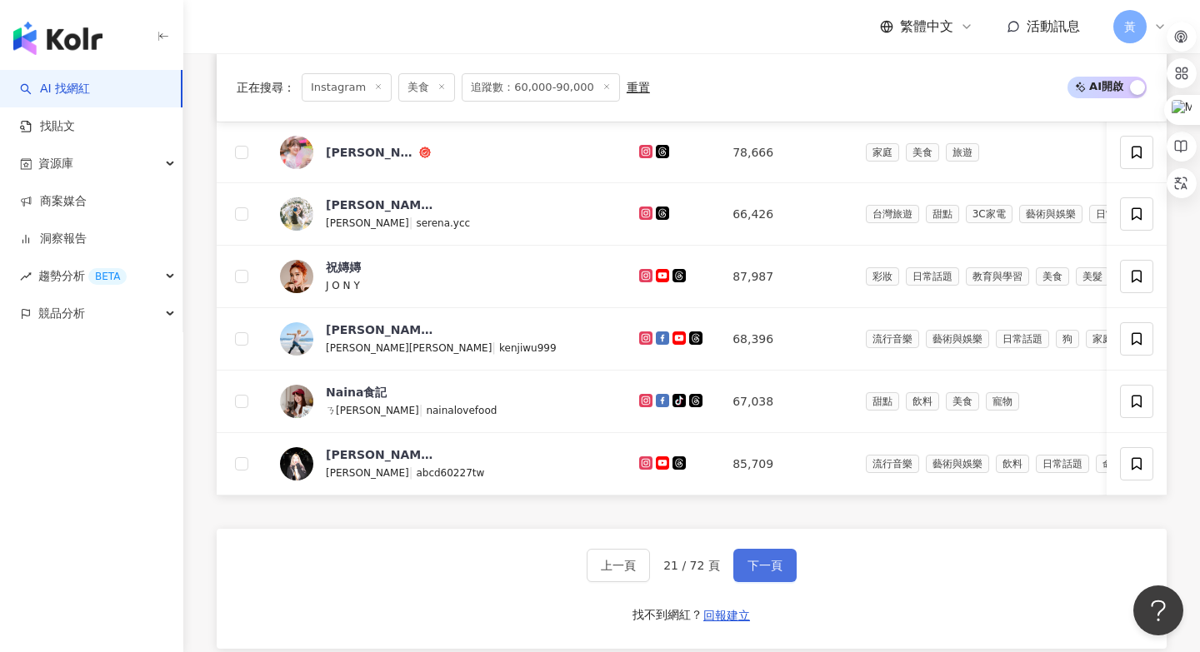
click at [750, 565] on span "下一頁" at bounding box center [764, 565] width 35 height 13
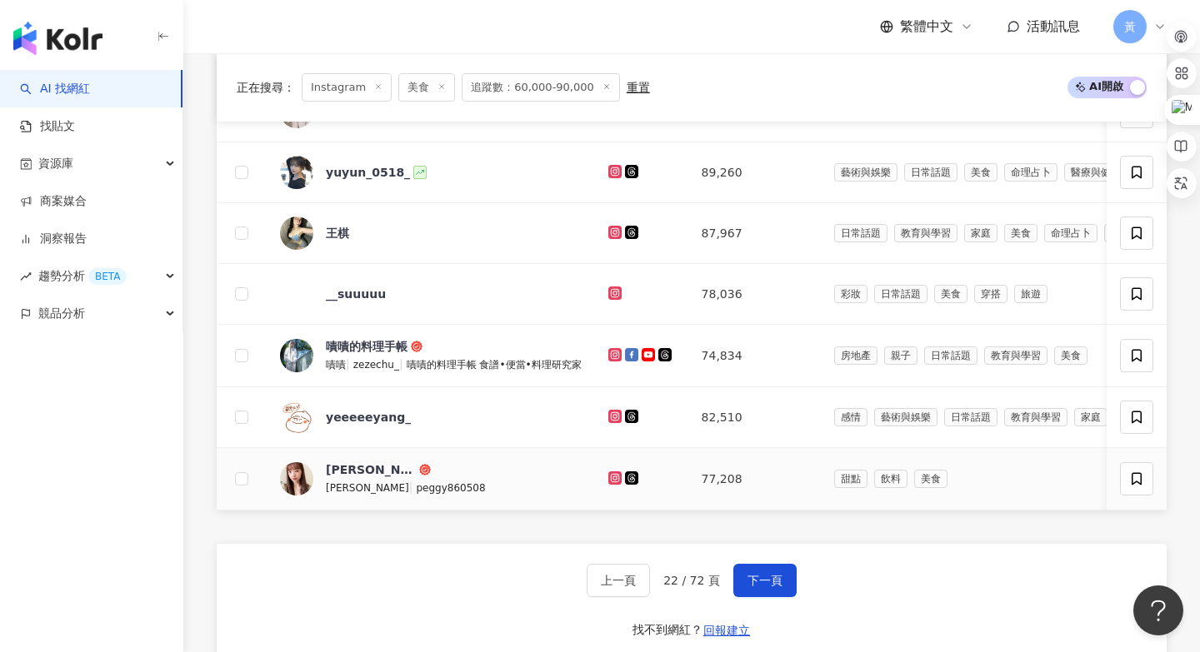
scroll to position [1018, 0]
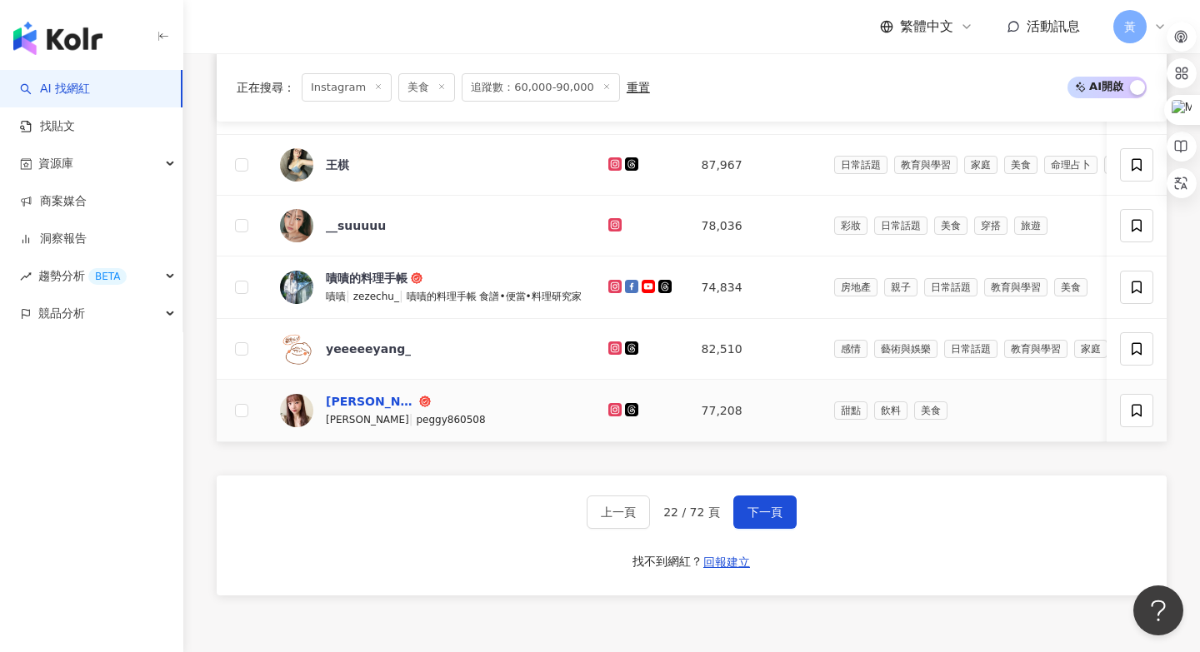
click at [347, 402] on div "佩佩" at bounding box center [371, 401] width 90 height 17
click at [611, 410] on icon at bounding box center [615, 410] width 11 height 10
click at [584, 453] on div "網紅名稱 經營平台 Instagram 追蹤數 網紅類型 互動率 漲粉率 觀看率 操作 JennyLiu 76,054 家庭 美食 命理占卜 法政社會 3.2…" at bounding box center [692, 147] width 950 height 979
click at [751, 506] on span "下一頁" at bounding box center [764, 512] width 35 height 13
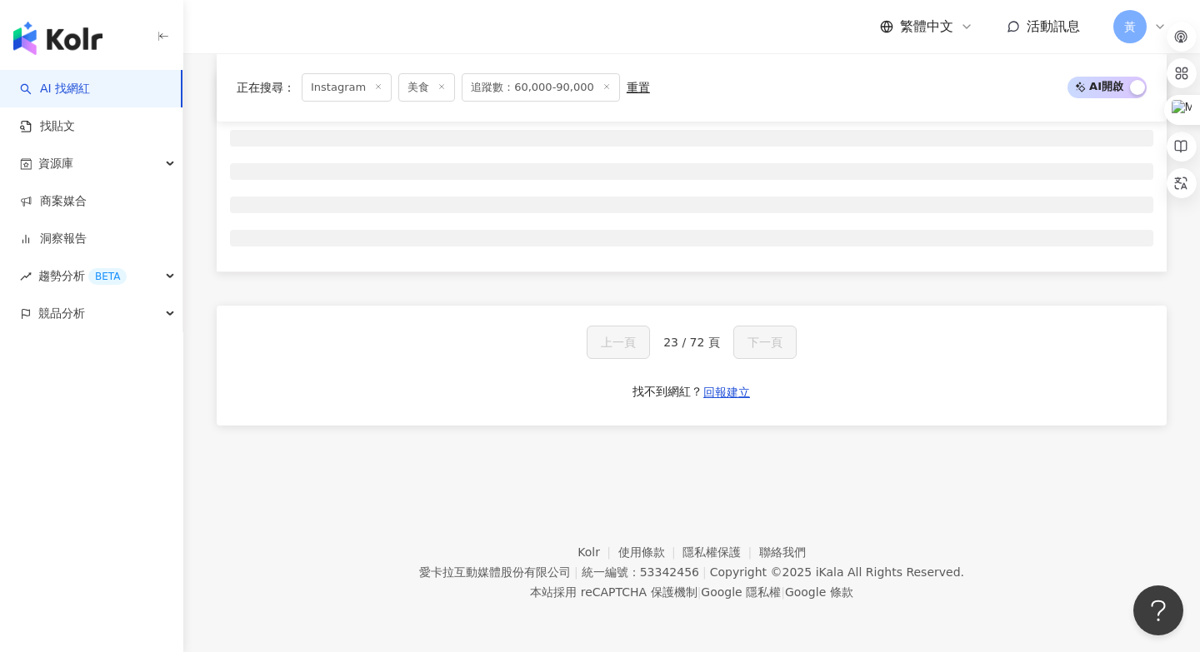
scroll to position [605, 0]
click at [751, 479] on footer "Kolr 使用條款 隱私權保護 聯絡我們 愛卡拉互動媒體股份有限公司 | 統一編號：53342456 | Copyright © 2025 iKala All…" at bounding box center [691, 560] width 1016 height 185
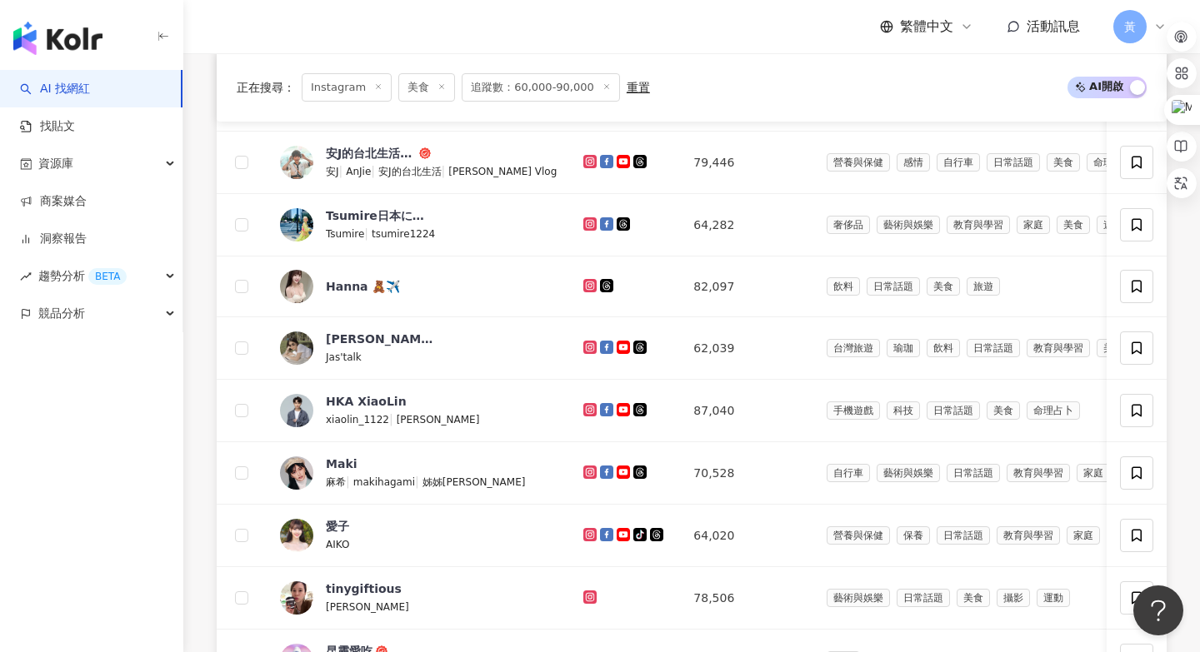
scroll to position [791, 0]
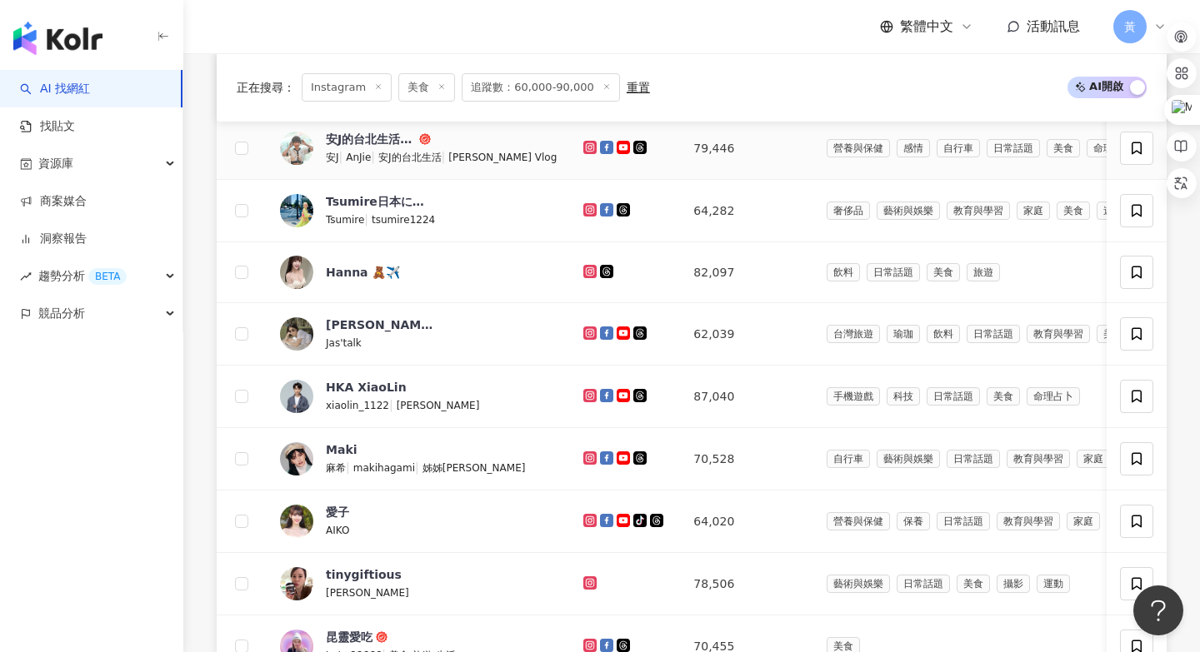
click at [585, 146] on icon at bounding box center [590, 147] width 11 height 10
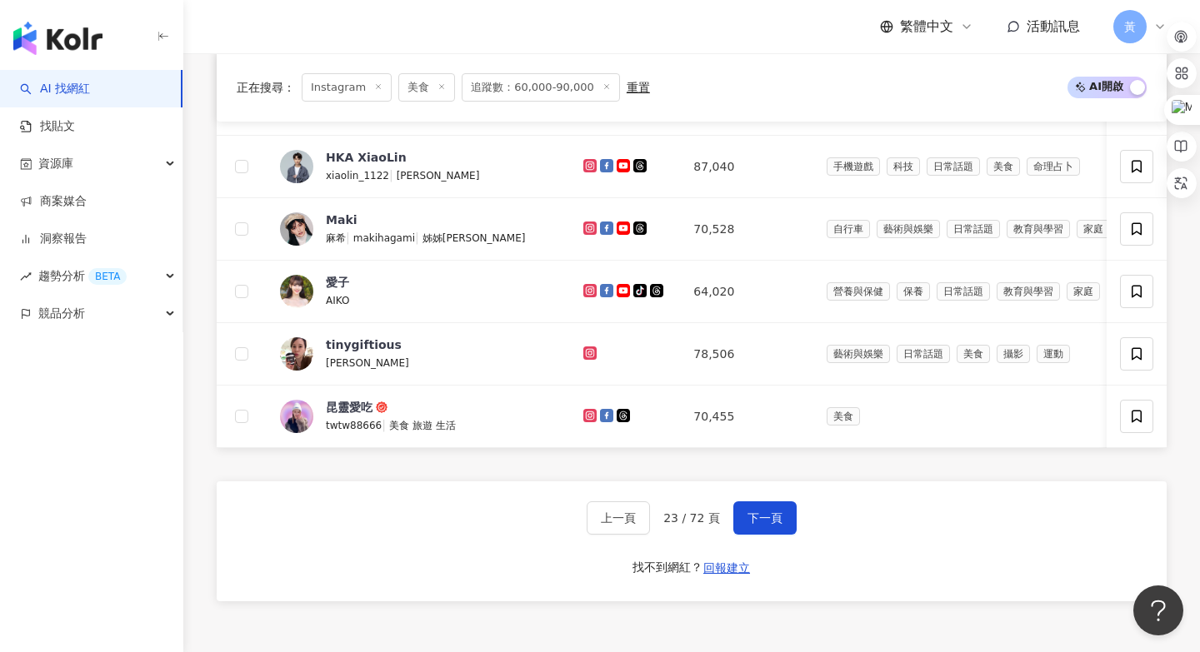
scroll to position [1017, 0]
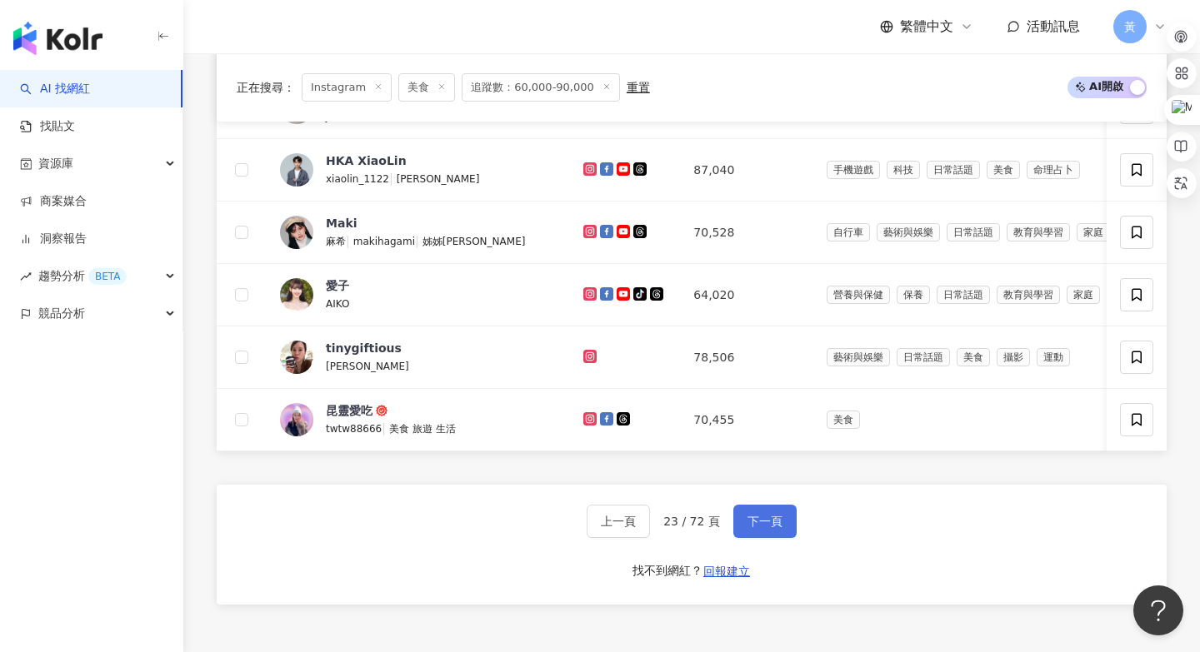
click at [768, 526] on span "下一頁" at bounding box center [764, 521] width 35 height 13
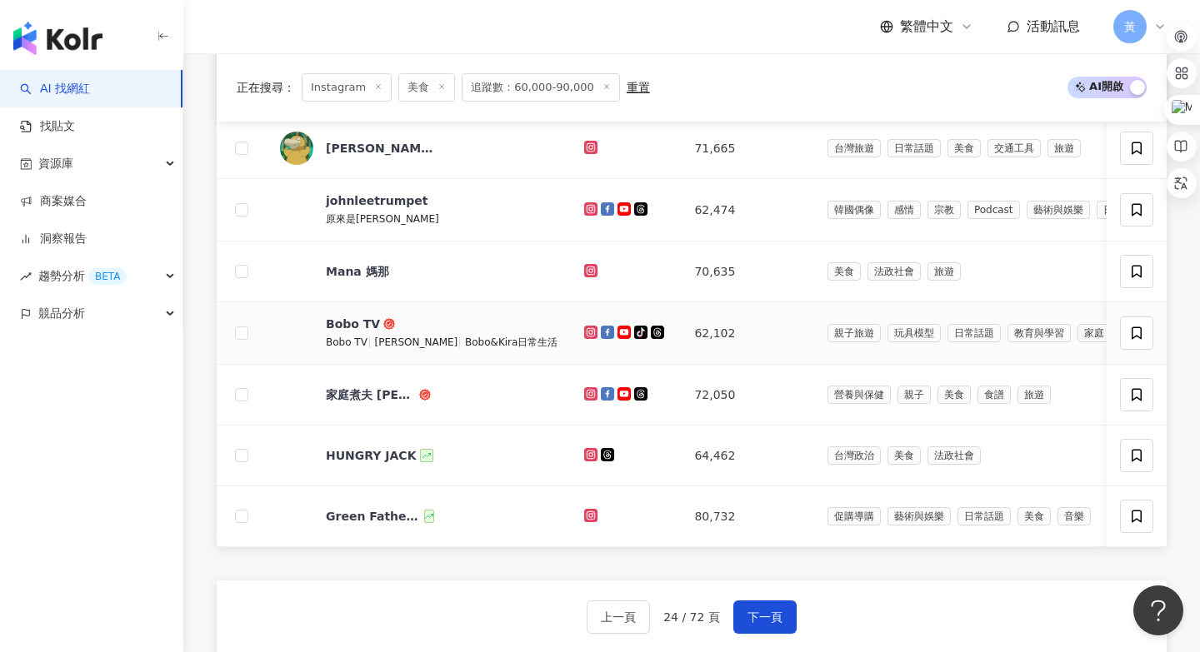
scroll to position [959, 0]
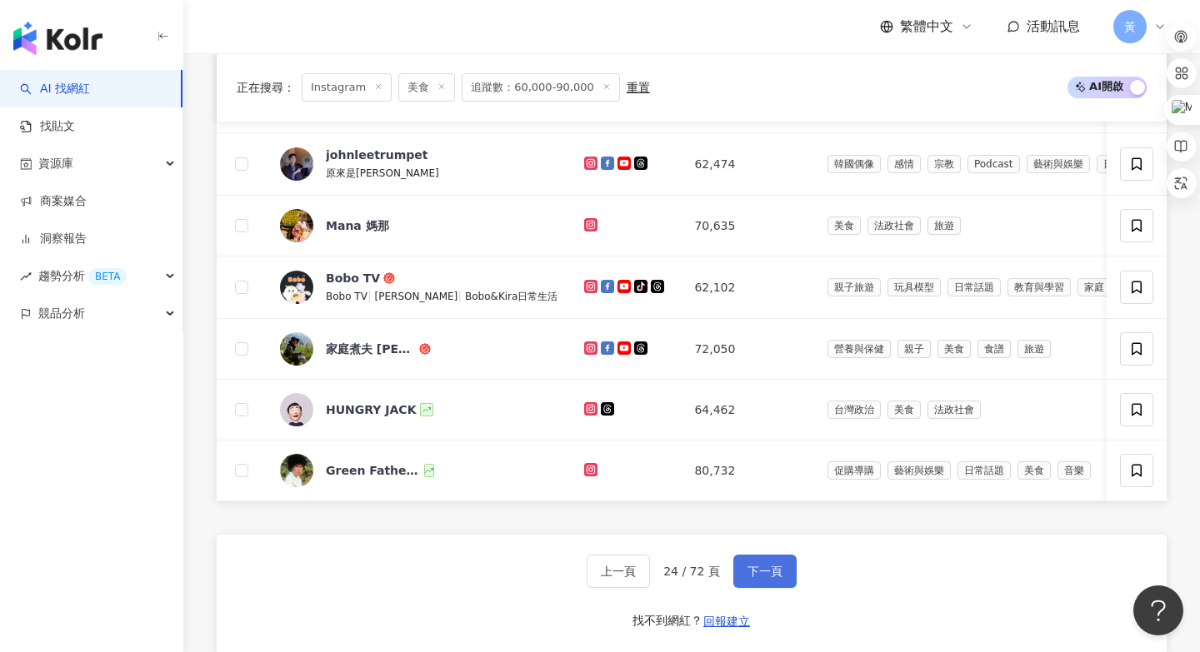
click at [763, 560] on button "下一頁" at bounding box center [764, 571] width 63 height 33
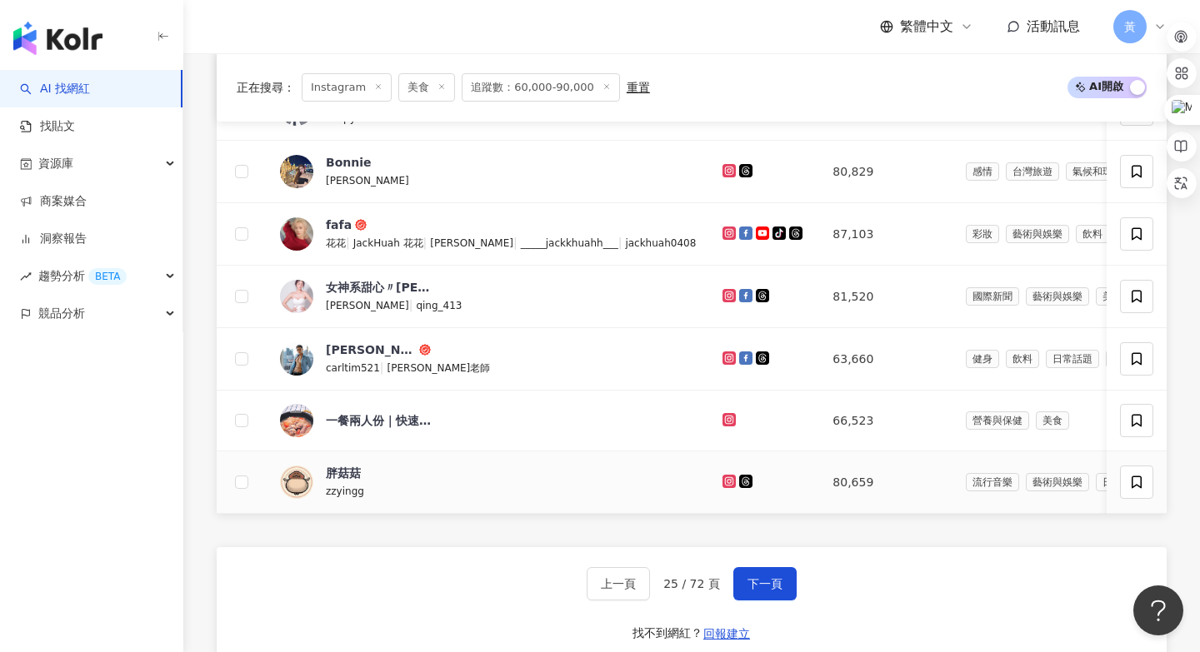
scroll to position [1050, 0]
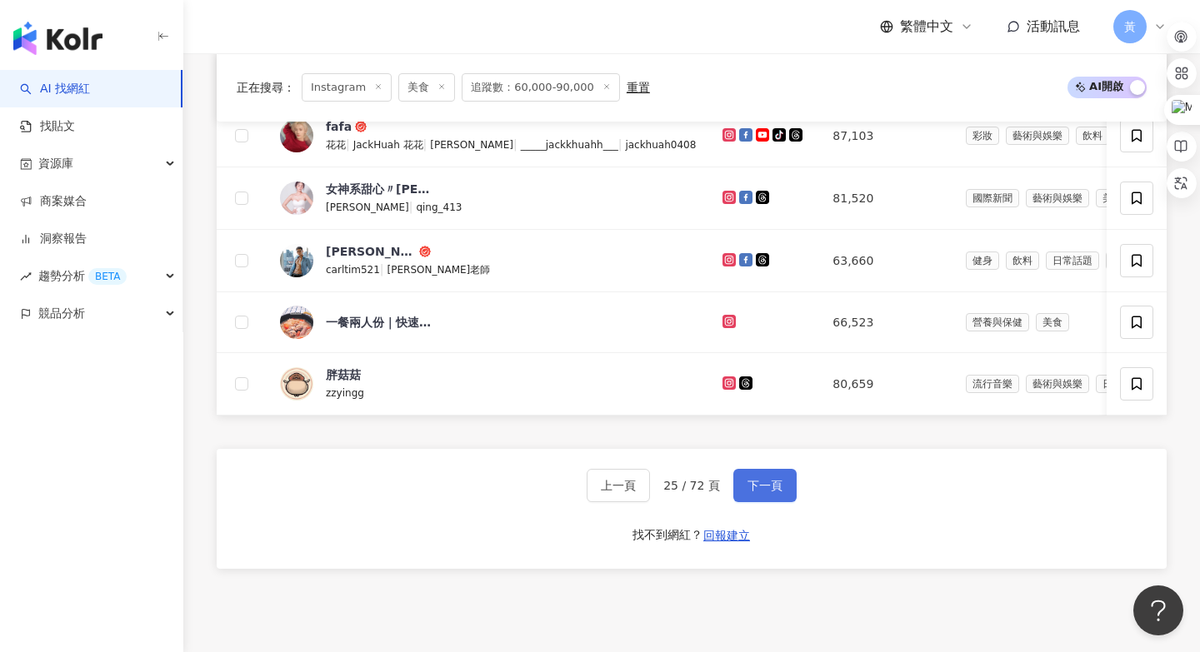
click at [766, 487] on span "下一頁" at bounding box center [764, 485] width 35 height 13
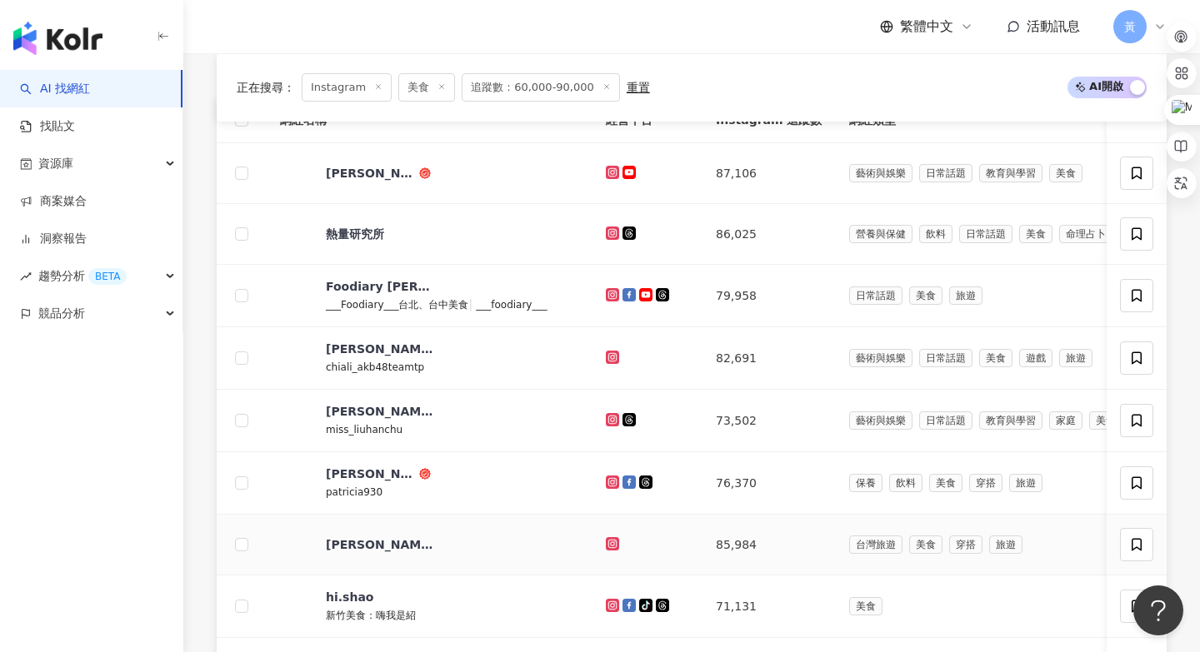
scroll to position [578, 0]
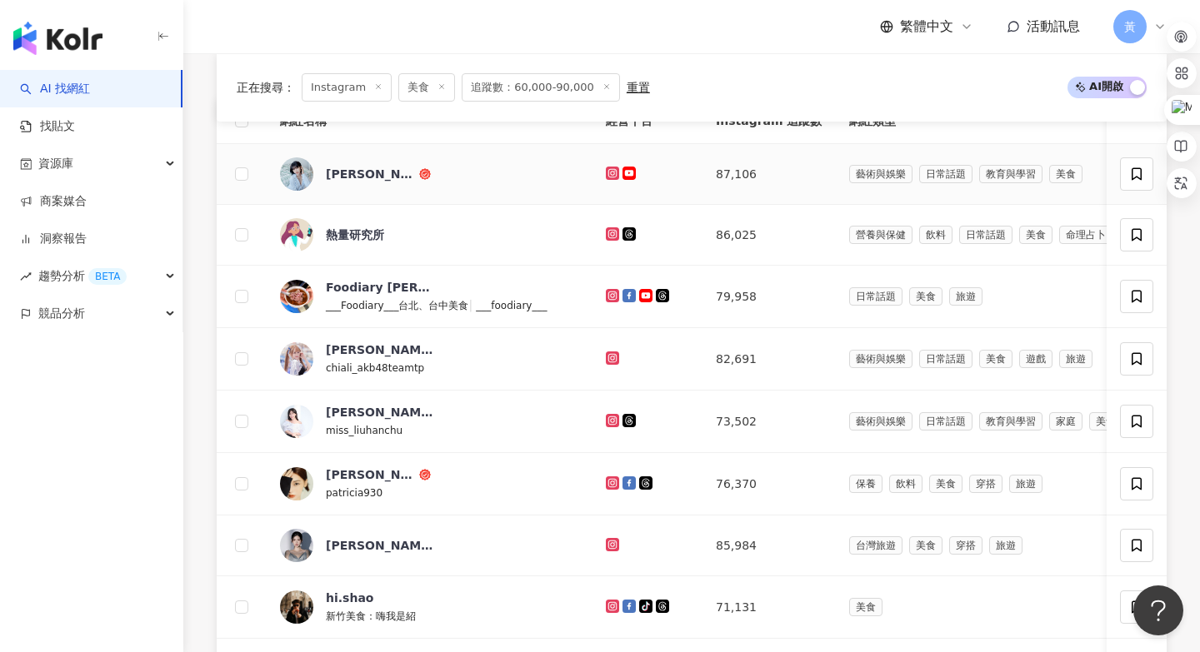
click at [609, 176] on icon at bounding box center [612, 172] width 7 height 7
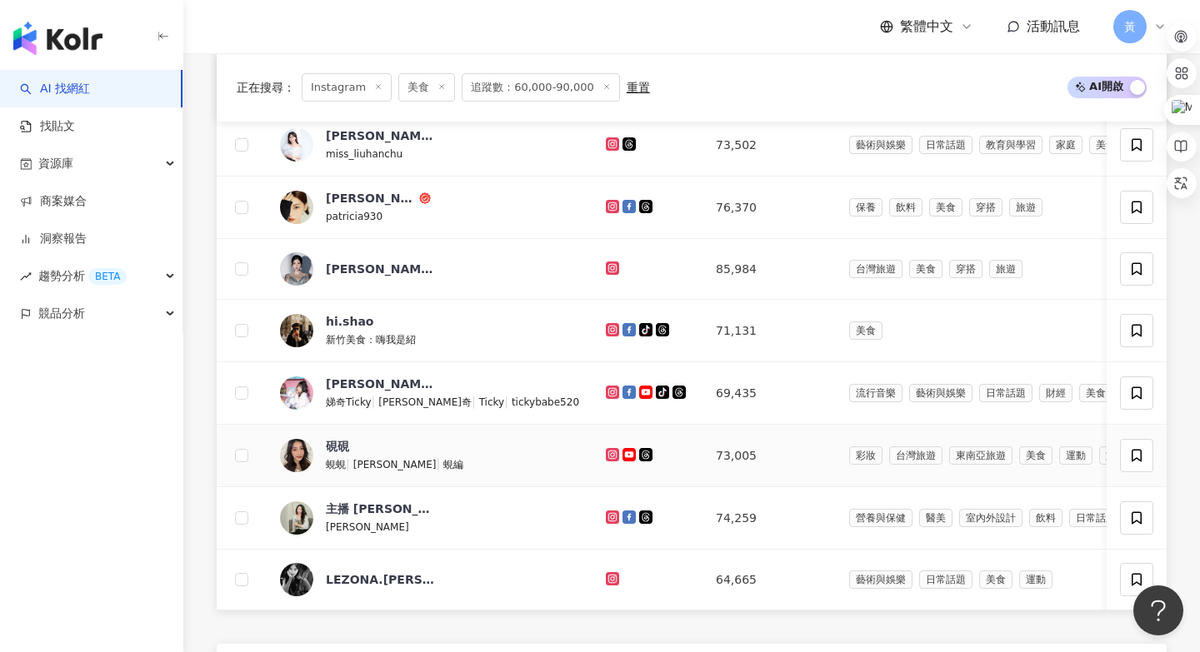
scroll to position [1029, 0]
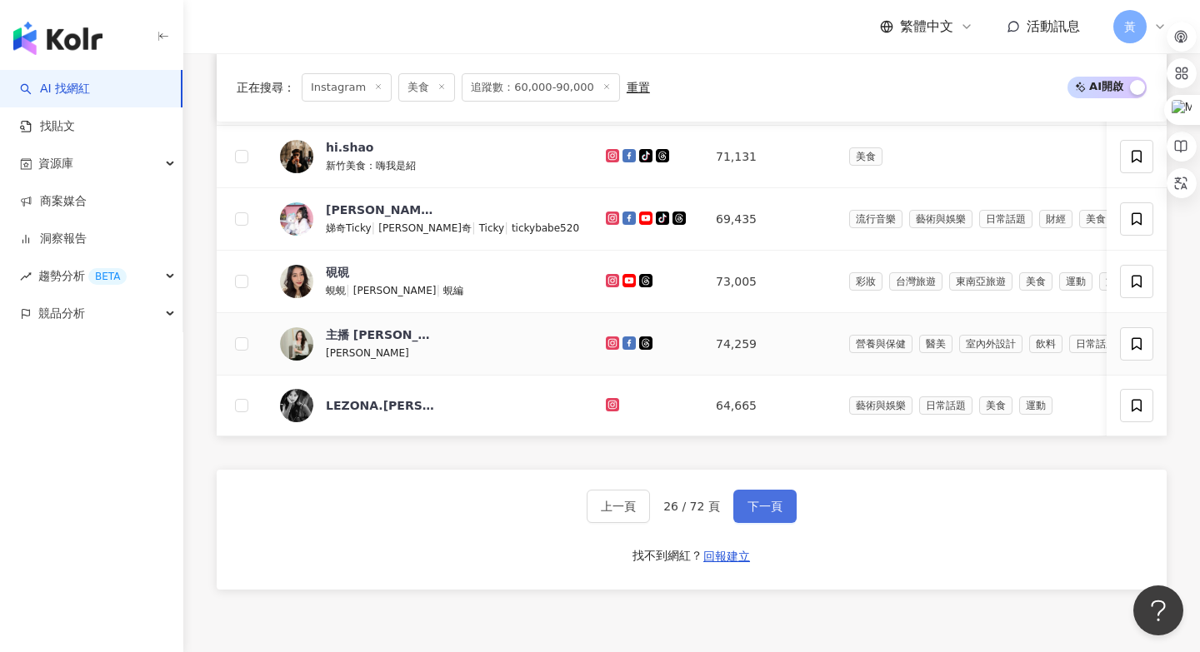
click at [766, 512] on span "下一頁" at bounding box center [764, 506] width 35 height 13
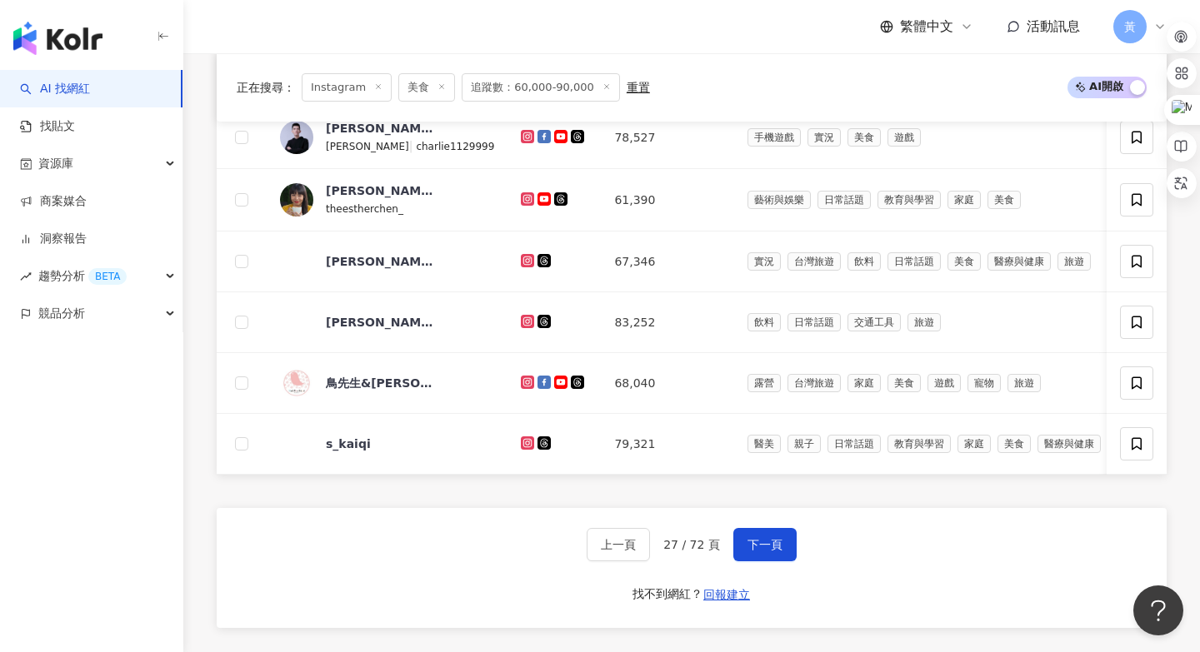
scroll to position [988, 0]
click at [761, 539] on span "下一頁" at bounding box center [764, 543] width 35 height 13
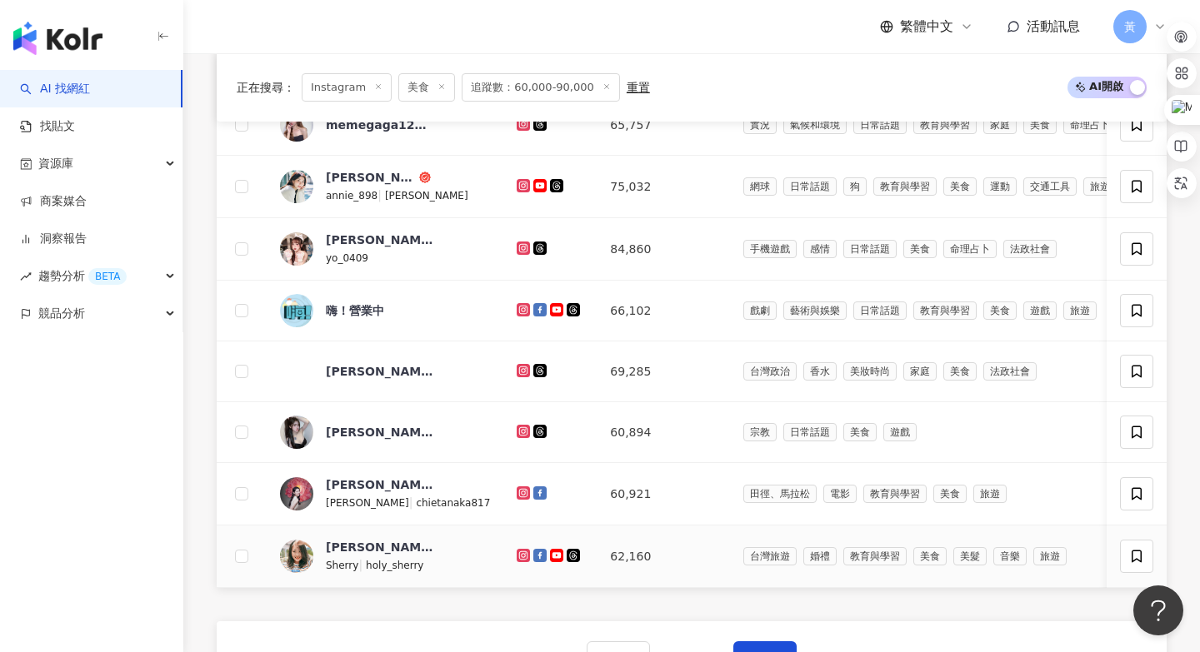
scroll to position [1046, 0]
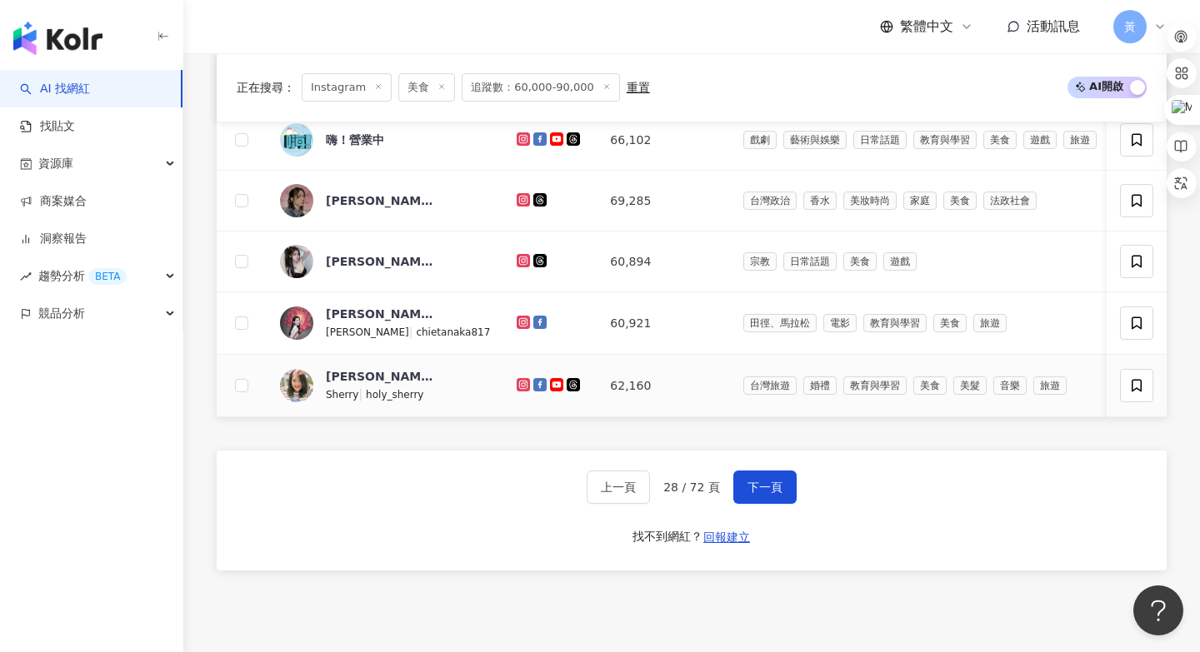
click at [527, 386] on icon at bounding box center [523, 384] width 7 height 7
click at [766, 477] on button "下一頁" at bounding box center [764, 487] width 63 height 33
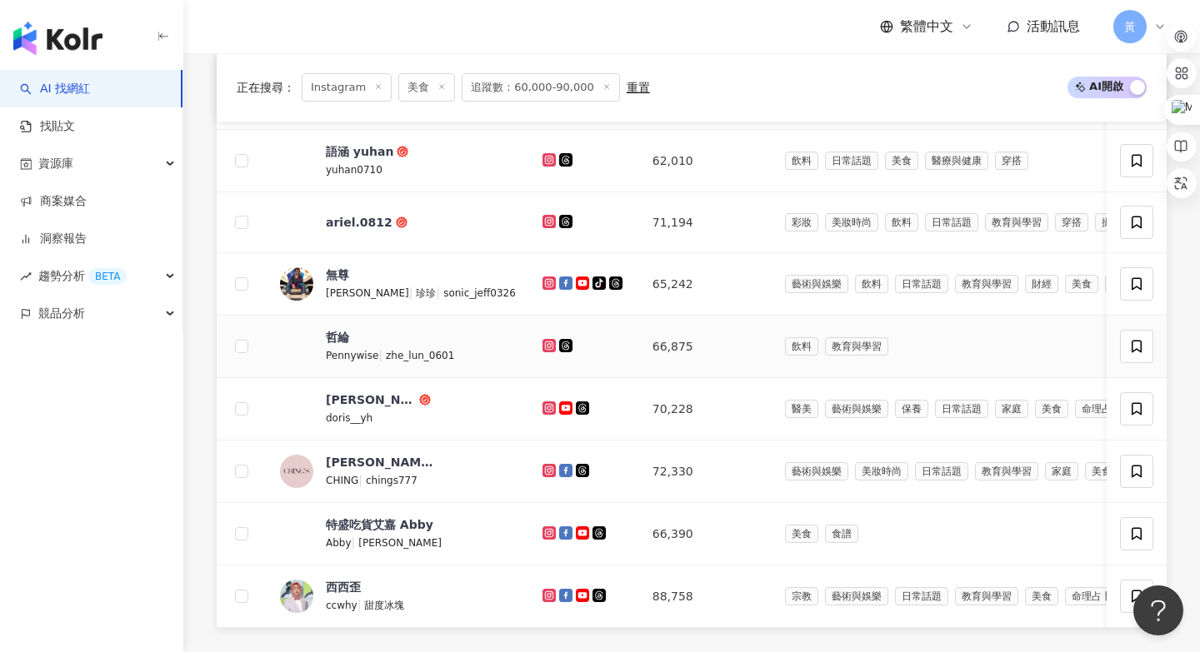
scroll to position [867, 0]
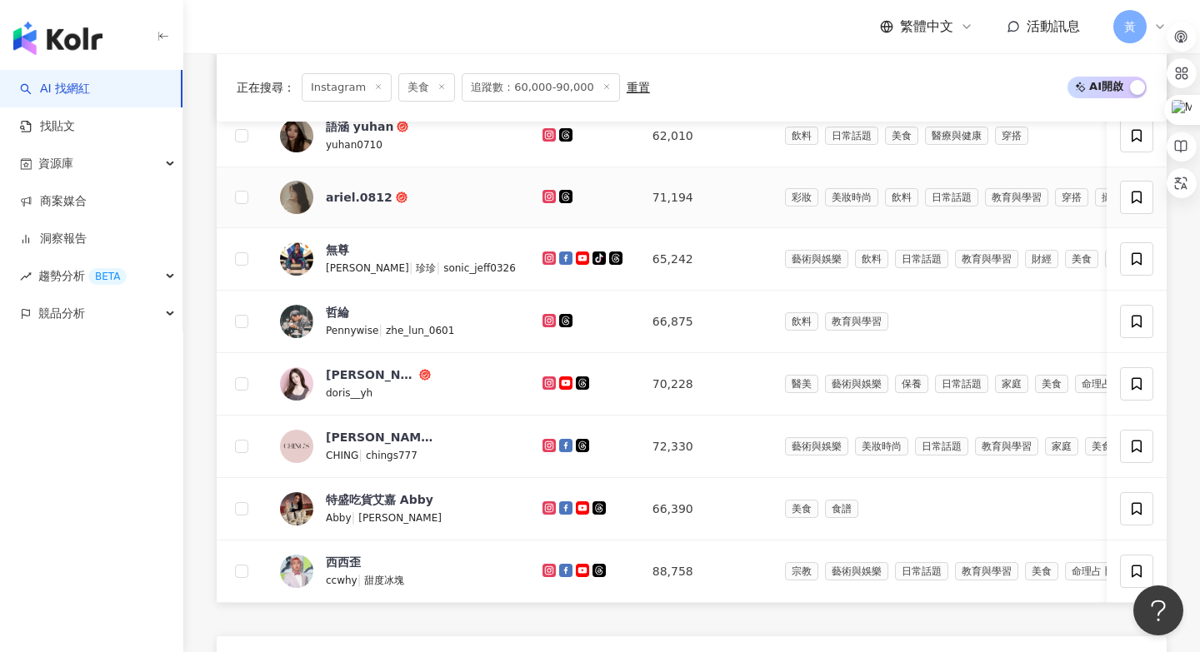
click at [546, 194] on icon at bounding box center [549, 195] width 7 height 7
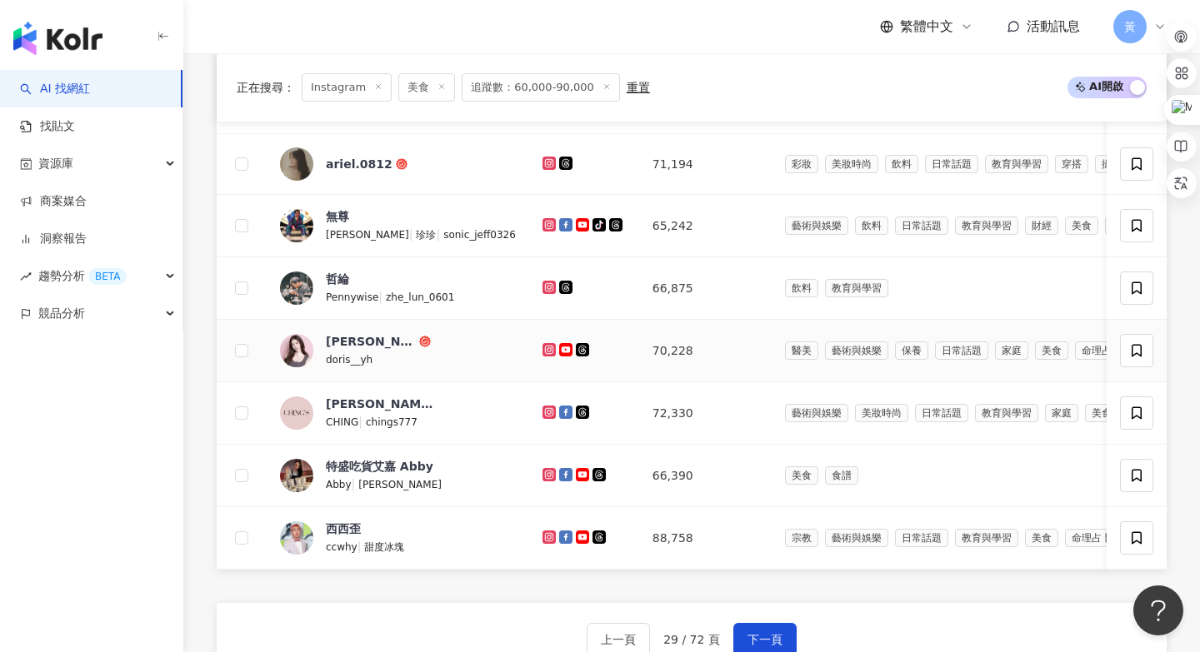
scroll to position [952, 0]
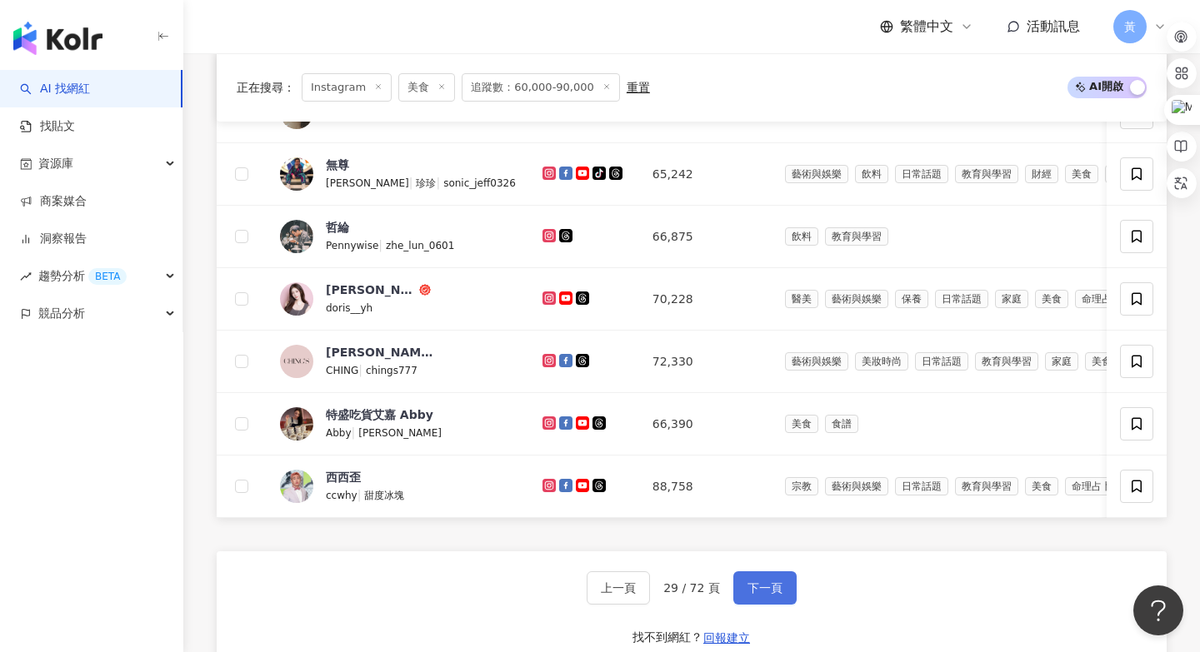
click at [775, 591] on span "下一頁" at bounding box center [764, 588] width 35 height 13
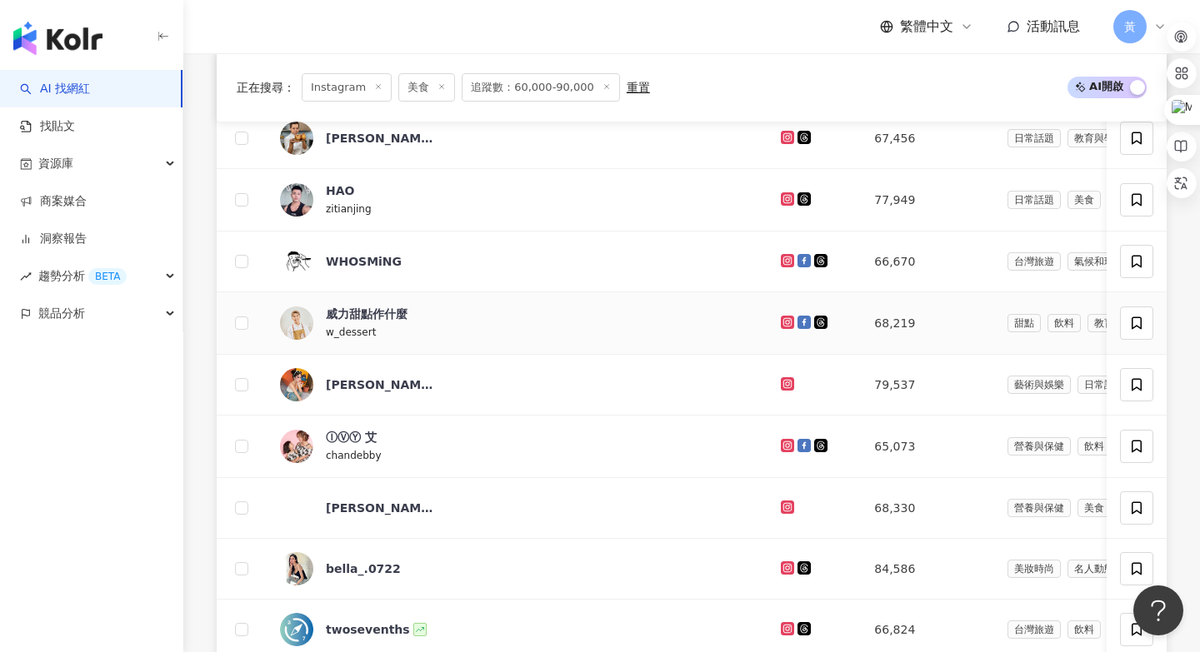
scroll to position [920, 0]
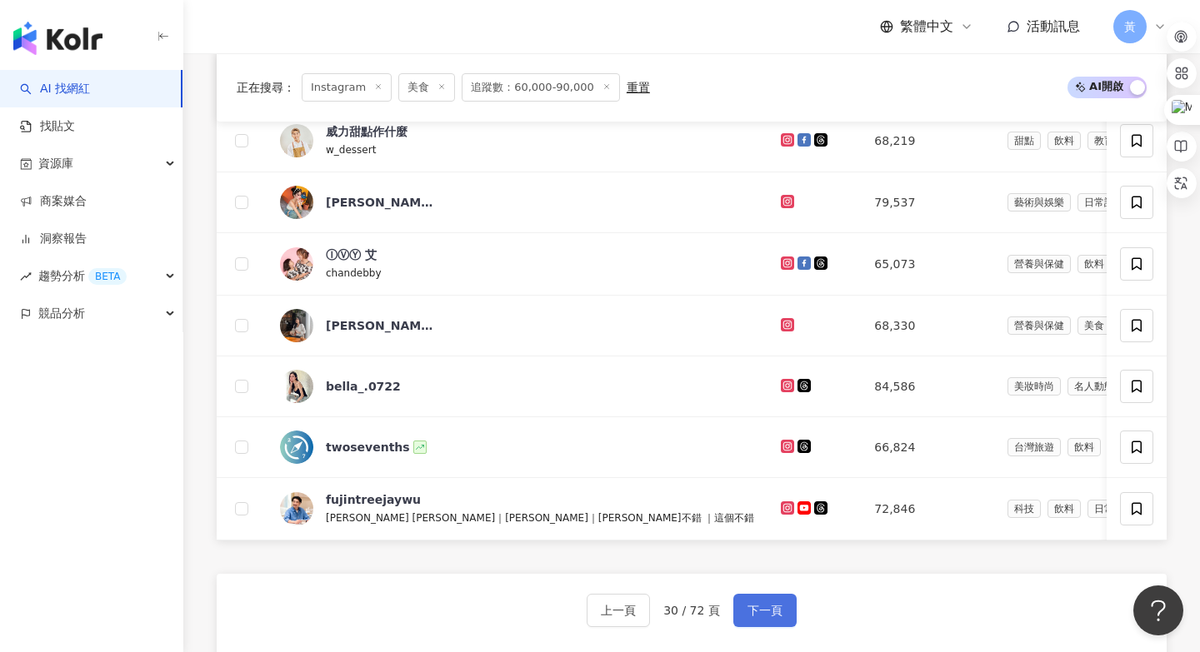
click at [768, 602] on button "下一頁" at bounding box center [764, 610] width 63 height 33
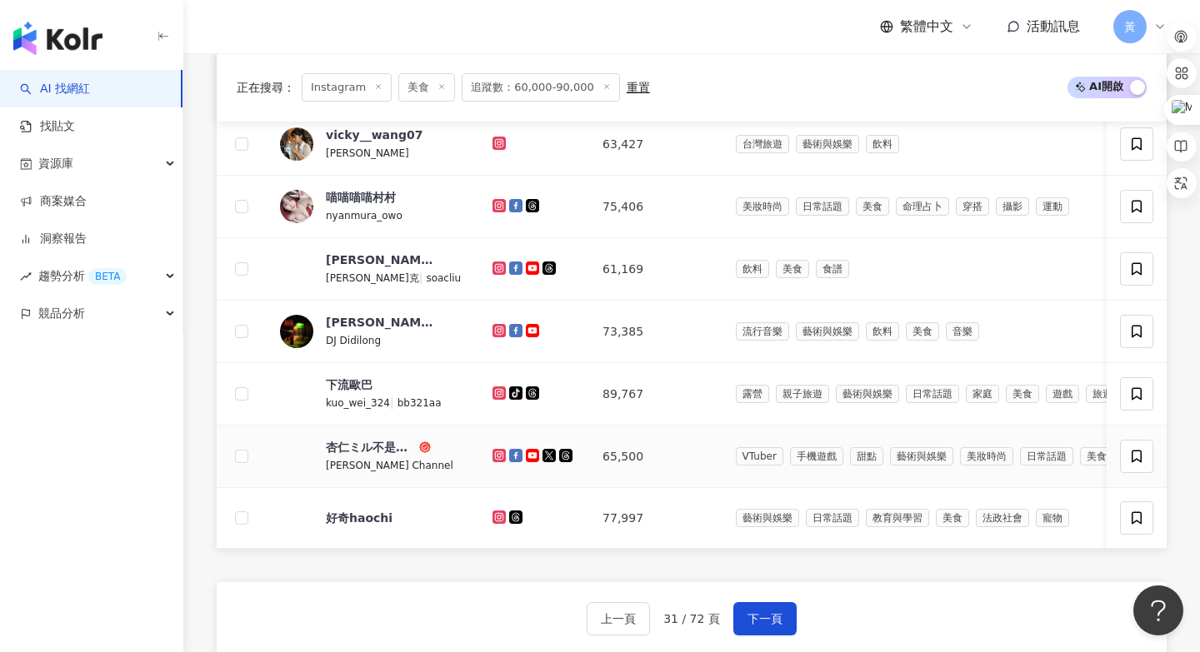
scroll to position [995, 0]
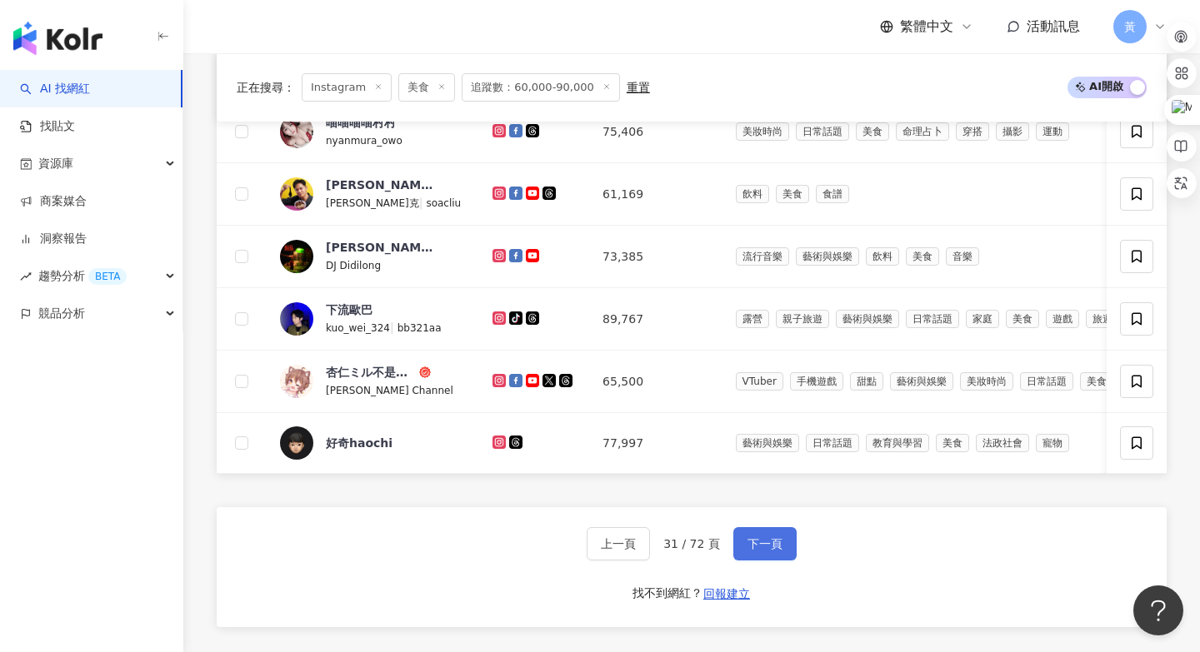
click at [762, 537] on span "下一頁" at bounding box center [764, 543] width 35 height 13
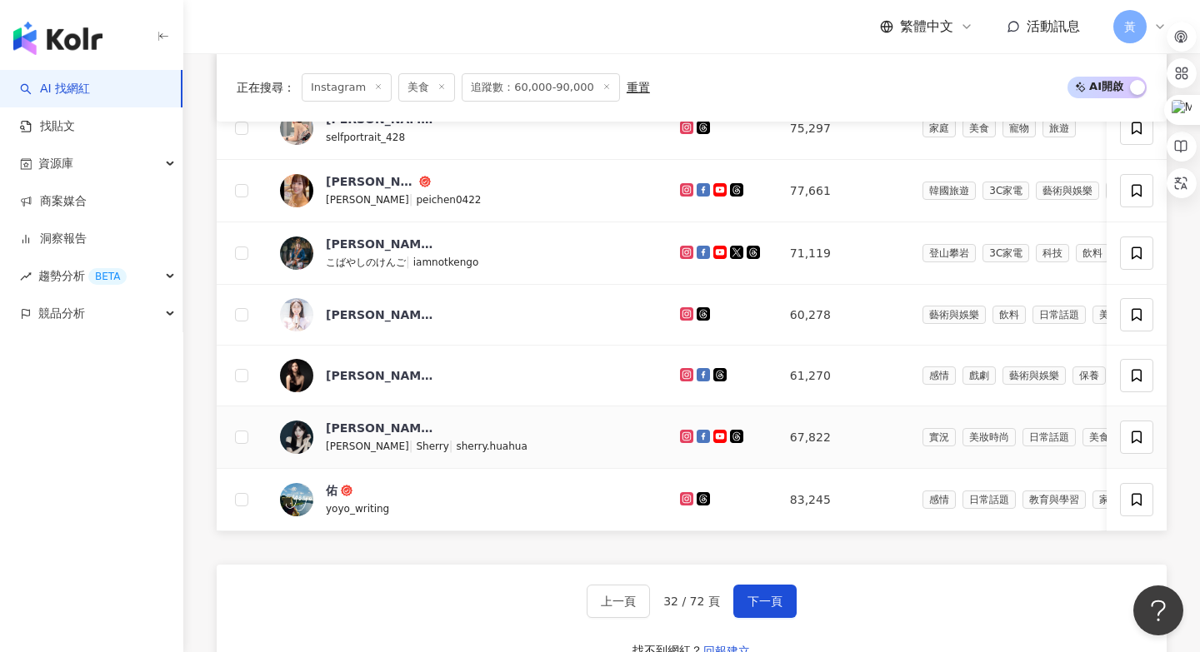
scroll to position [1021, 0]
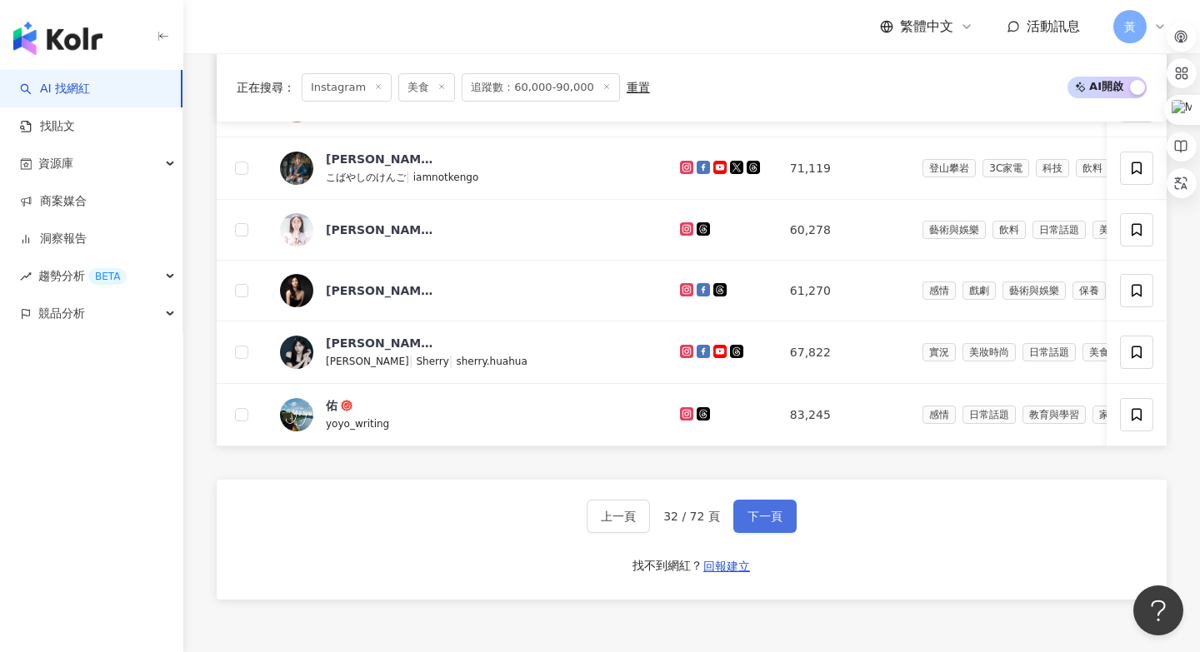
click at [765, 510] on span "下一頁" at bounding box center [764, 516] width 35 height 13
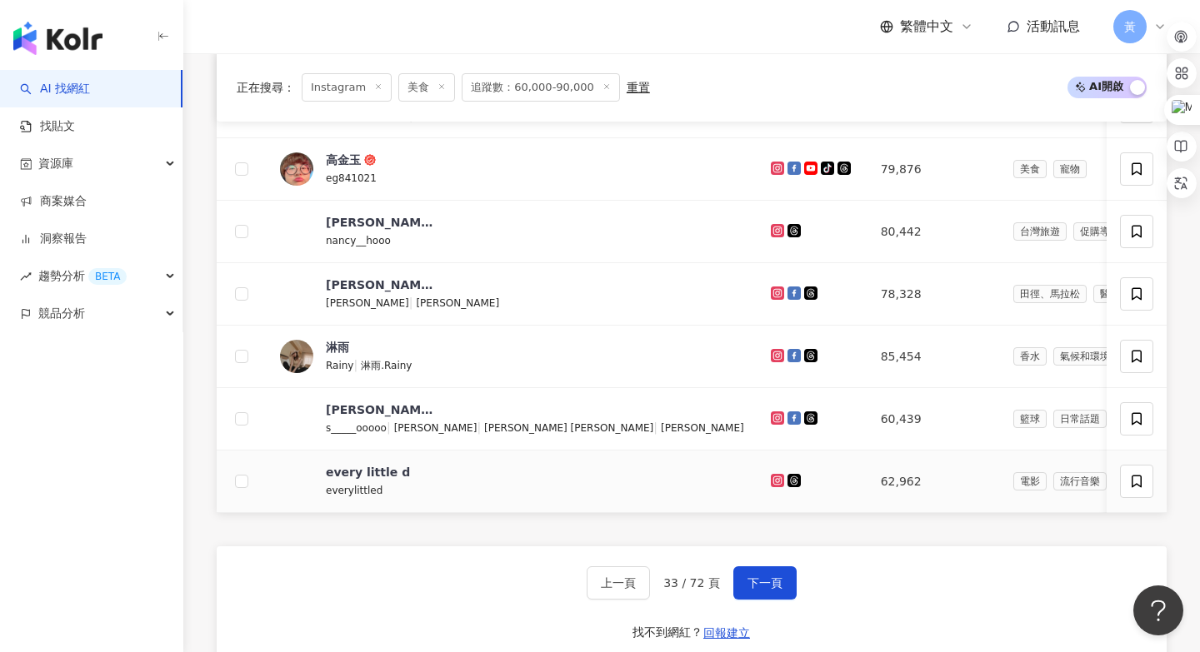
scroll to position [955, 0]
click at [775, 568] on button "下一頁" at bounding box center [764, 582] width 63 height 33
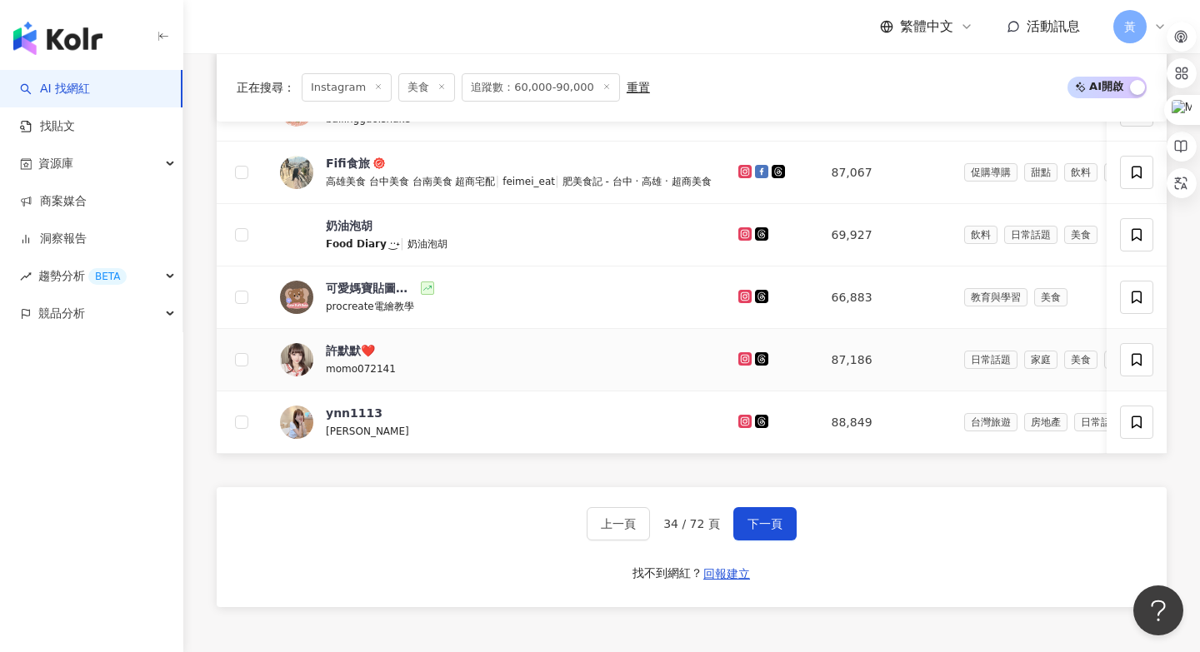
scroll to position [1017, 0]
click at [777, 523] on span "下一頁" at bounding box center [764, 523] width 35 height 13
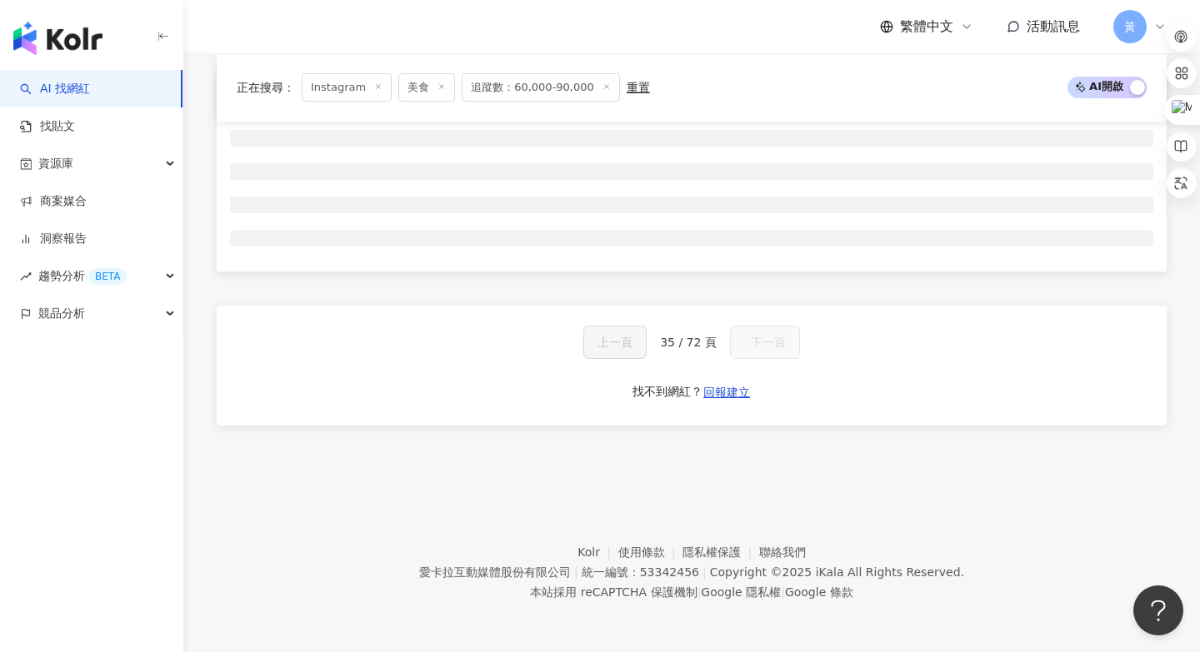
scroll to position [605, 0]
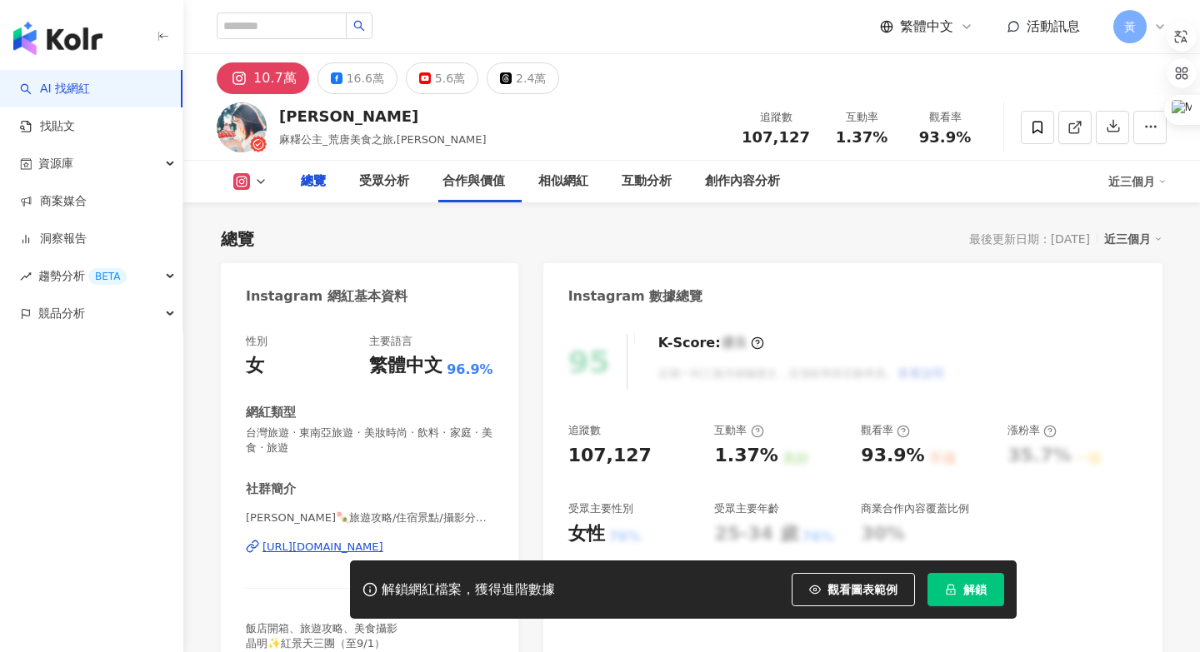
scroll to position [853, 0]
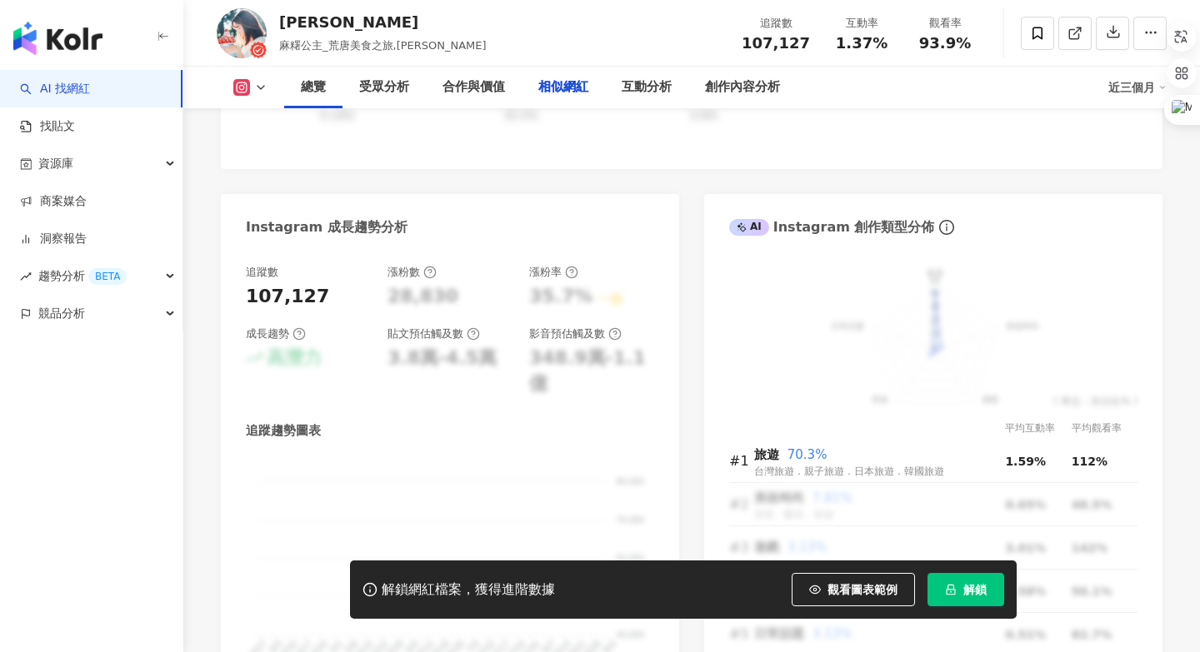
click at [964, 586] on span "解鎖" at bounding box center [974, 589] width 23 height 13
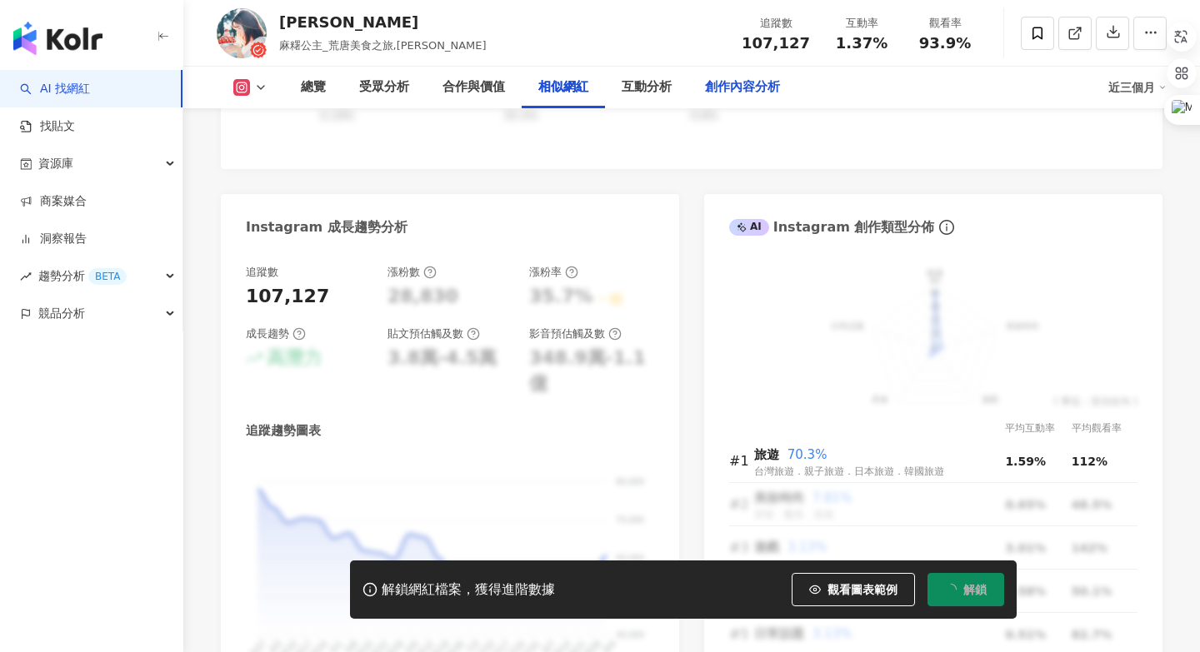
scroll to position [2968, 0]
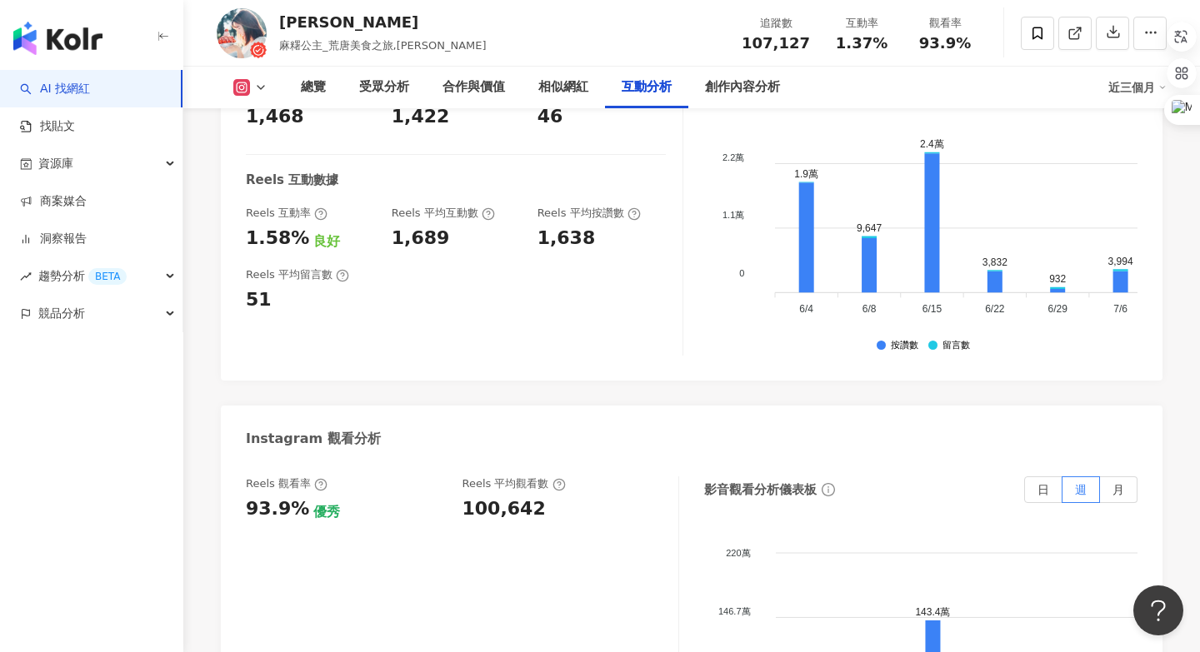
scroll to position [3517, 0]
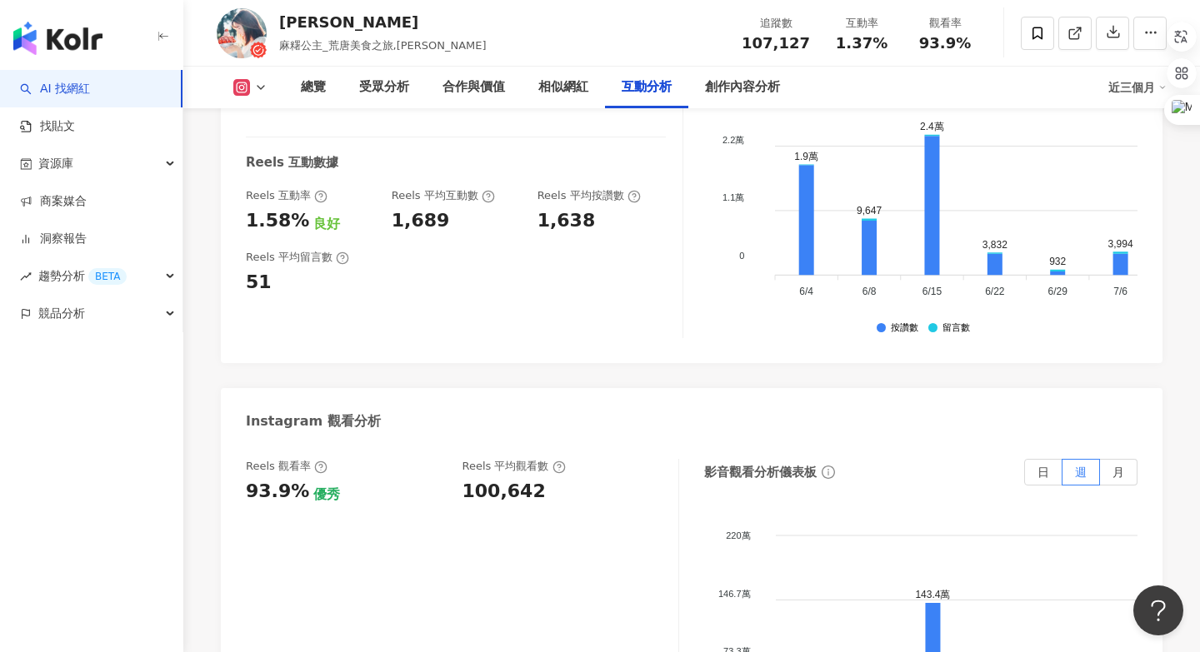
drag, startPoint x: 463, startPoint y: 441, endPoint x: 586, endPoint y: 439, distance: 122.5
click at [586, 479] on div "100,642" at bounding box center [562, 492] width 200 height 26
copy div "100,642"
